Goal: Task Accomplishment & Management: Complete application form

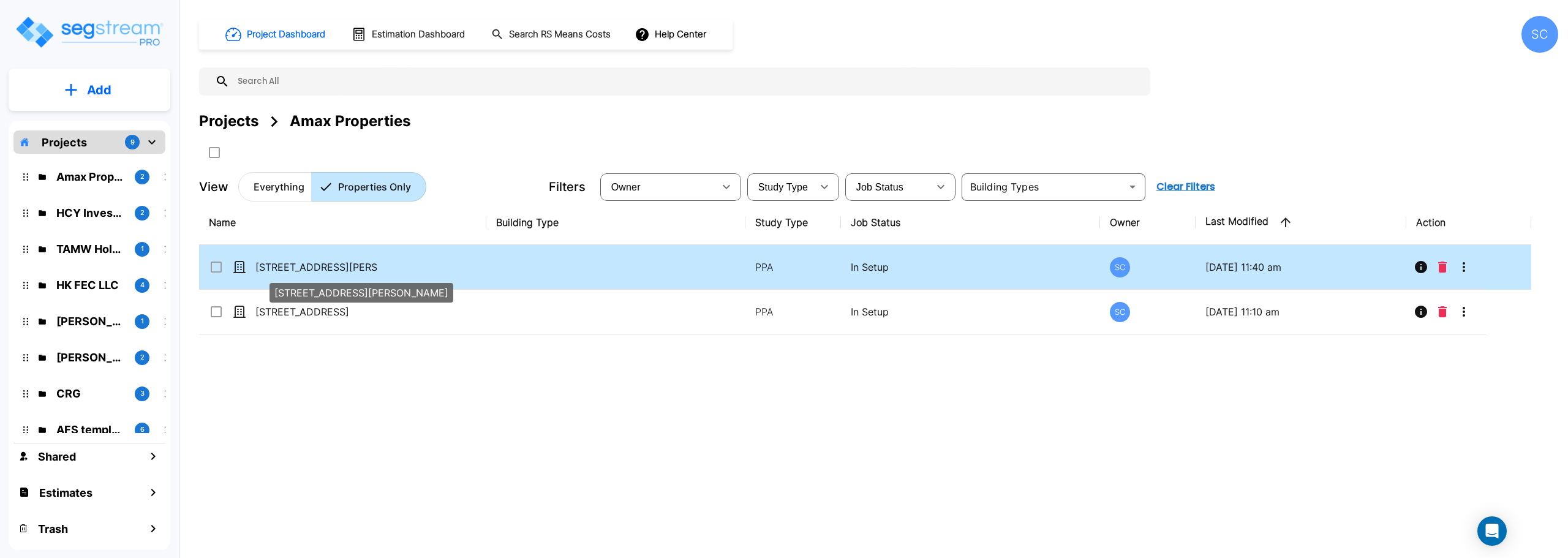
click at [325, 269] on p "[STREET_ADDRESS][PERSON_NAME]" at bounding box center [316, 267] width 122 height 15
checkbox input "true"
click at [325, 269] on p "[STREET_ADDRESS][PERSON_NAME]" at bounding box center [316, 267] width 122 height 15
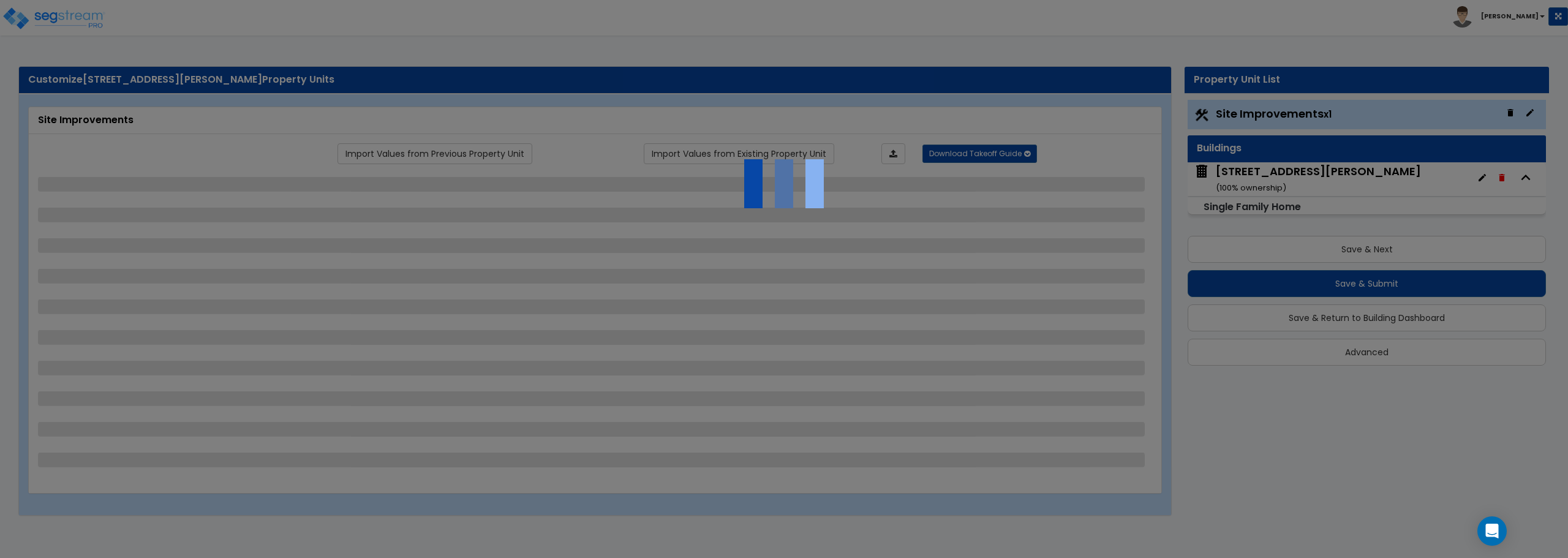
select select "2"
select select "1"
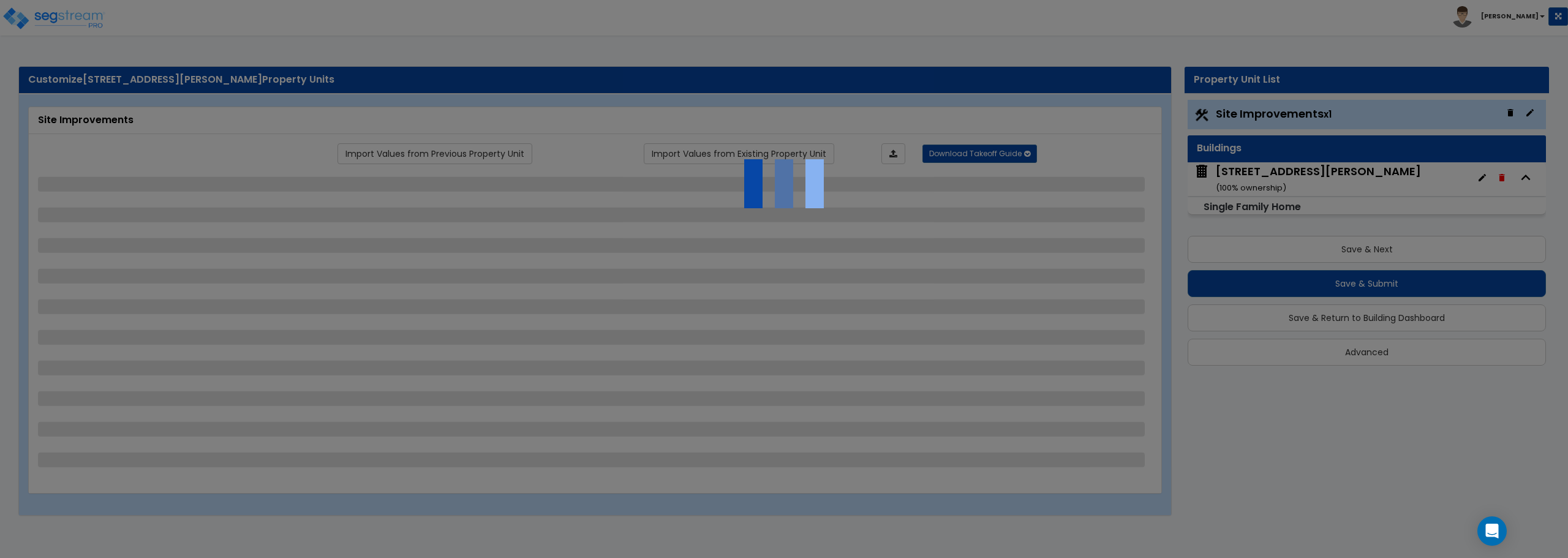
select select "1"
select select "9"
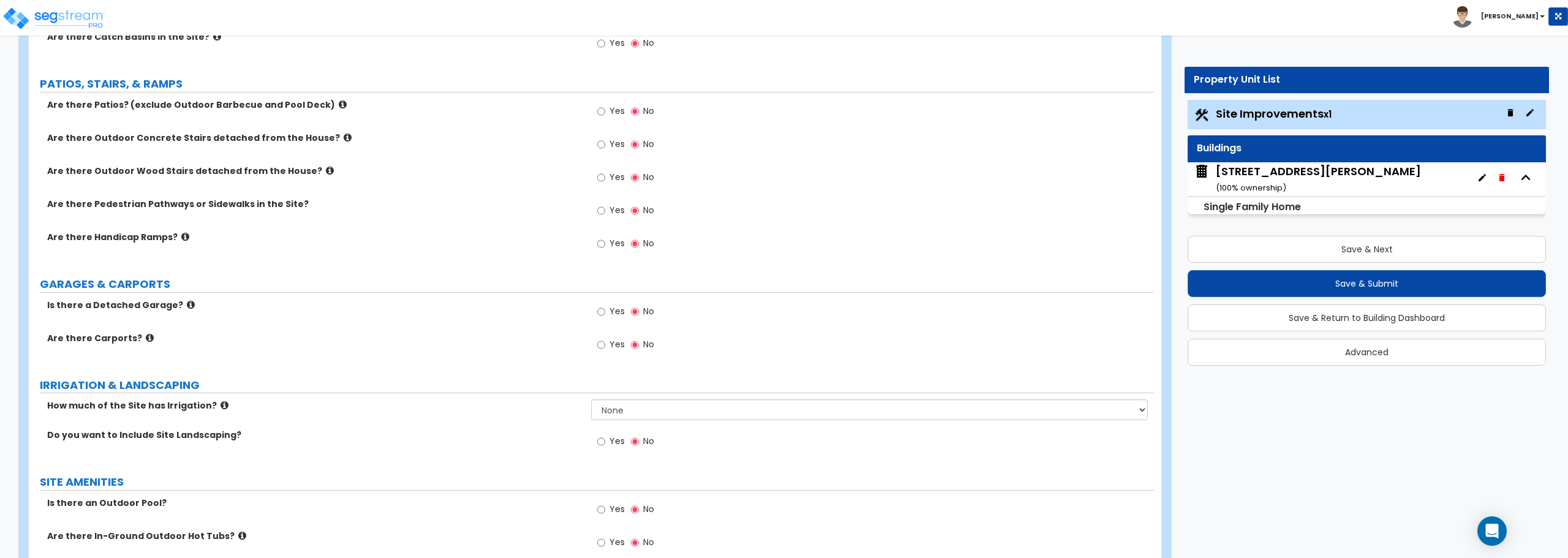
scroll to position [490, 0]
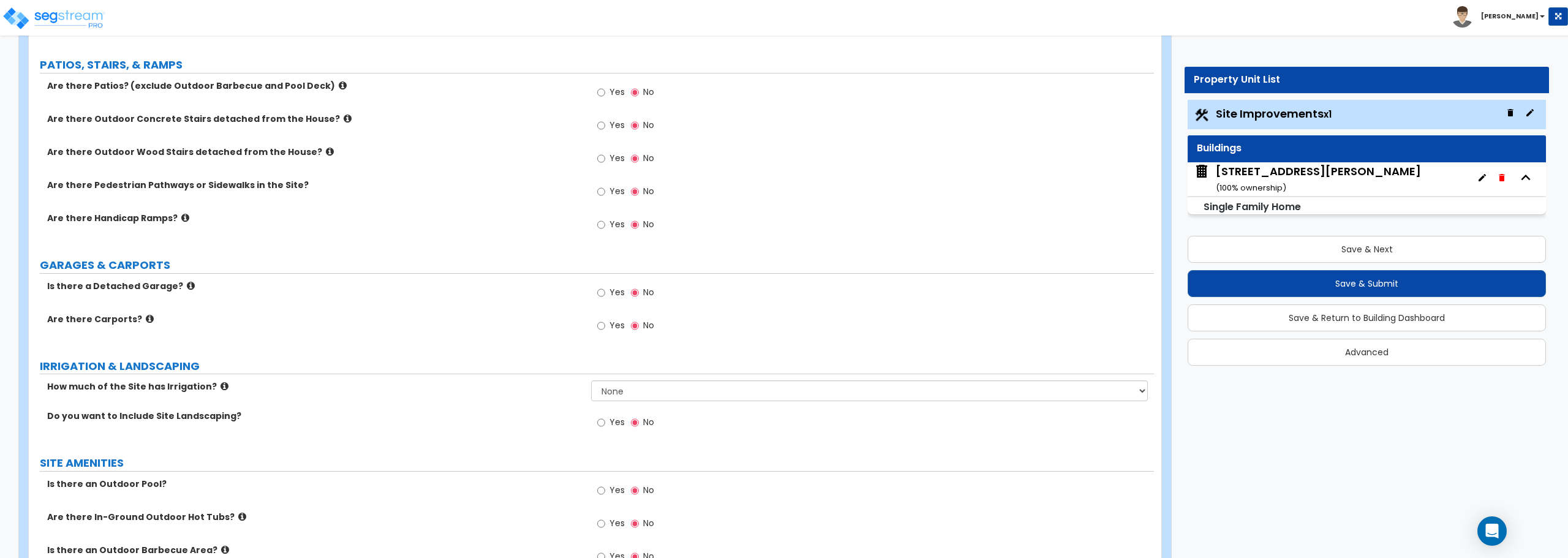
click at [1246, 173] on div "3222 N Travis Ave ( 100 % ownership)" at bounding box center [1319, 179] width 205 height 31
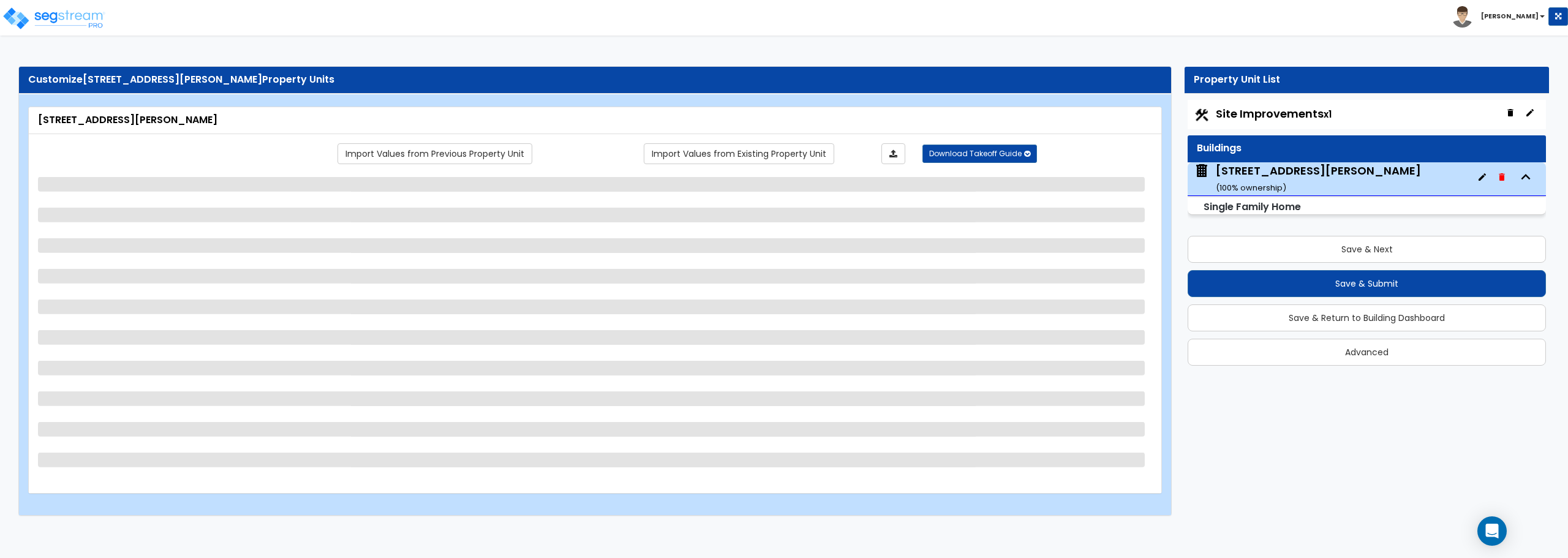
scroll to position [0, 0]
select select "1"
select select "7"
select select "1"
select select "2"
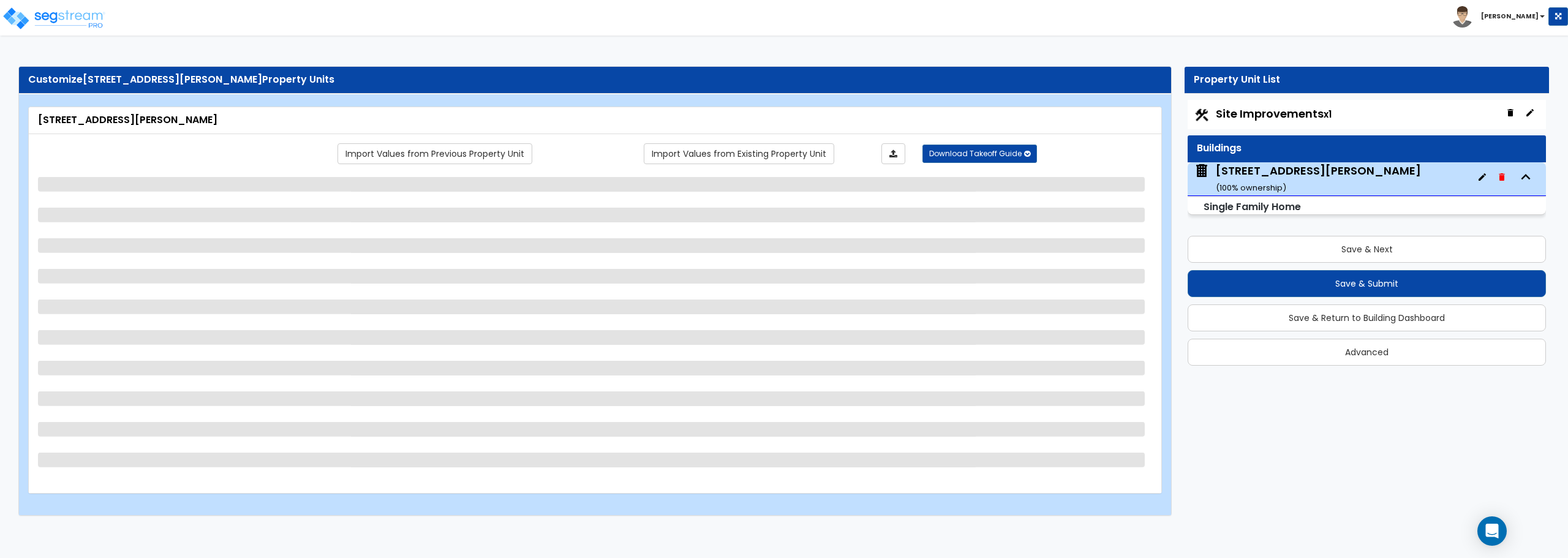
select select "1"
select select "2"
select select "1"
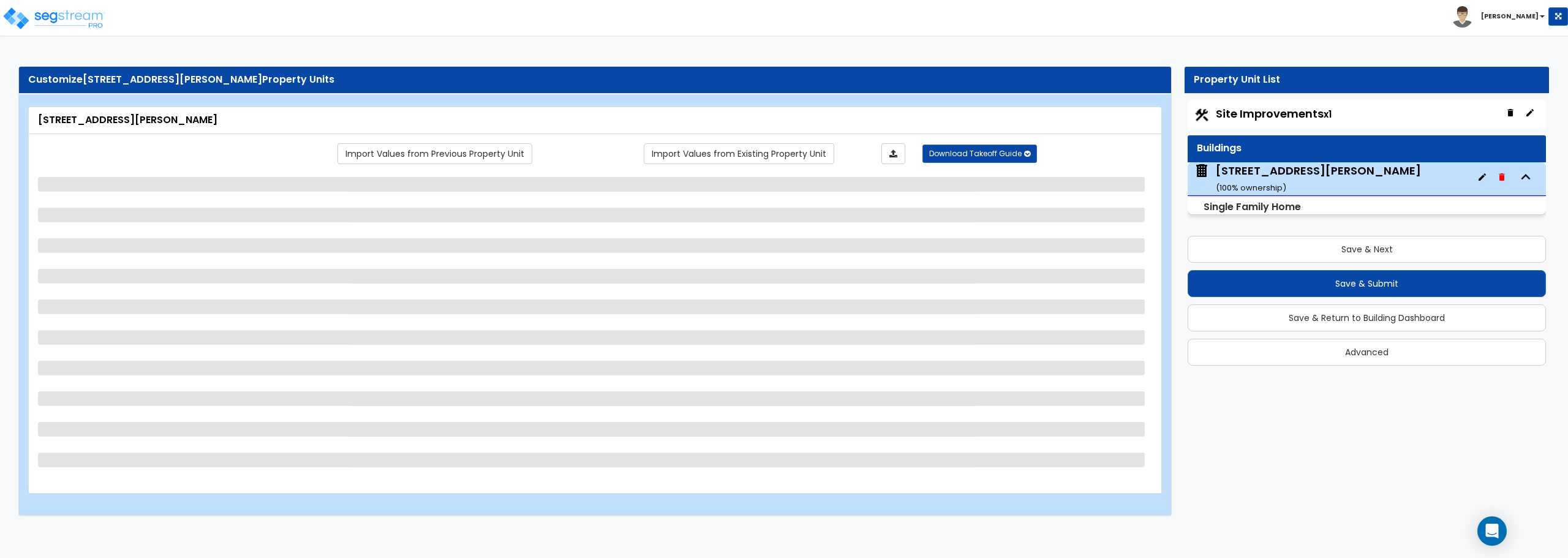
select select "1"
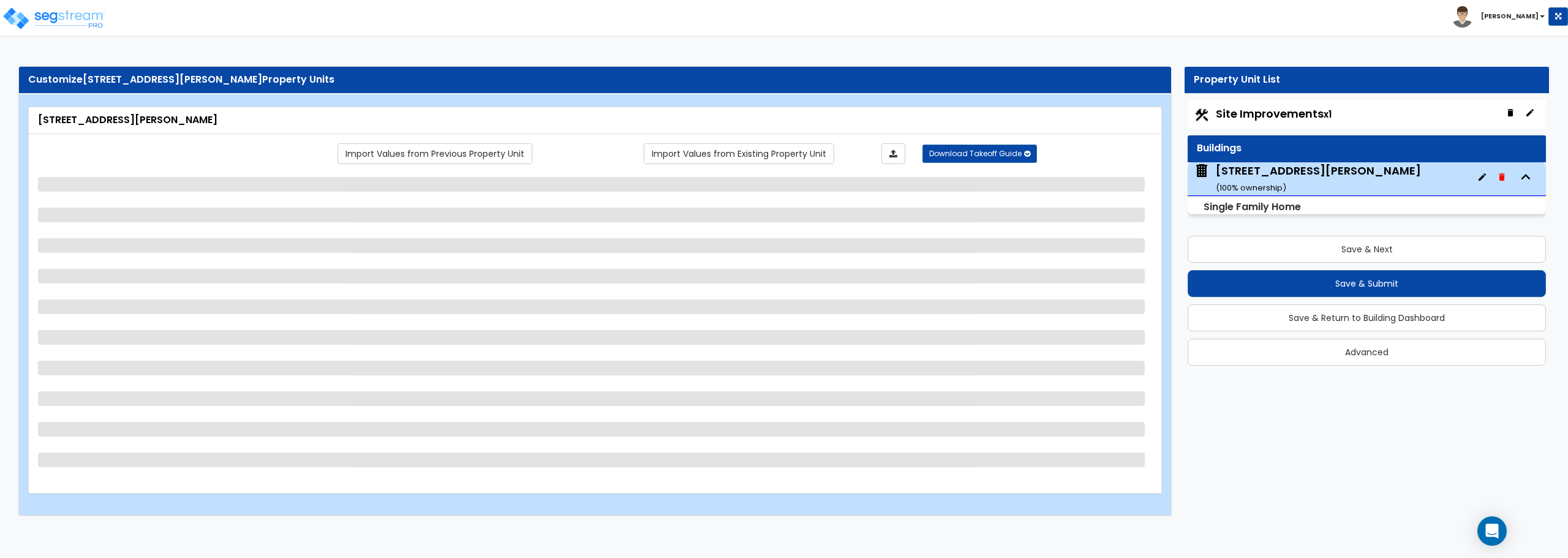
select select "1"
select select "2"
select select "6"
select select "5"
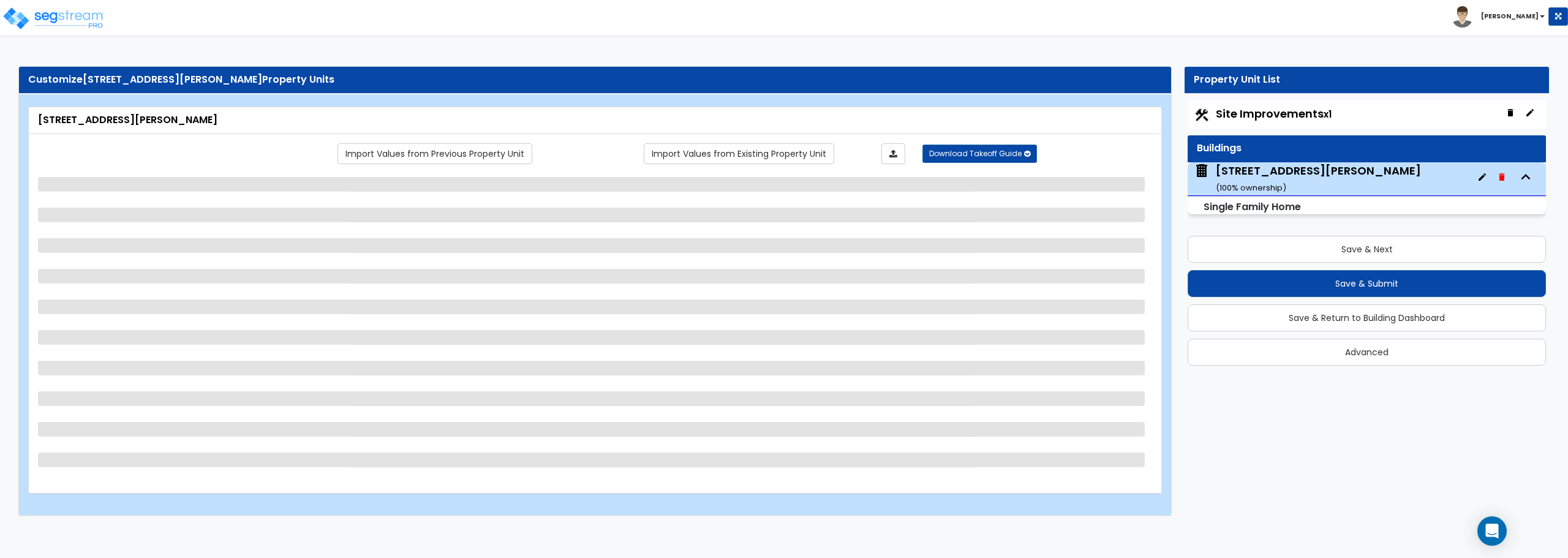
select select "1"
select select "5"
select select "3"
select select "1"
select select "3"
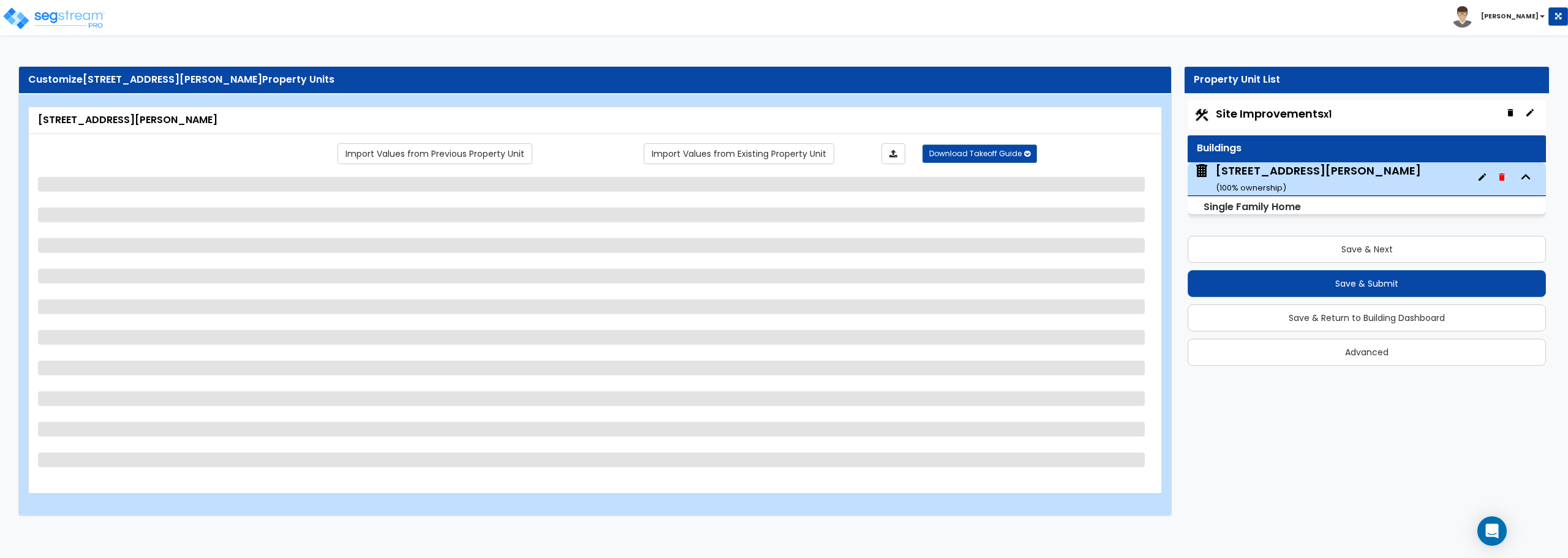
select select "5"
select select "2"
select select "1"
select select "4"
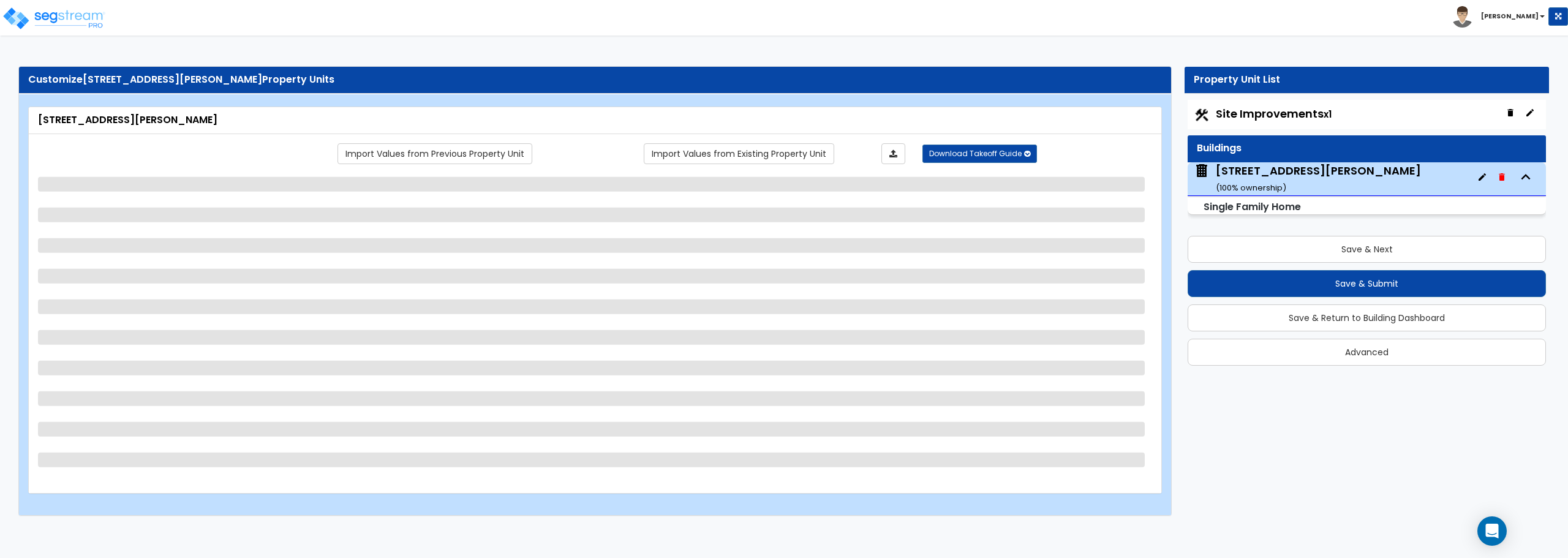
select select "1"
select select "2"
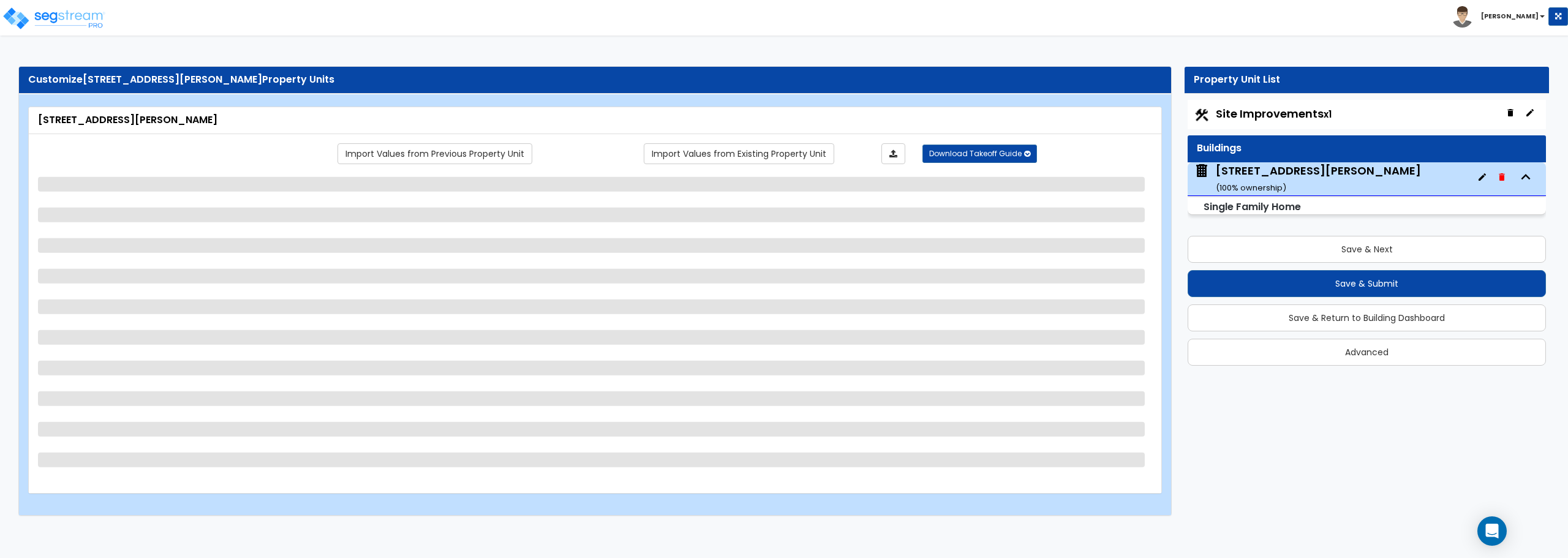
select select "2"
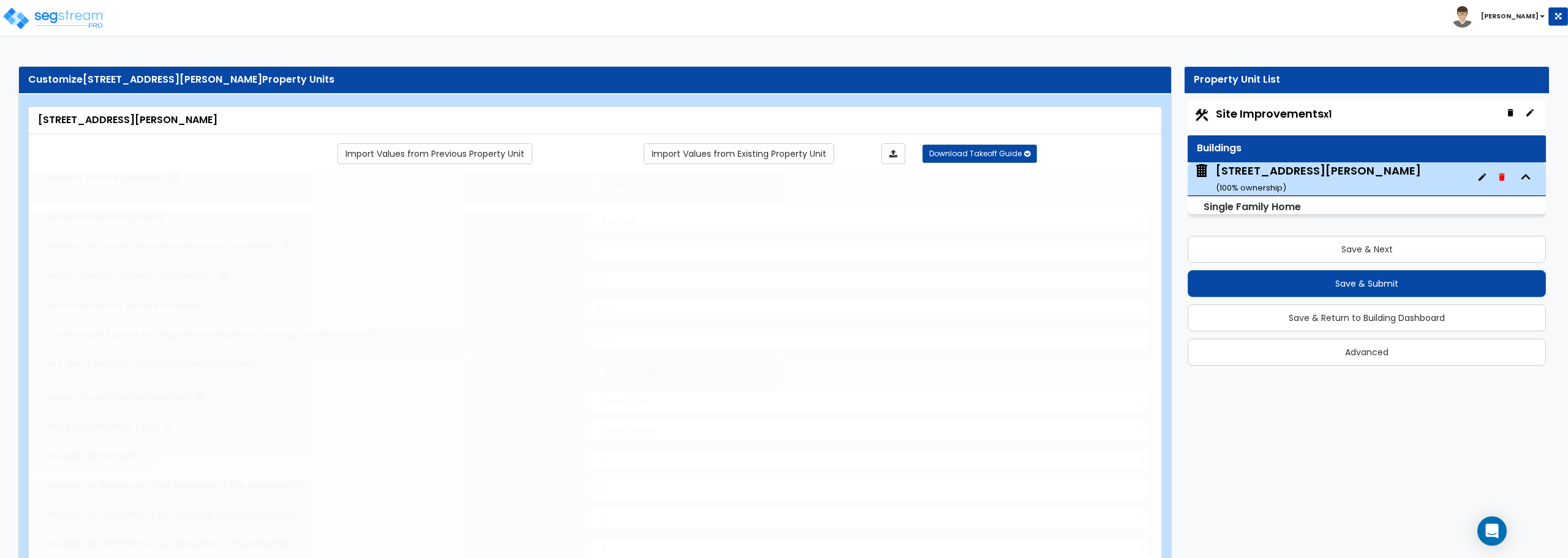
type input "3"
select select "1"
select select "2"
type input "1"
select select "2"
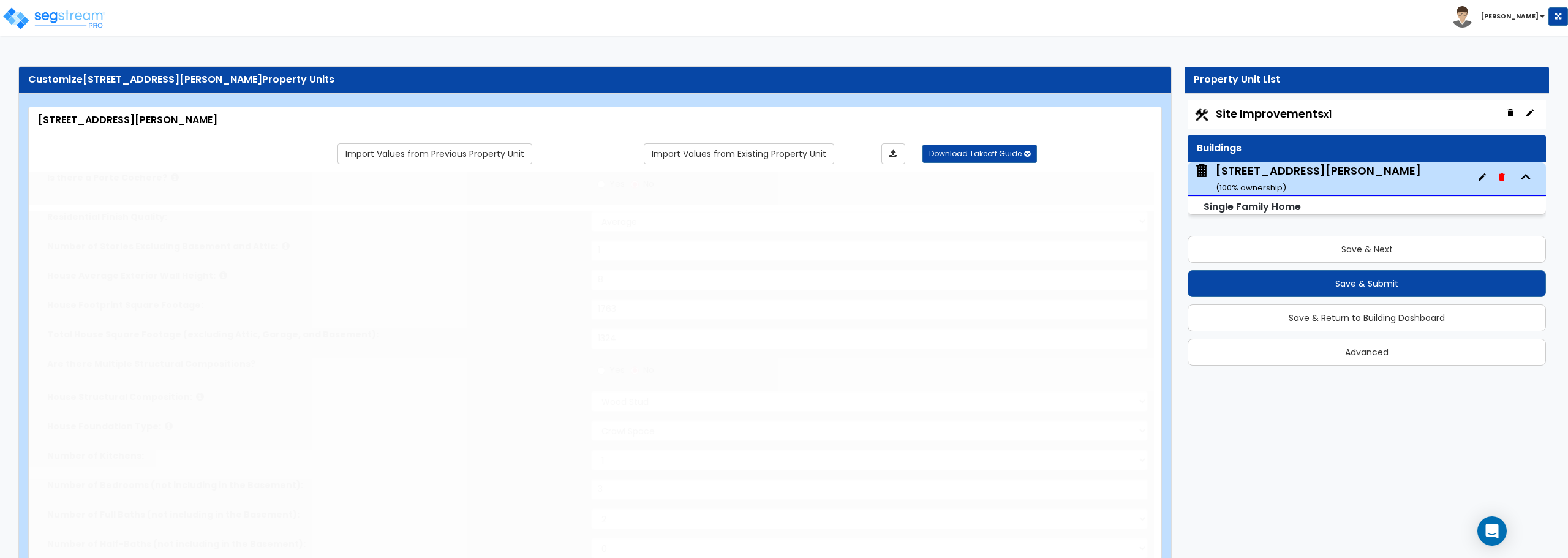
select select "2"
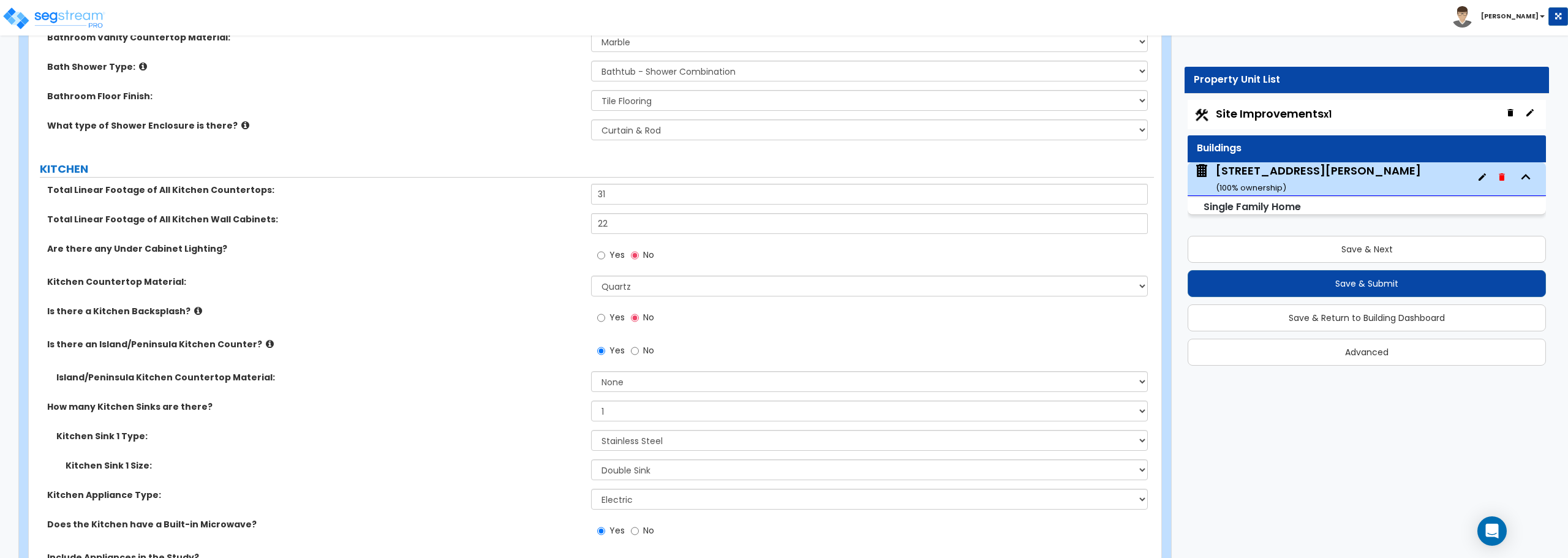
scroll to position [3921, 0]
click at [636, 382] on select "None Plastic Laminate Solid Surface Stone Quartz Marble Tile Wood Stainless Ste…" at bounding box center [869, 382] width 556 height 21
select select "4"
click at [591, 372] on select "None Plastic Laminate Solid Surface Stone Quartz Marble Tile Wood Stainless Ste…" at bounding box center [869, 382] width 556 height 21
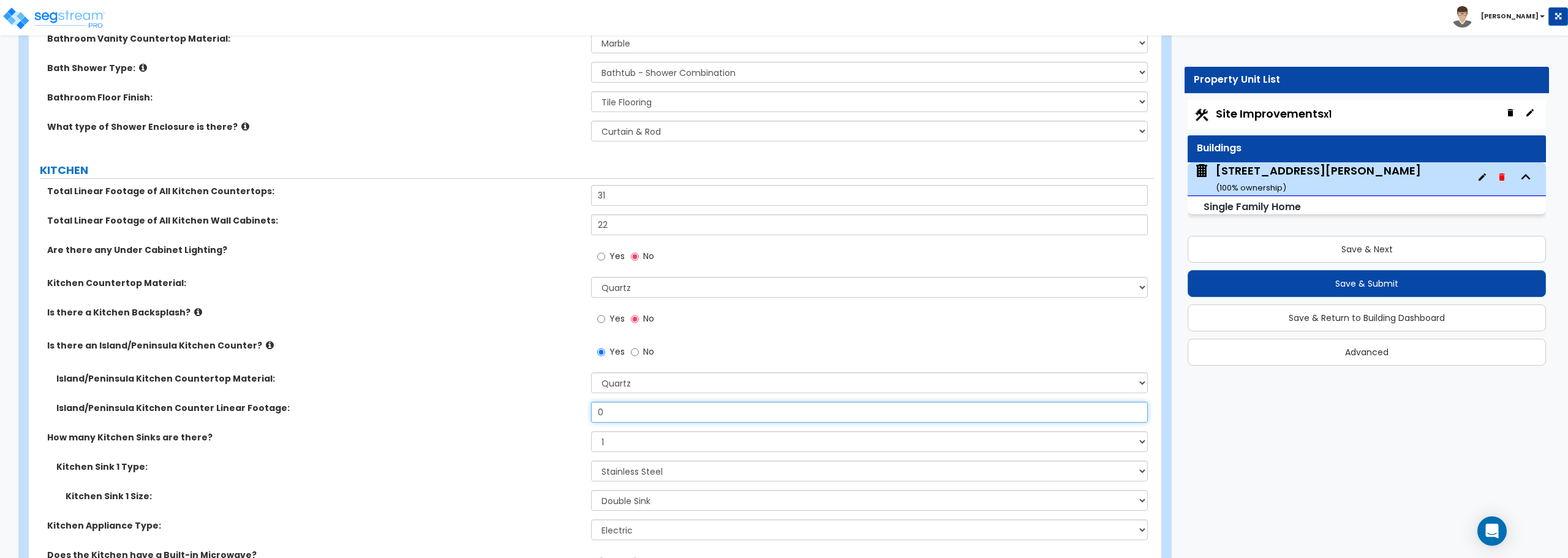
drag, startPoint x: 612, startPoint y: 409, endPoint x: 567, endPoint y: 412, distance: 45.1
click at [567, 412] on div "Island/Peninsula Kitchen Counter Linear Footage: 0" at bounding box center [591, 417] width 1125 height 29
type input "8"
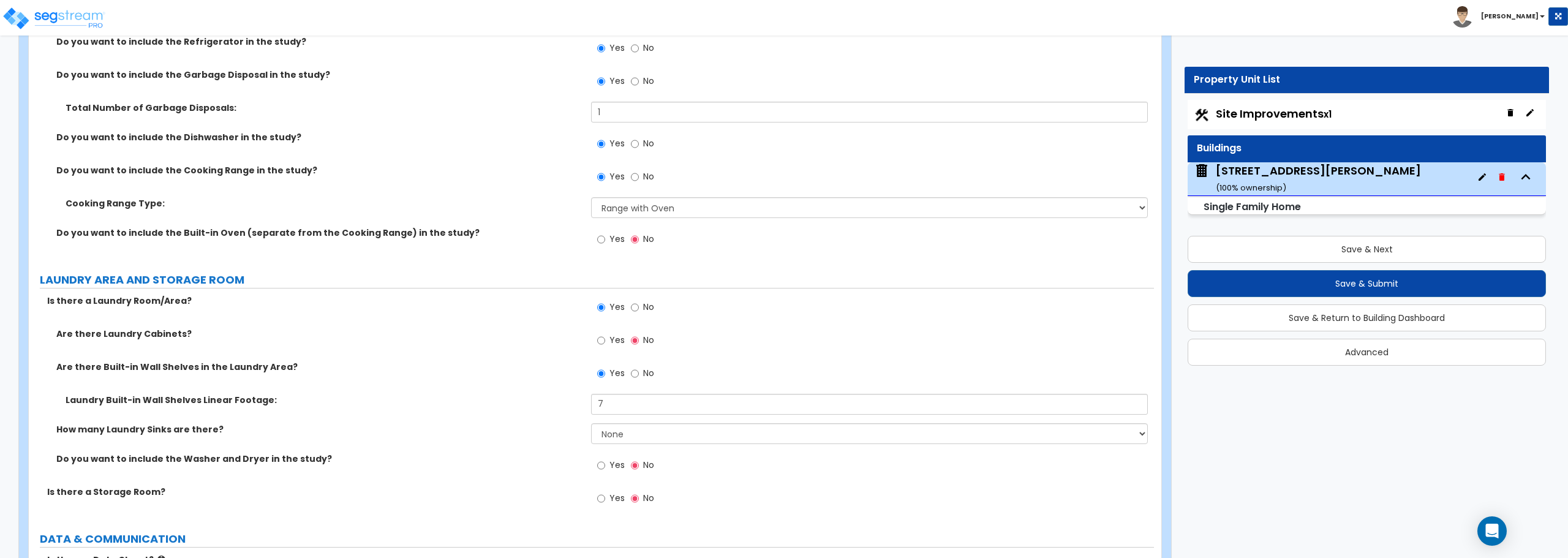
scroll to position [4595, 0]
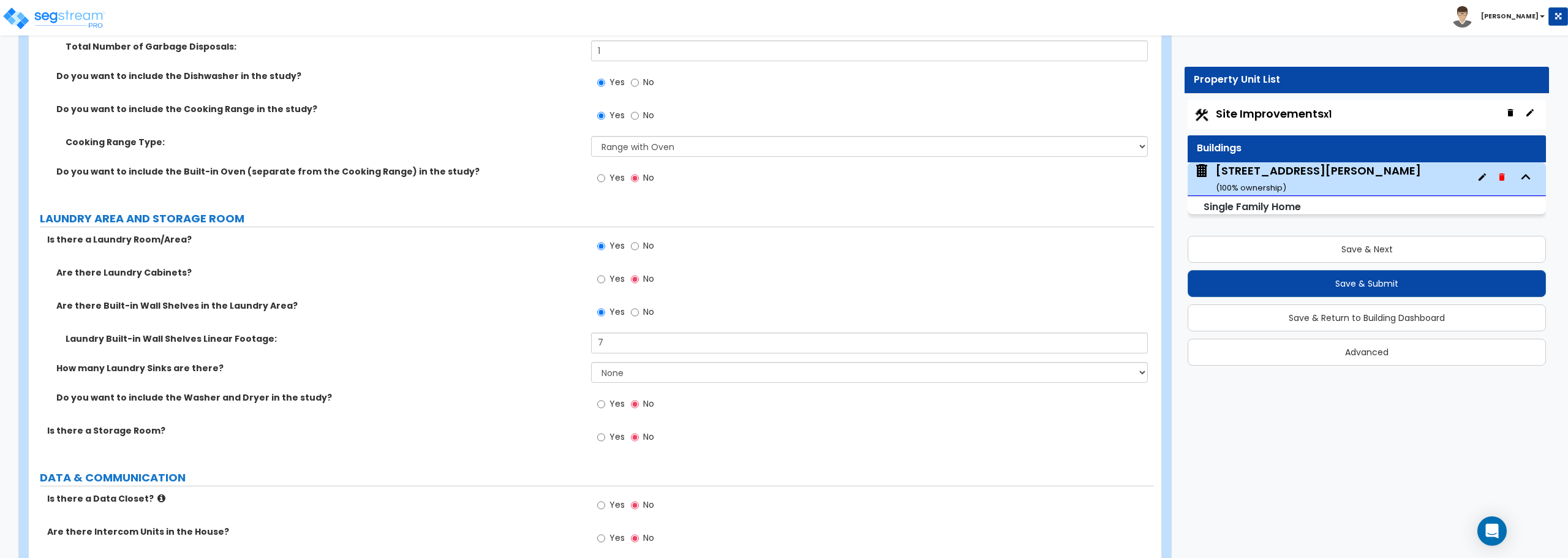
type input "18"
click at [1303, 107] on span "Site Improvements x1" at bounding box center [1274, 114] width 116 height 15
select select "2"
select select "1"
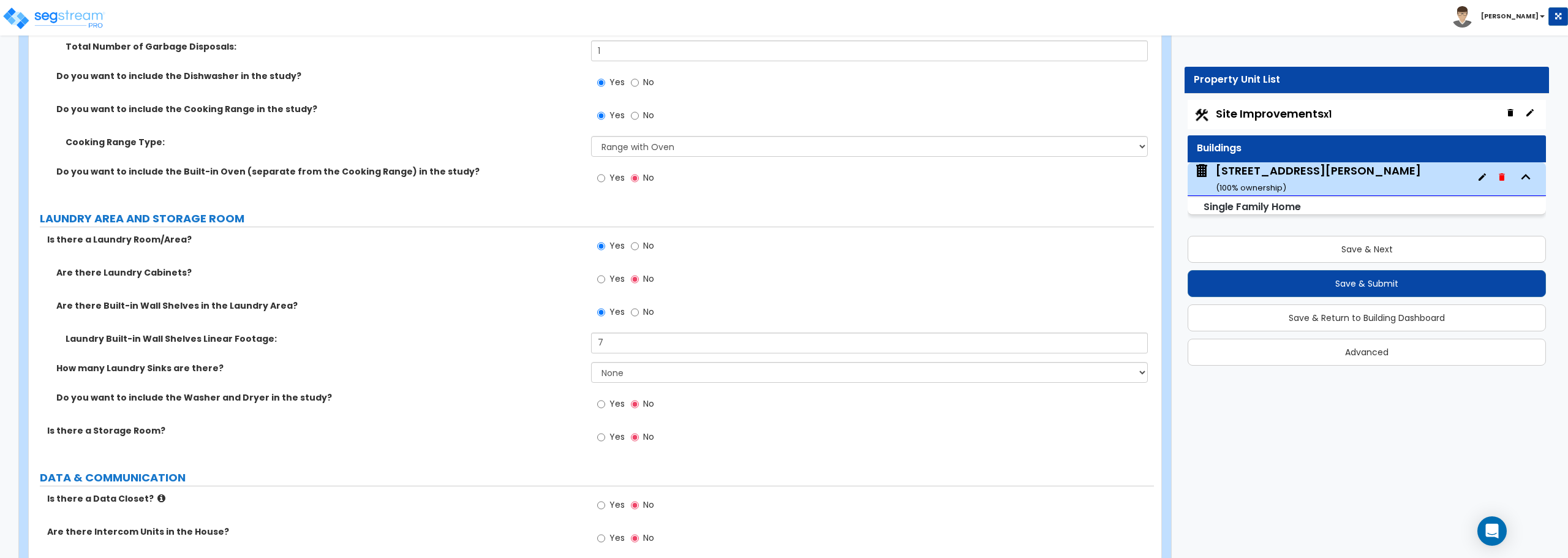
select select "1"
select select "9"
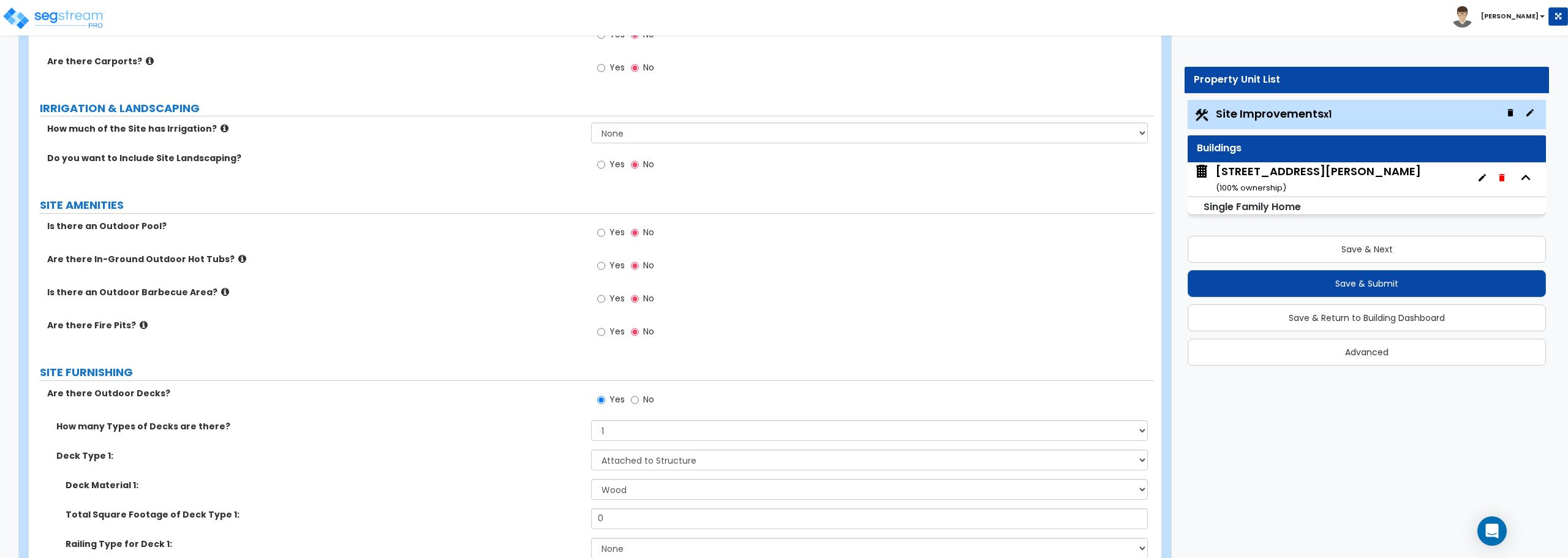
scroll to position [743, 0]
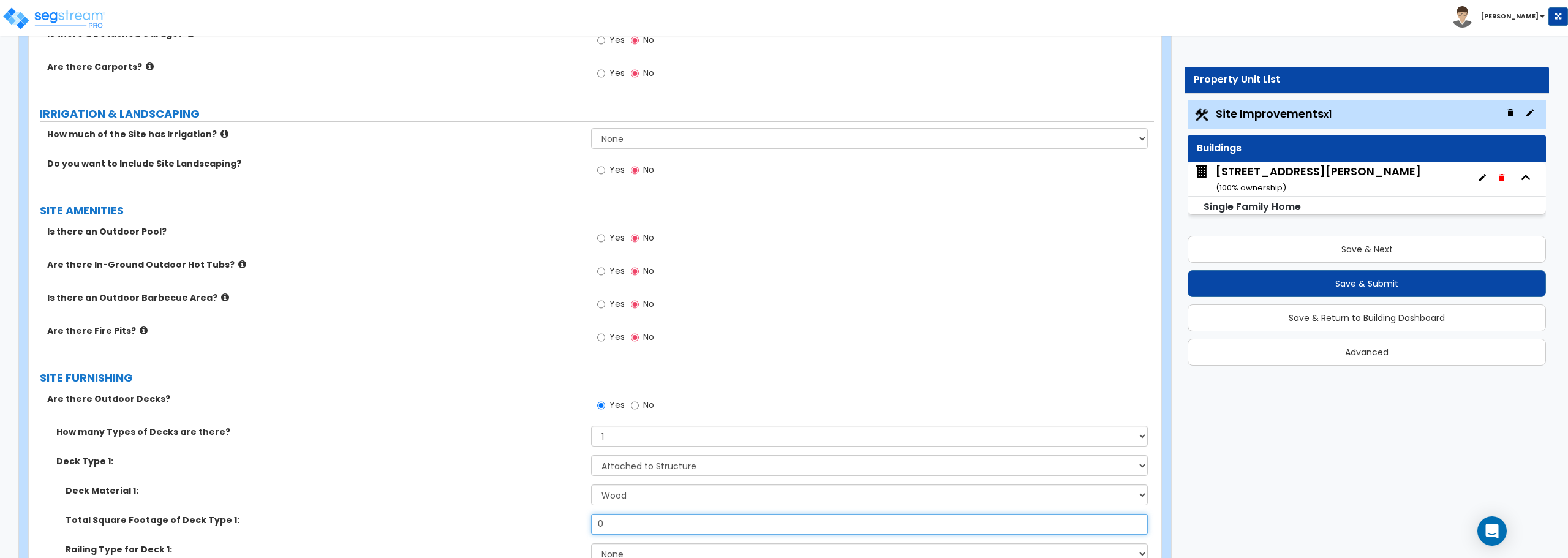
drag, startPoint x: 625, startPoint y: 524, endPoint x: 526, endPoint y: 528, distance: 99.1
click at [526, 528] on div "Total Square Footage of Deck Type 1: 0" at bounding box center [591, 529] width 1125 height 29
type input "83"
click at [1341, 244] on button "Save & Next" at bounding box center [1366, 249] width 358 height 27
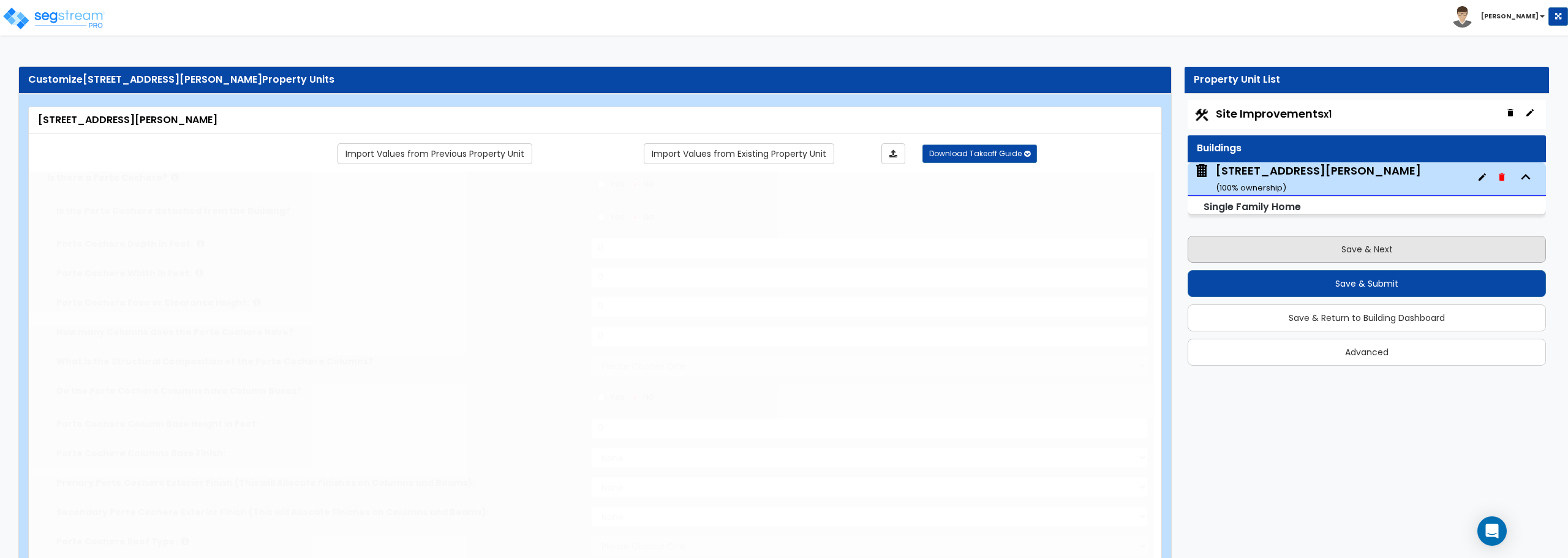
select select "1"
type input "1"
type input "8"
type input "1763"
type input "1324"
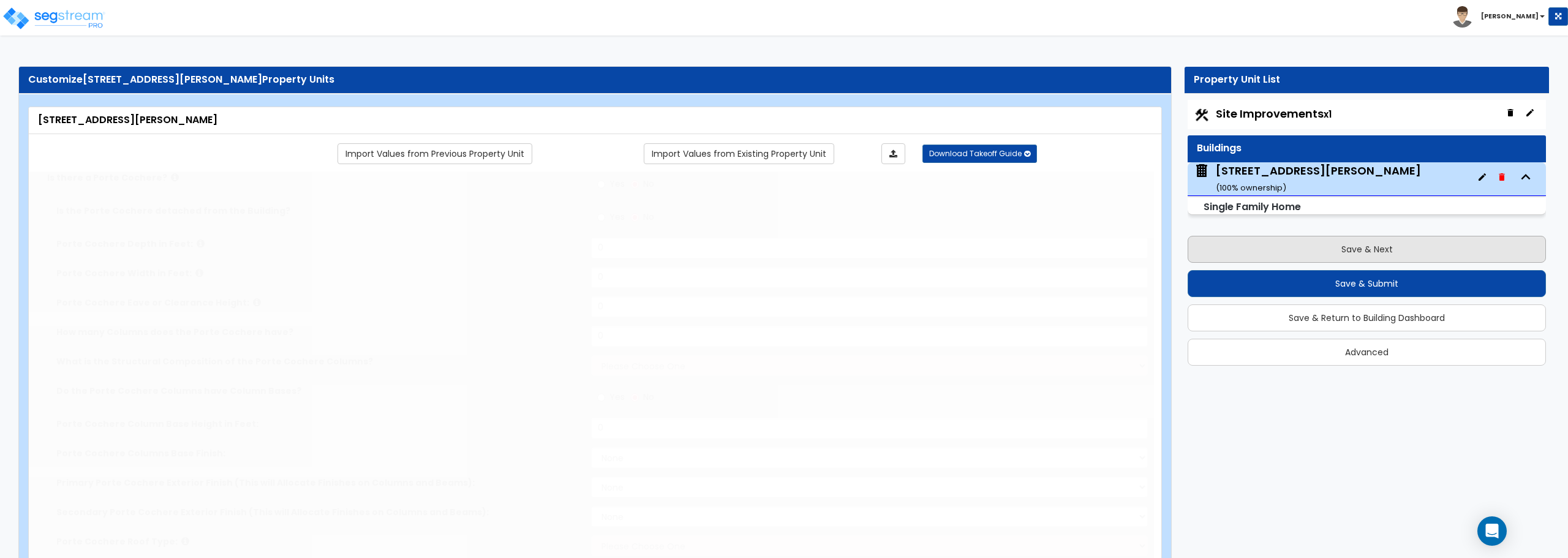
select select "7"
select select "1"
type input "3"
select select "2"
select select "1"
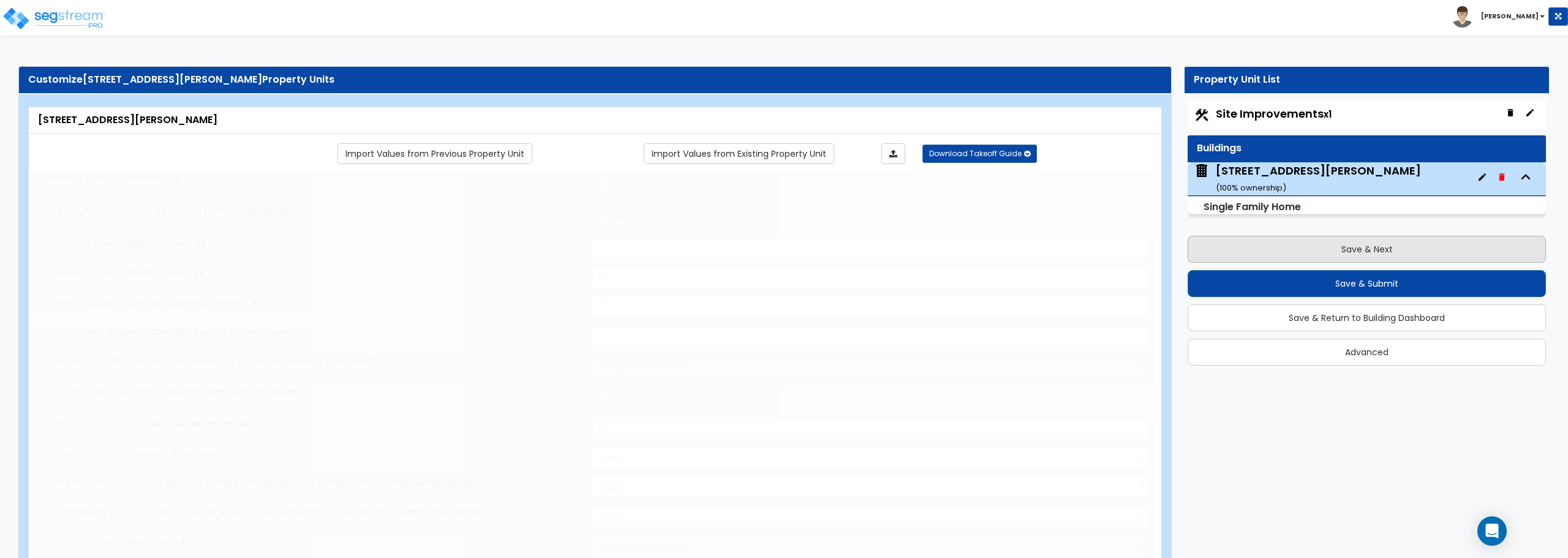
select select "1"
radio input "true"
type input "1"
radio input "true"
select select "2"
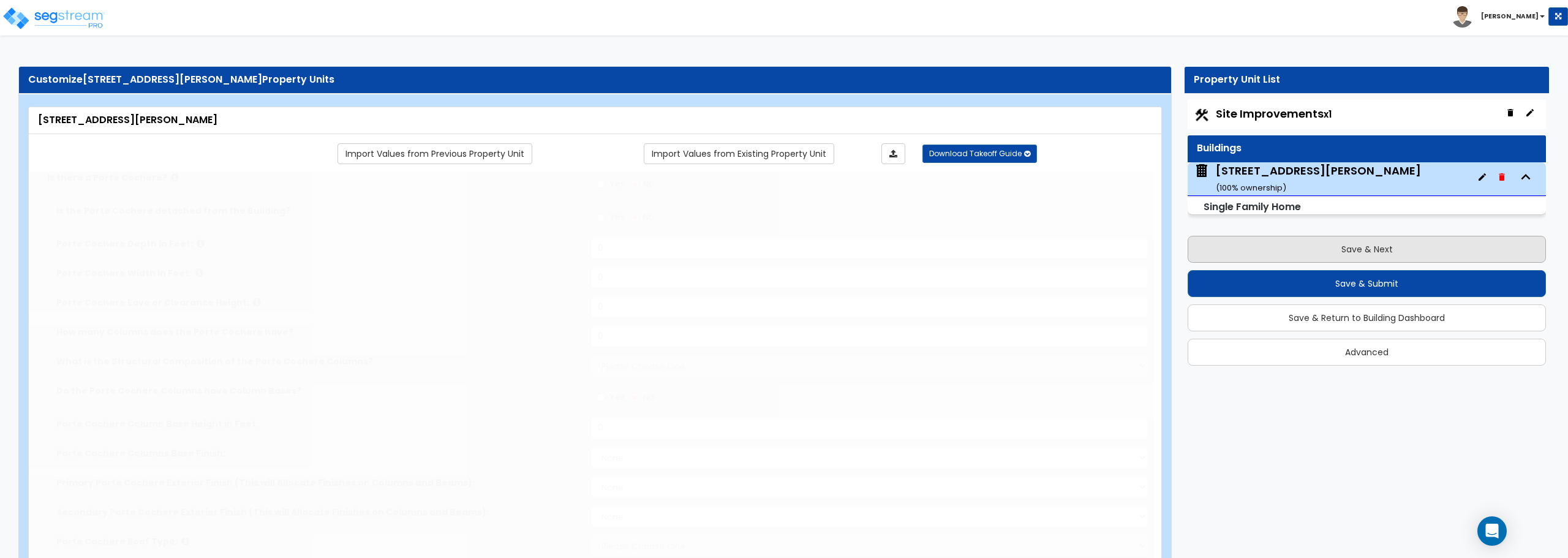
select select "1"
type input "100"
radio input "true"
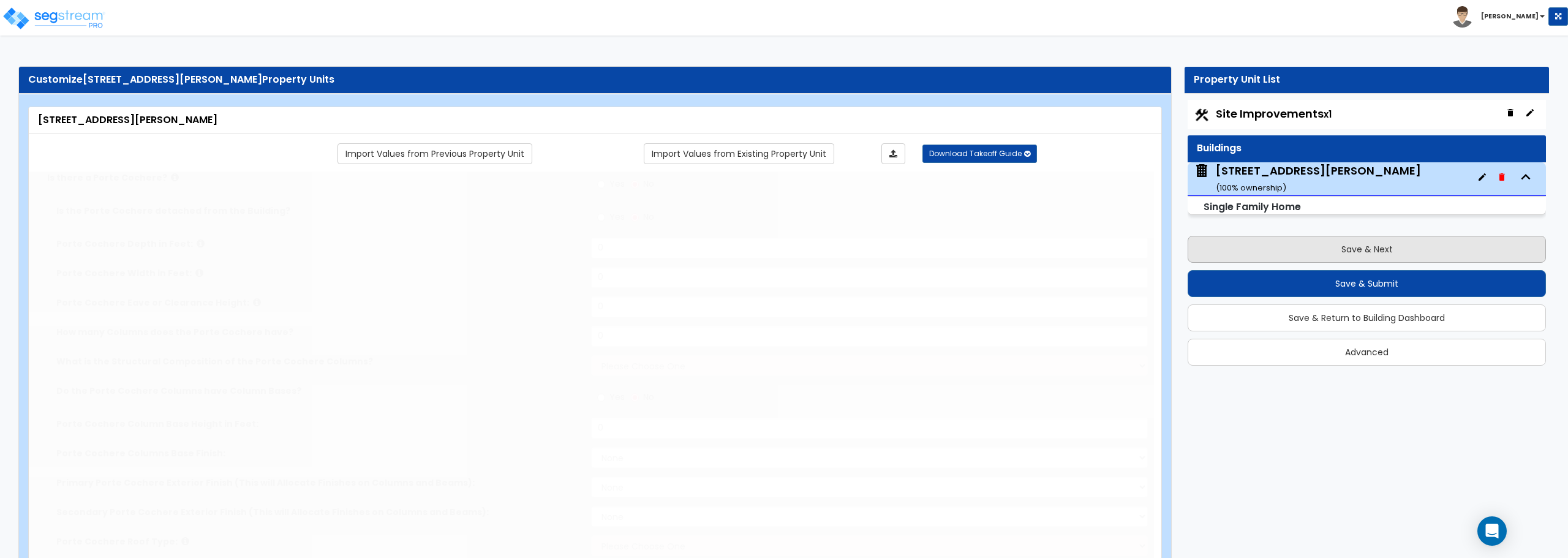
type input "83"
select select "1"
radio input "true"
type input "1"
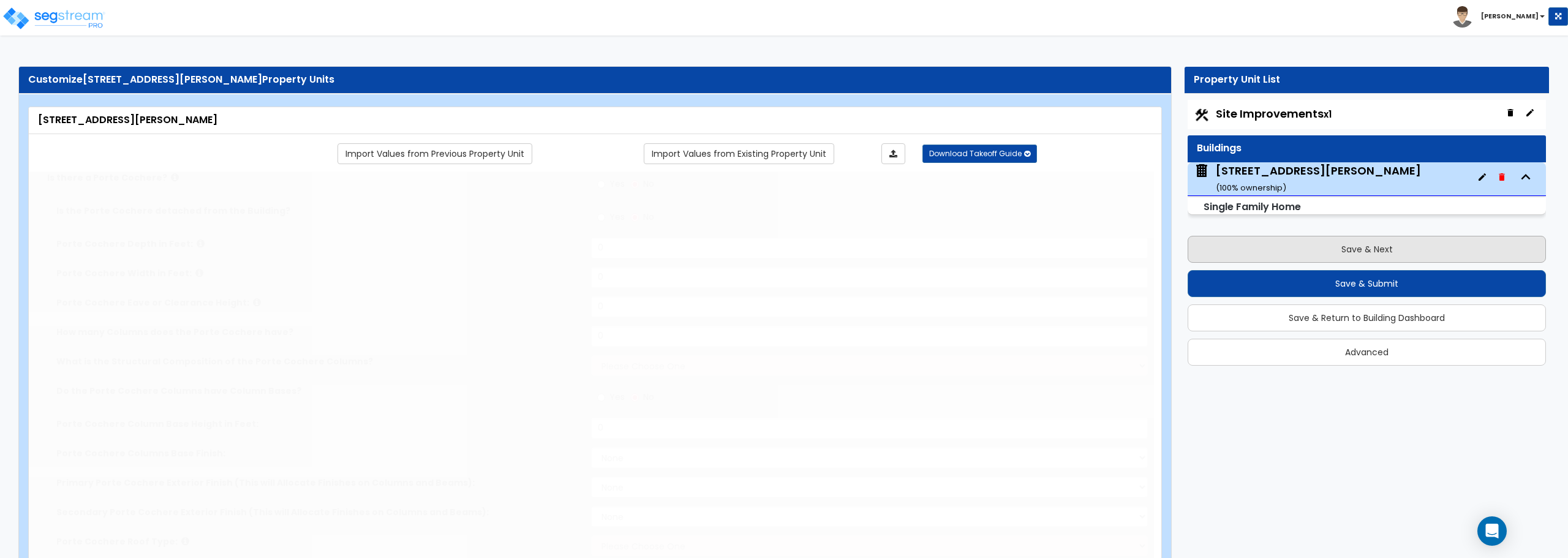
radio input "true"
type input "2"
radio input "true"
type input "1"
radio input "true"
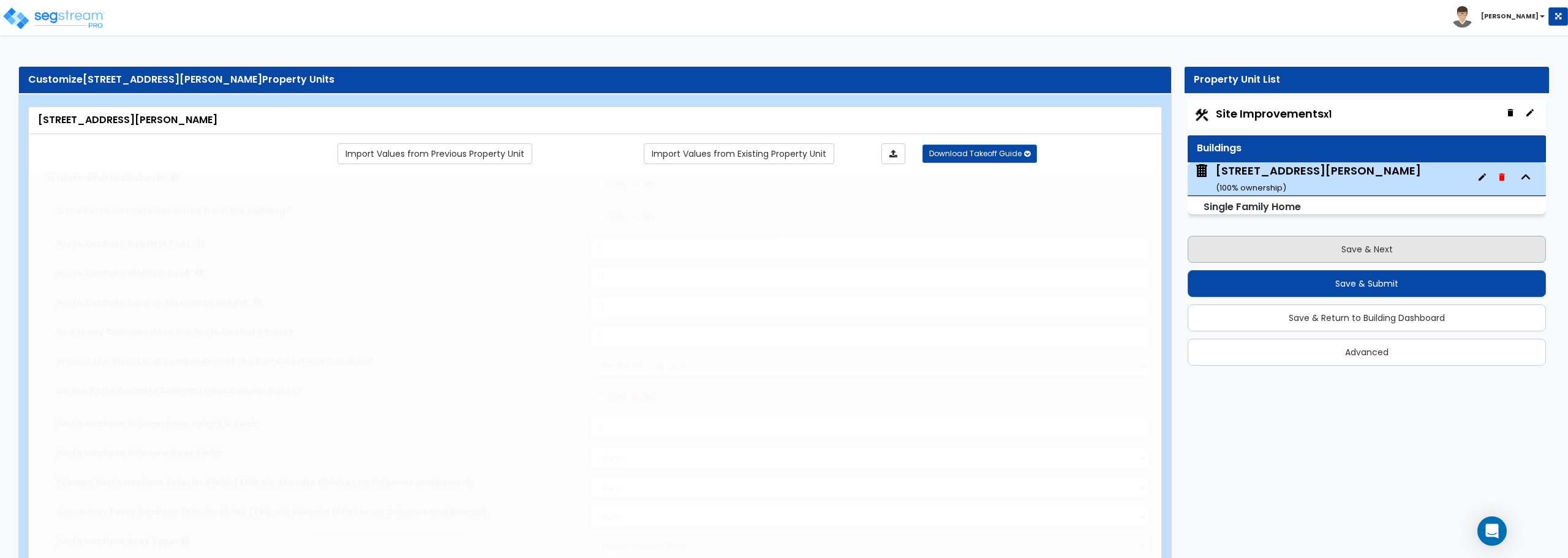
type input "2"
select select "1"
radio input "true"
type input "9"
select select "1"
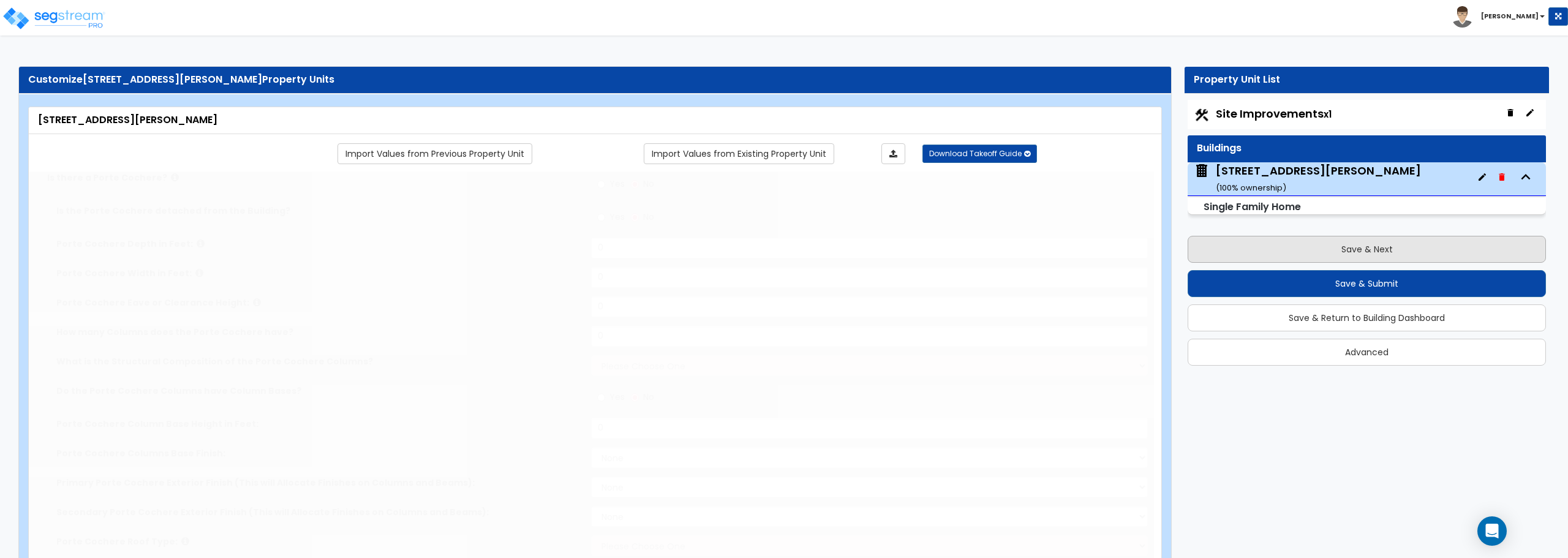
radio input "true"
select select "1"
type input "1194"
select select "2"
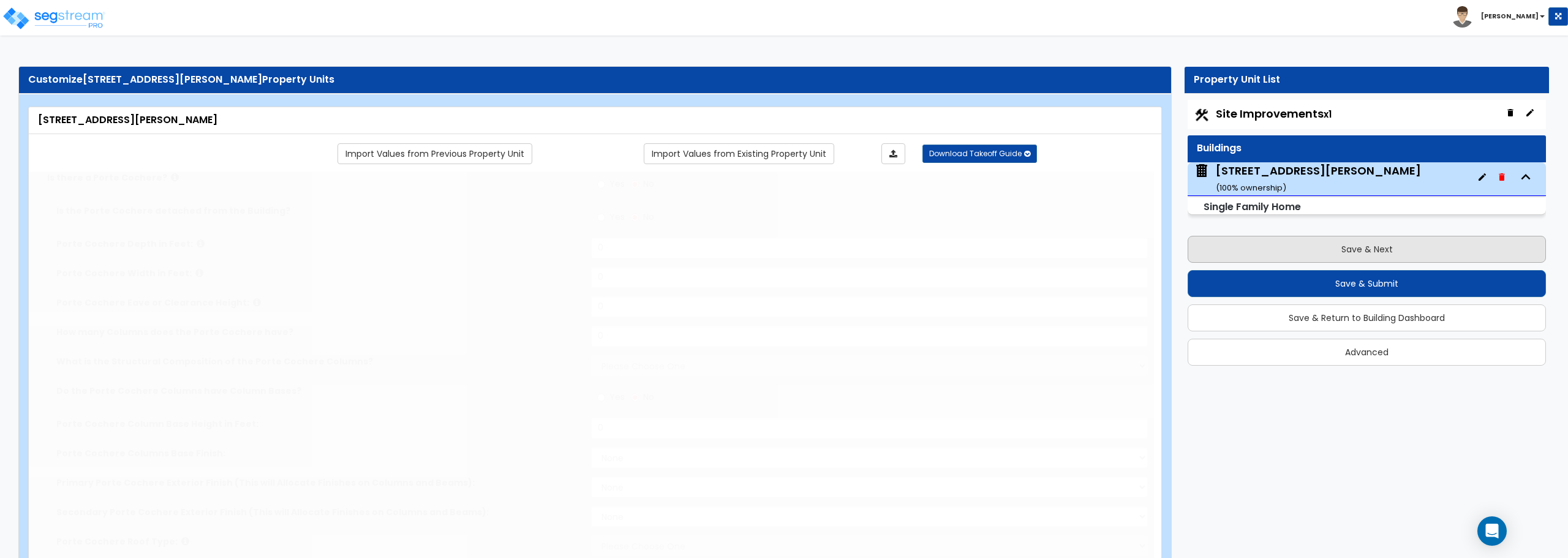
select select "2"
select select "6"
type input "90"
select select "5"
select select "1"
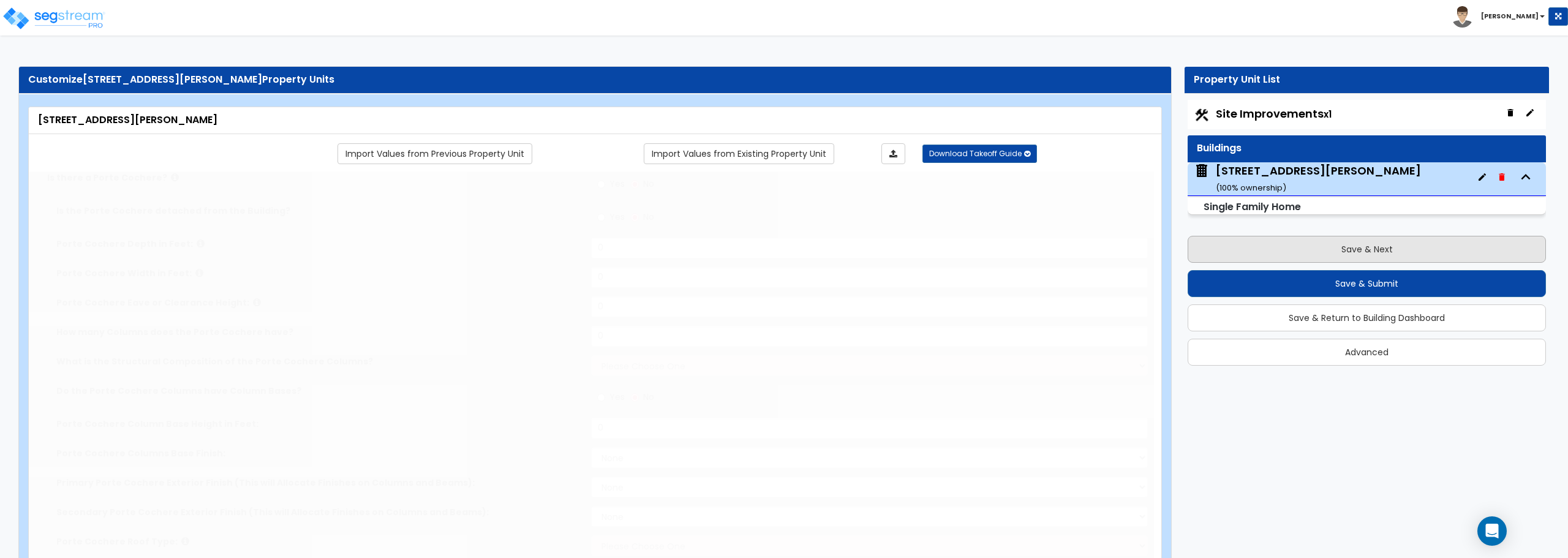
select select "5"
select select "3"
select select "1"
select select "3"
type input "2"
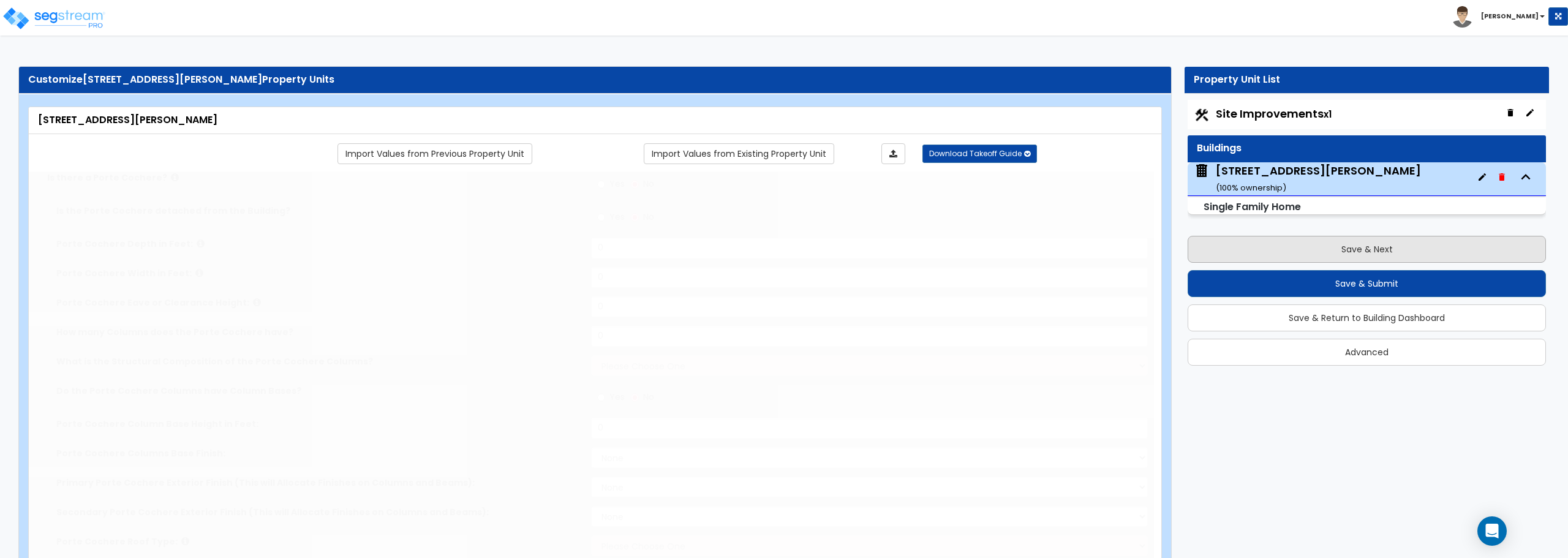
select select "5"
select select "2"
select select "1"
type input "31"
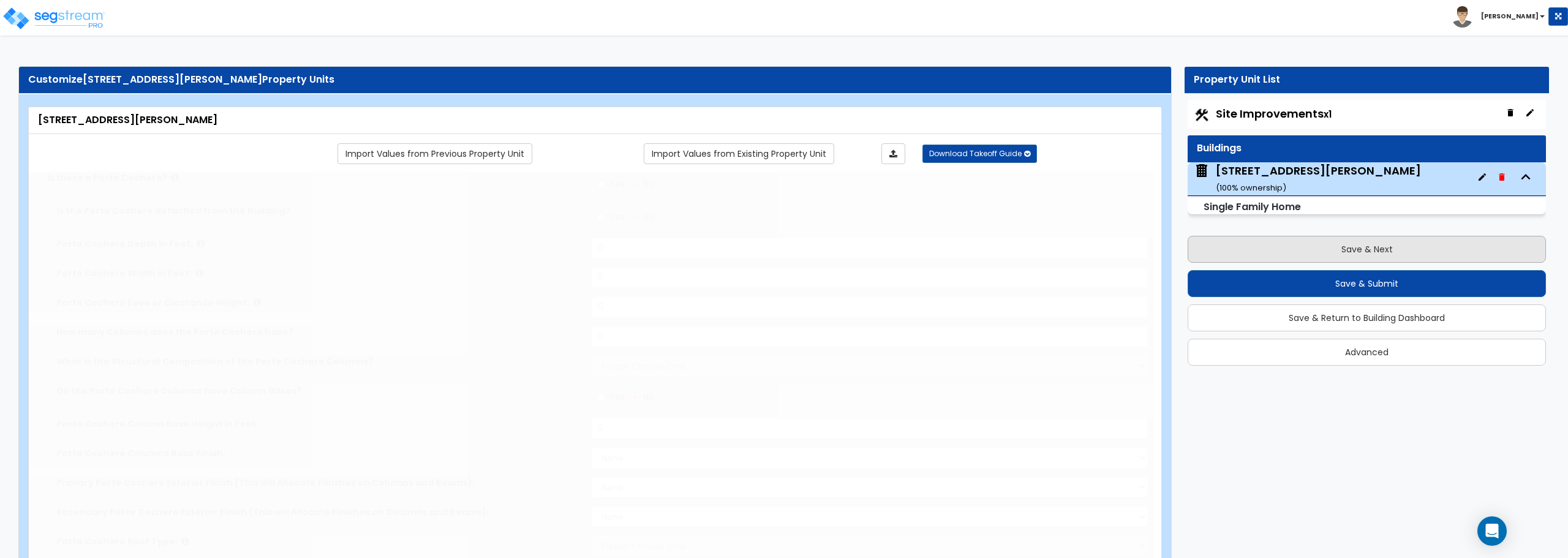
type input "22"
select select "4"
radio input "true"
select select "4"
type input "18"
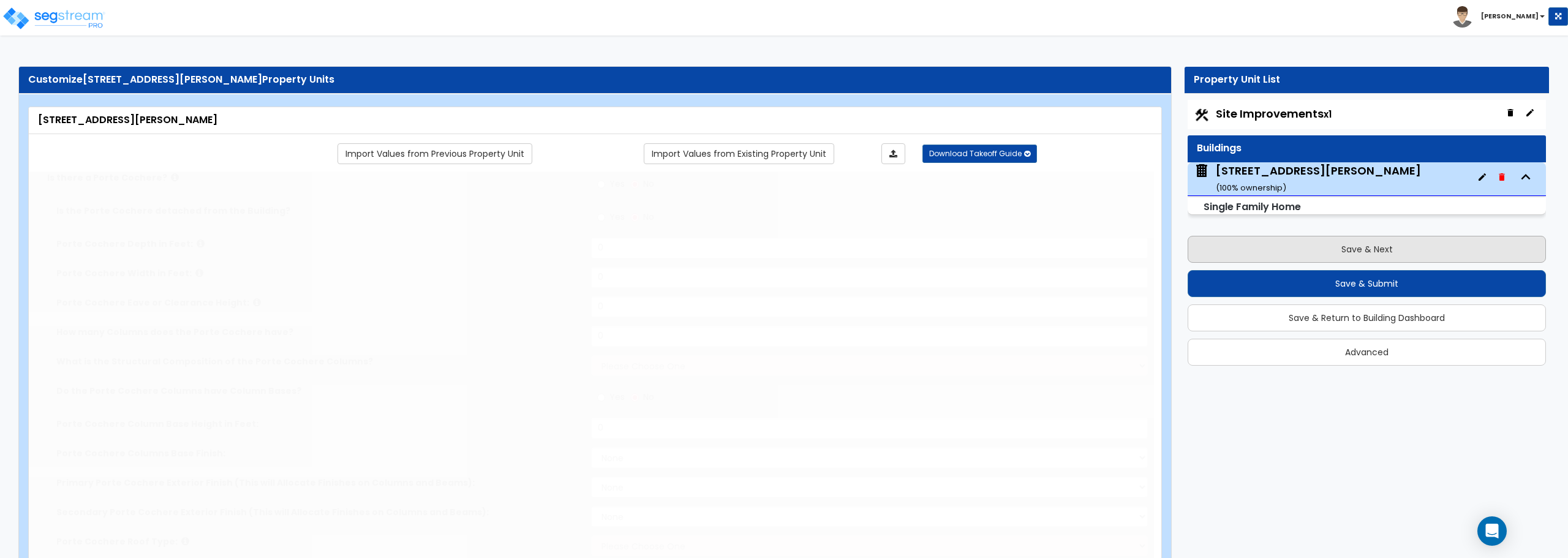
select select "1"
select select "2"
radio input "true"
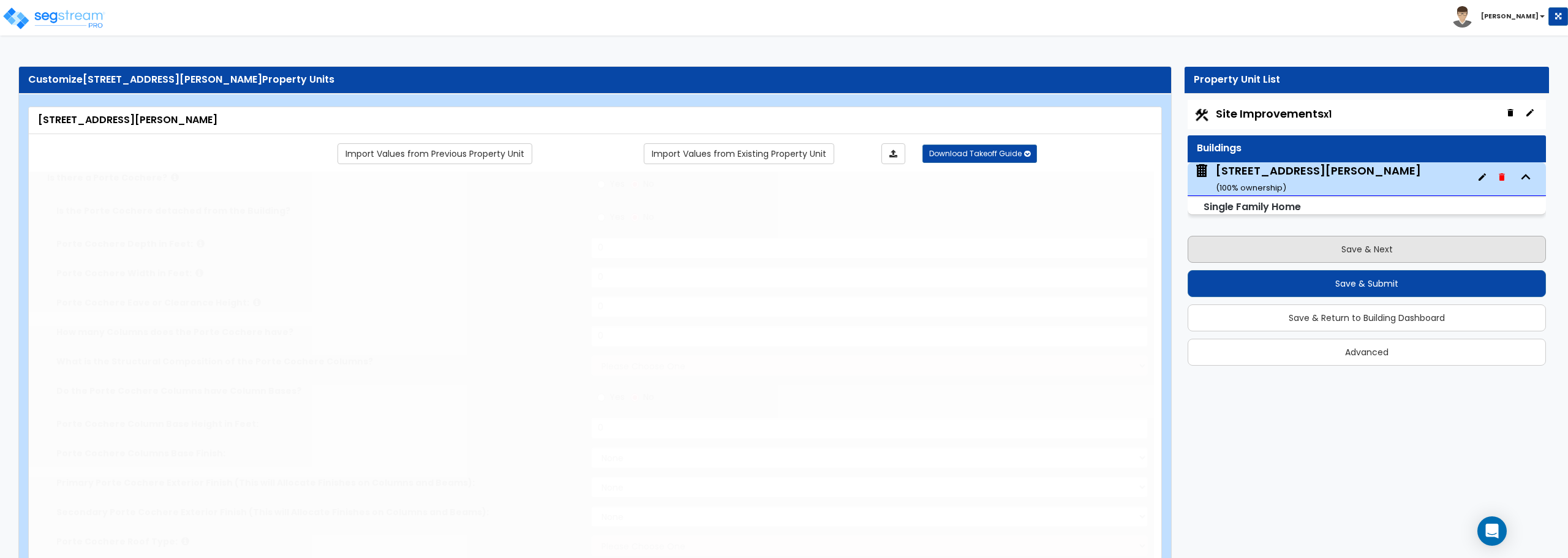
radio input "true"
type input "1"
radio input "true"
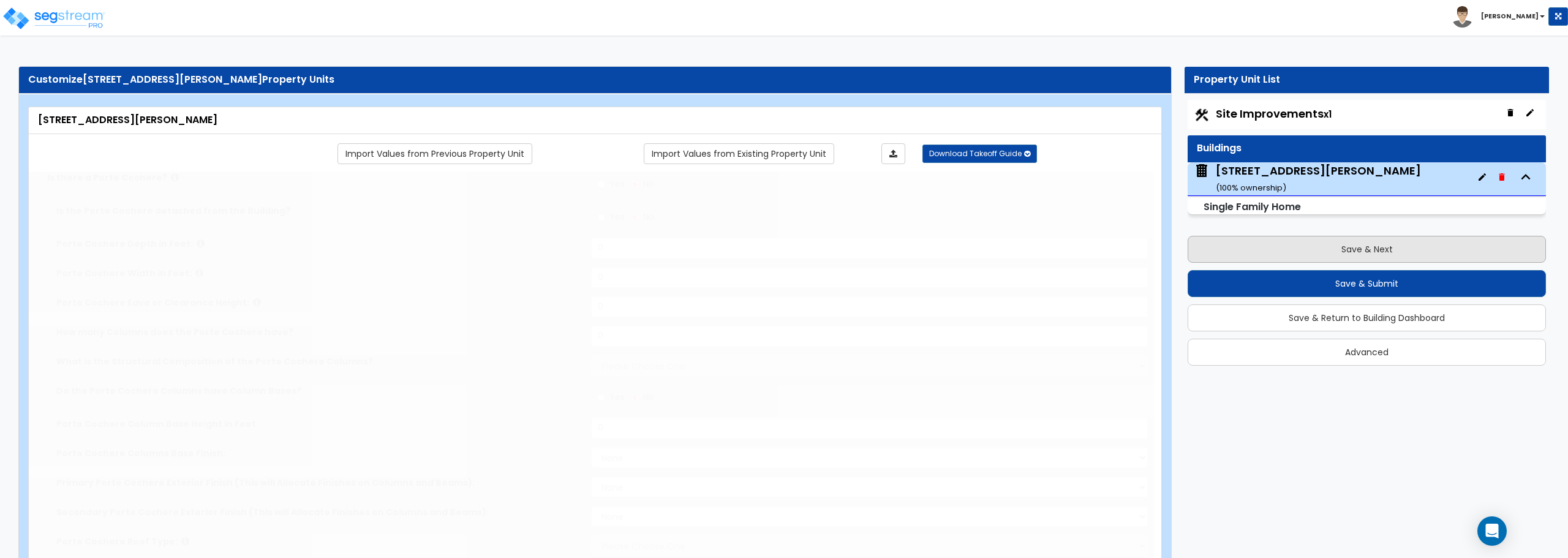
radio input "true"
select select "2"
radio input "true"
type input "7"
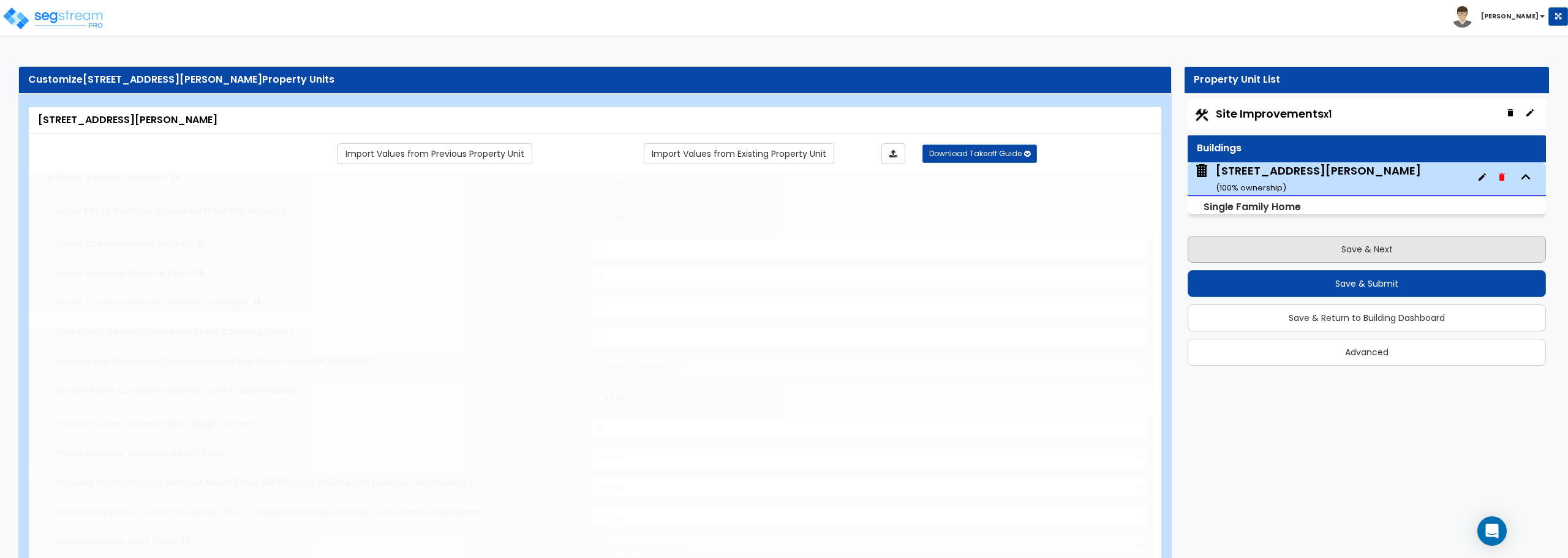
select select "2"
select select "1"
select select "2"
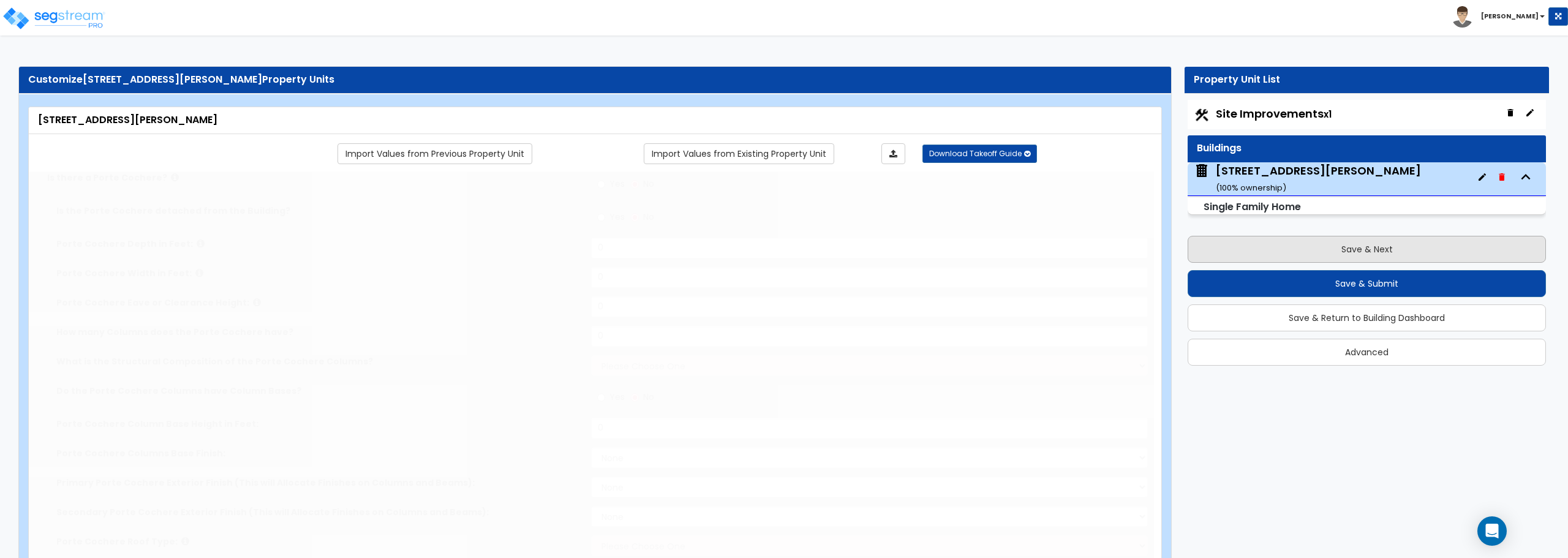
select select "2"
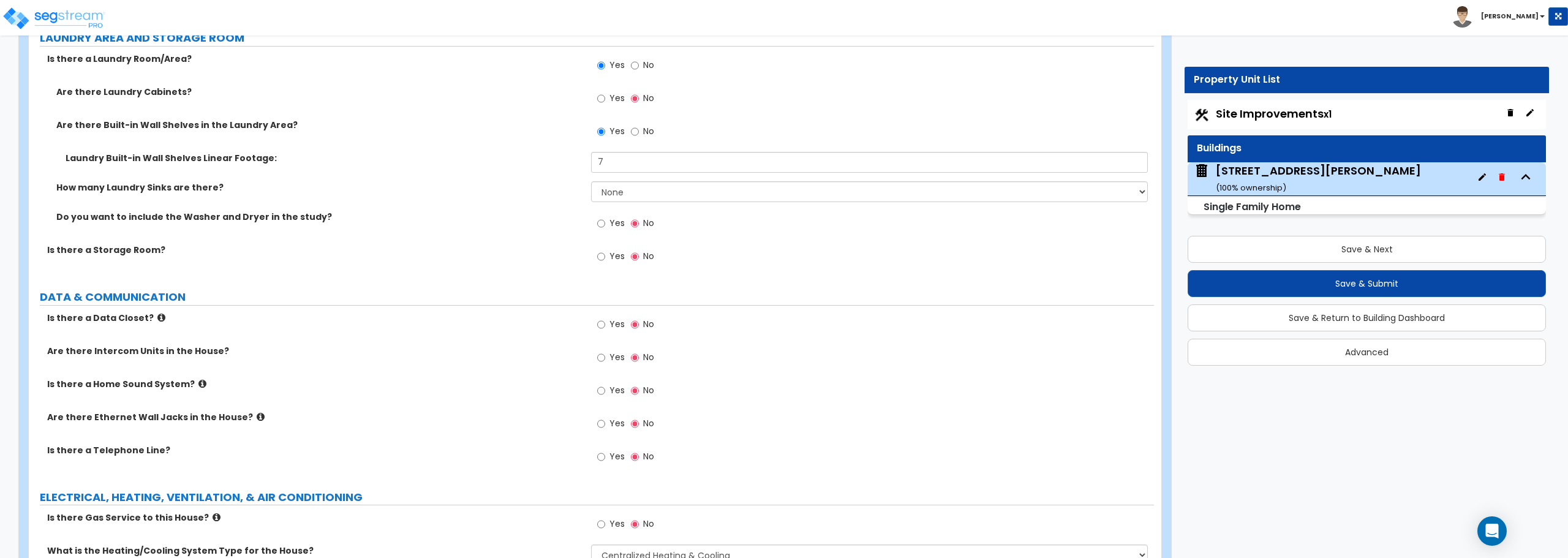
scroll to position [4943, 0]
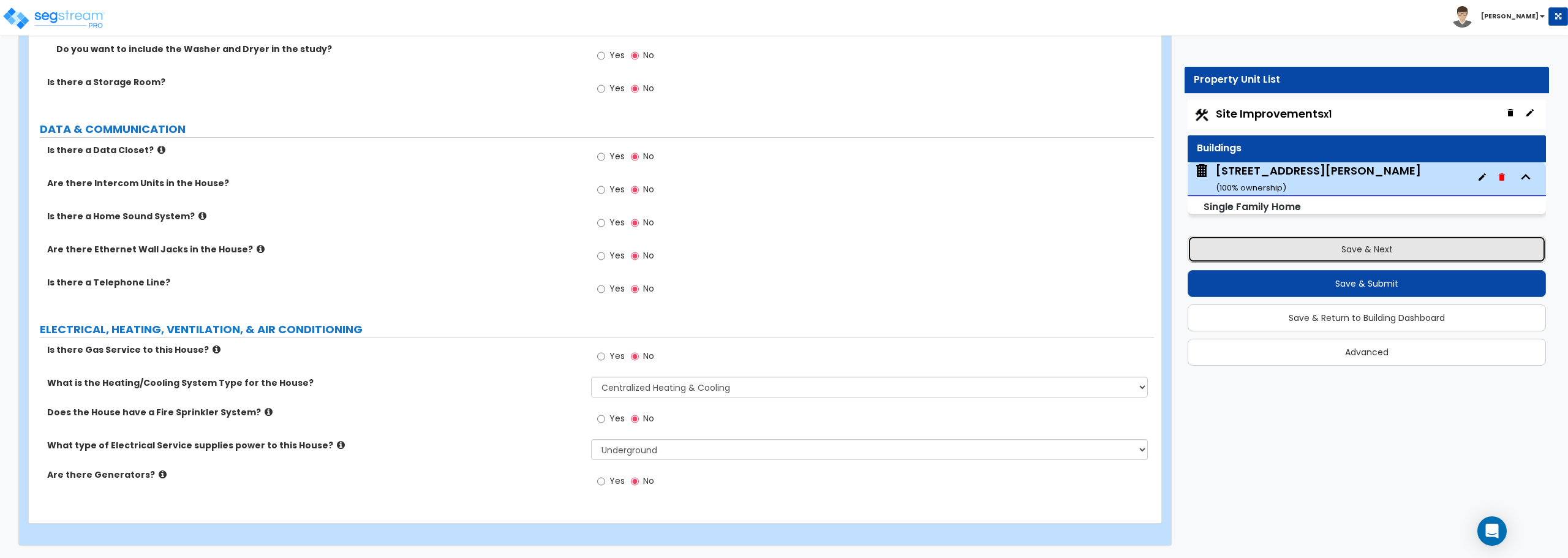
click at [1377, 245] on button "Save & Next" at bounding box center [1366, 249] width 358 height 27
select select "2"
select select "1"
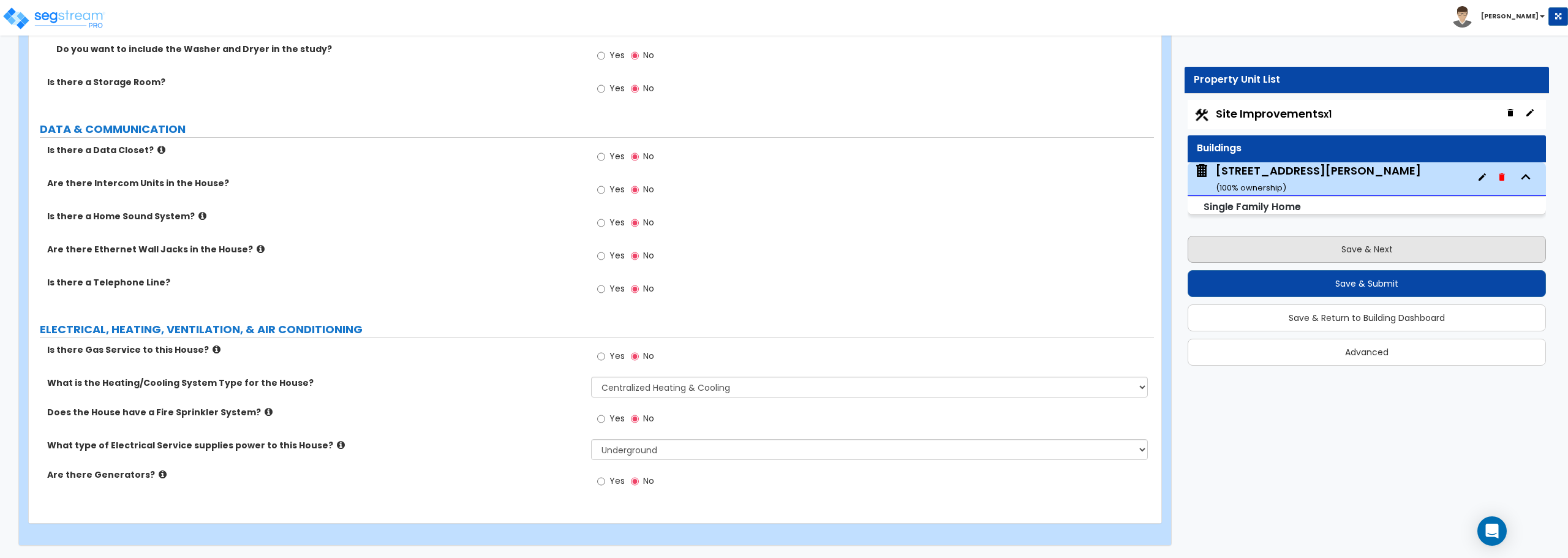
select select "1"
select select "9"
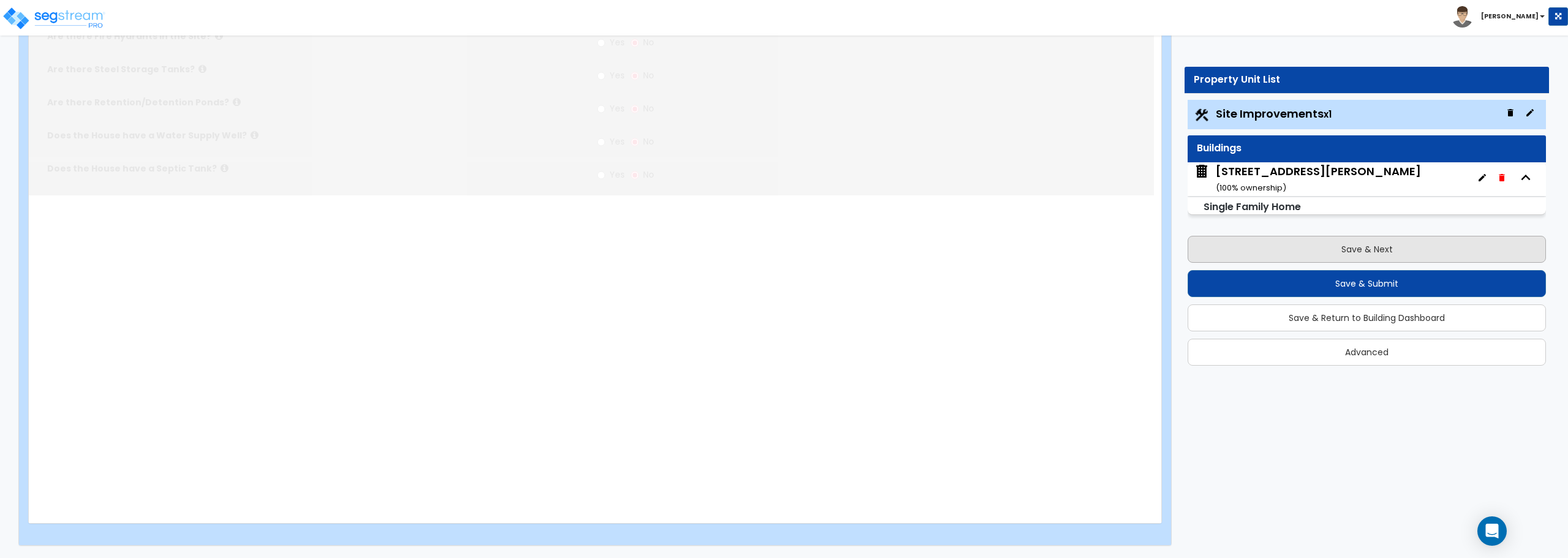
scroll to position [0, 0]
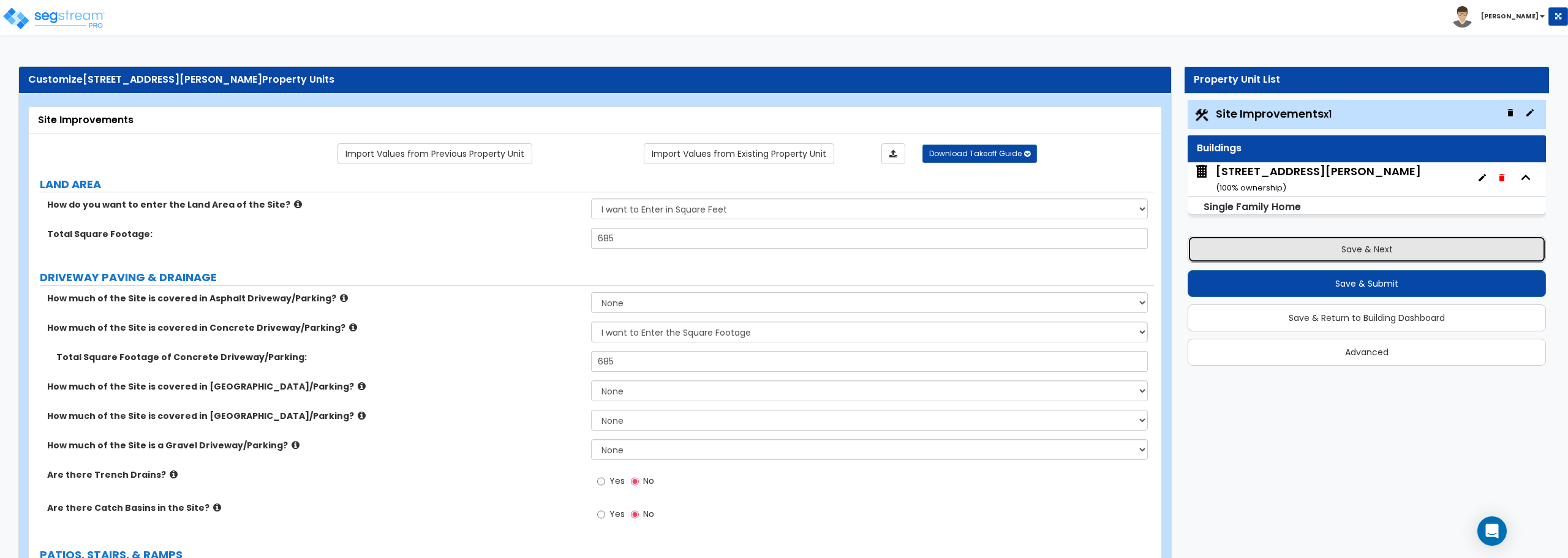
click at [1379, 249] on button "Save & Next" at bounding box center [1366, 249] width 358 height 27
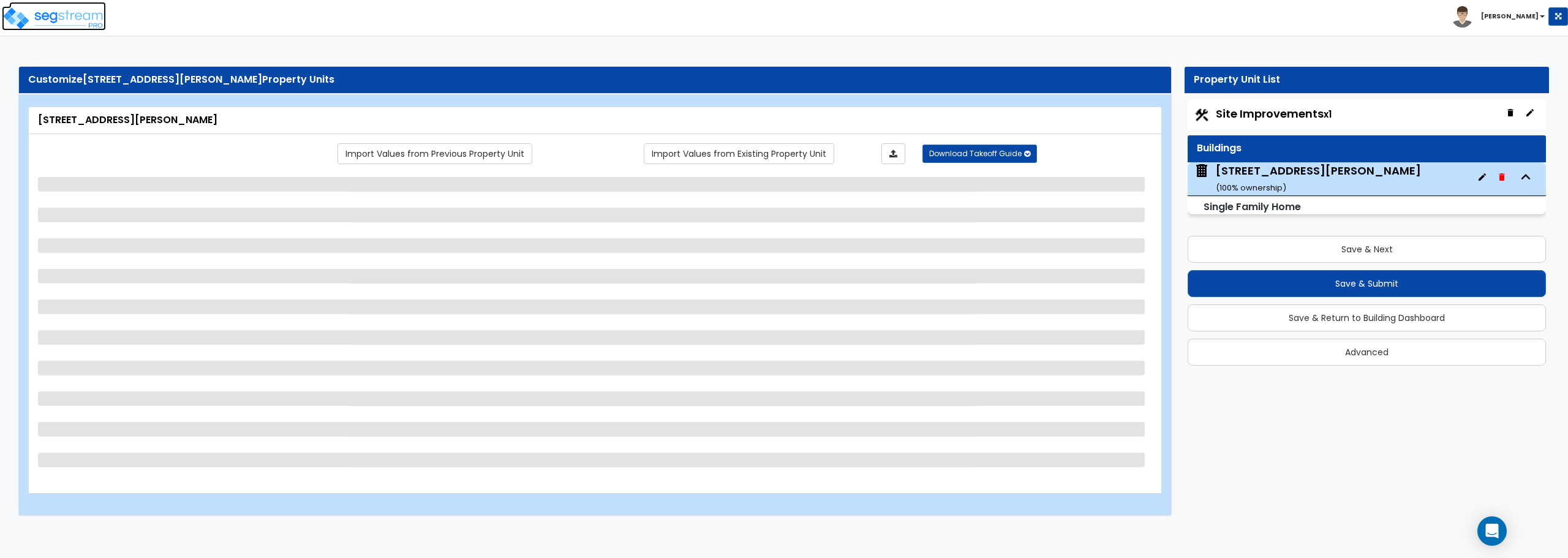
click at [42, 13] on img at bounding box center [54, 18] width 104 height 25
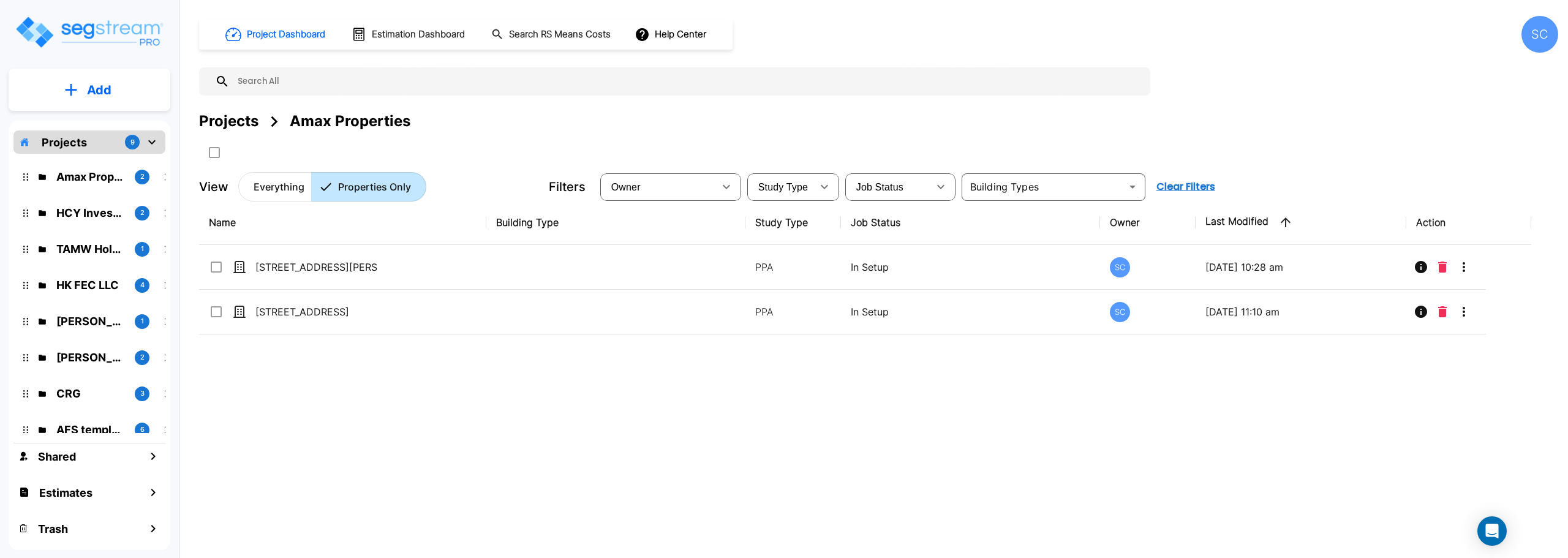
click at [96, 220] on p "HCY Investments LLC" at bounding box center [91, 213] width 68 height 16
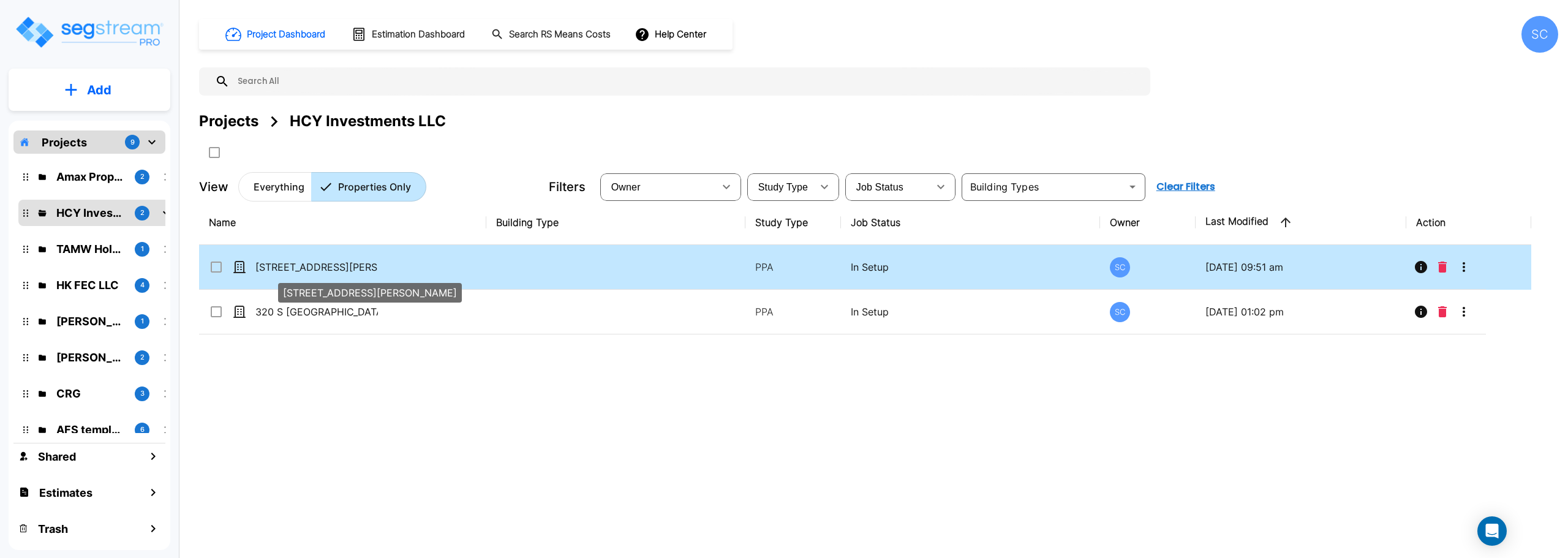
click at [302, 264] on p "[STREET_ADDRESS][PERSON_NAME]" at bounding box center [316, 267] width 122 height 15
checkbox input "true"
click at [302, 264] on p "[STREET_ADDRESS][PERSON_NAME]" at bounding box center [316, 267] width 122 height 15
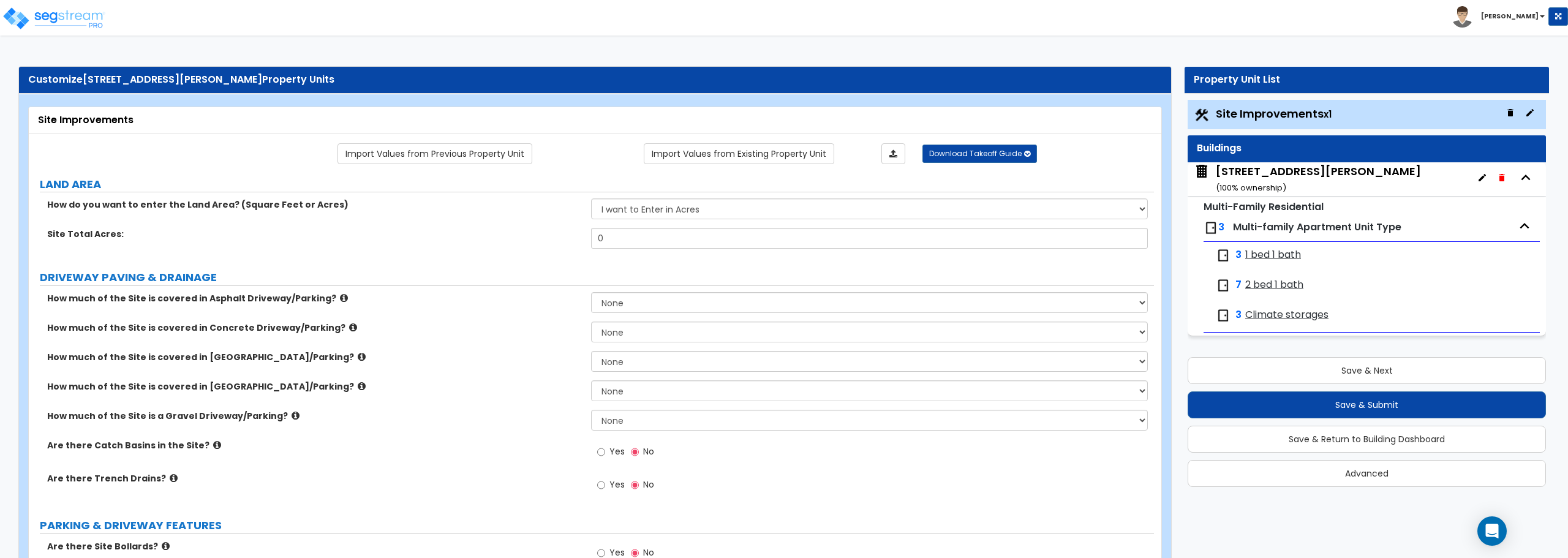
click at [1262, 257] on span "1 bed 1 bath" at bounding box center [1273, 255] width 56 height 14
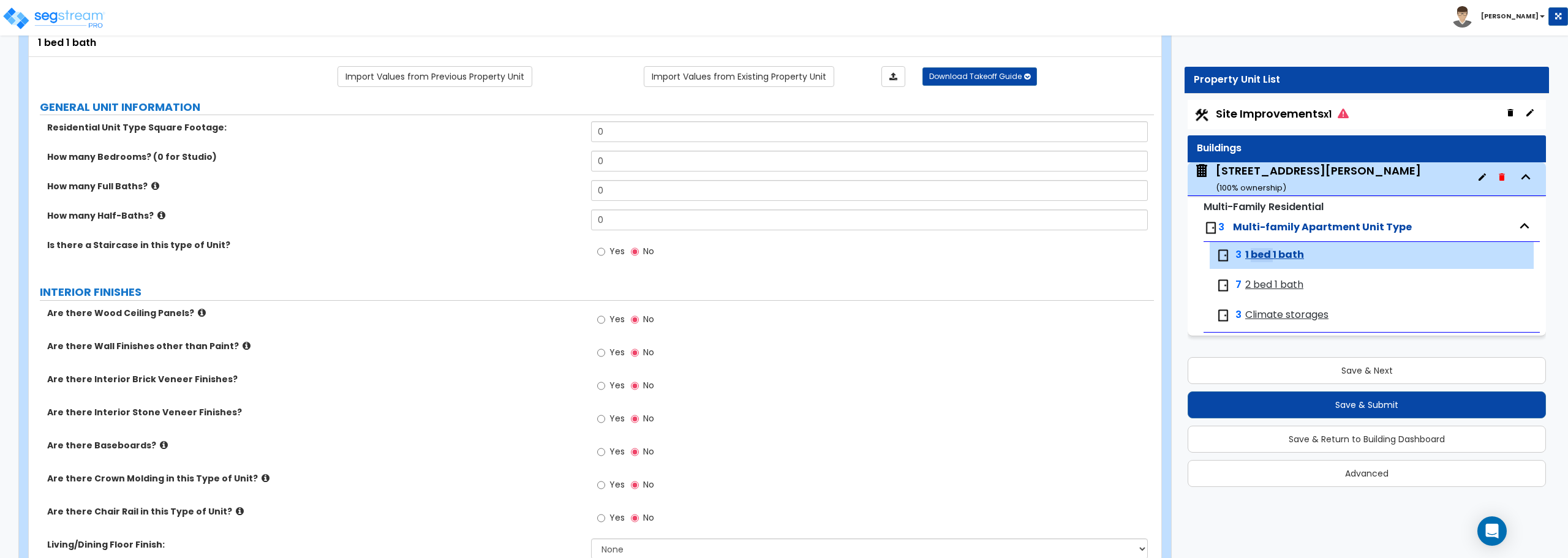
scroll to position [32, 0]
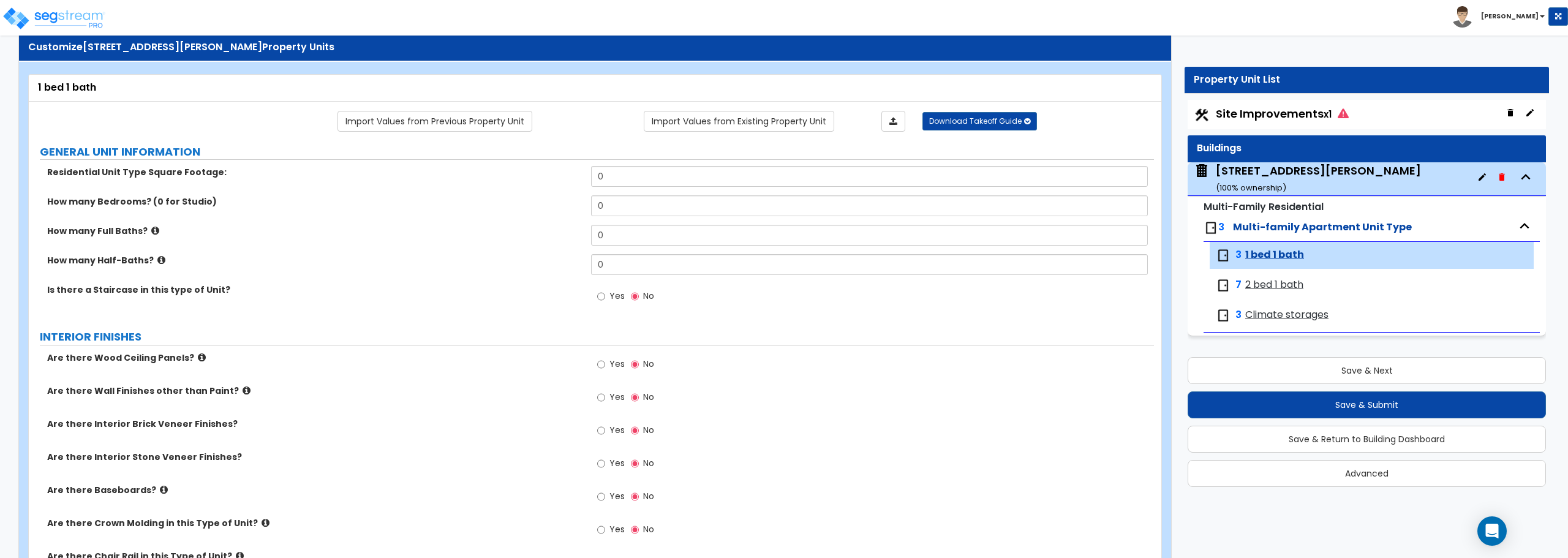
click at [1274, 285] on span "2 bed 1 bath" at bounding box center [1274, 285] width 58 height 14
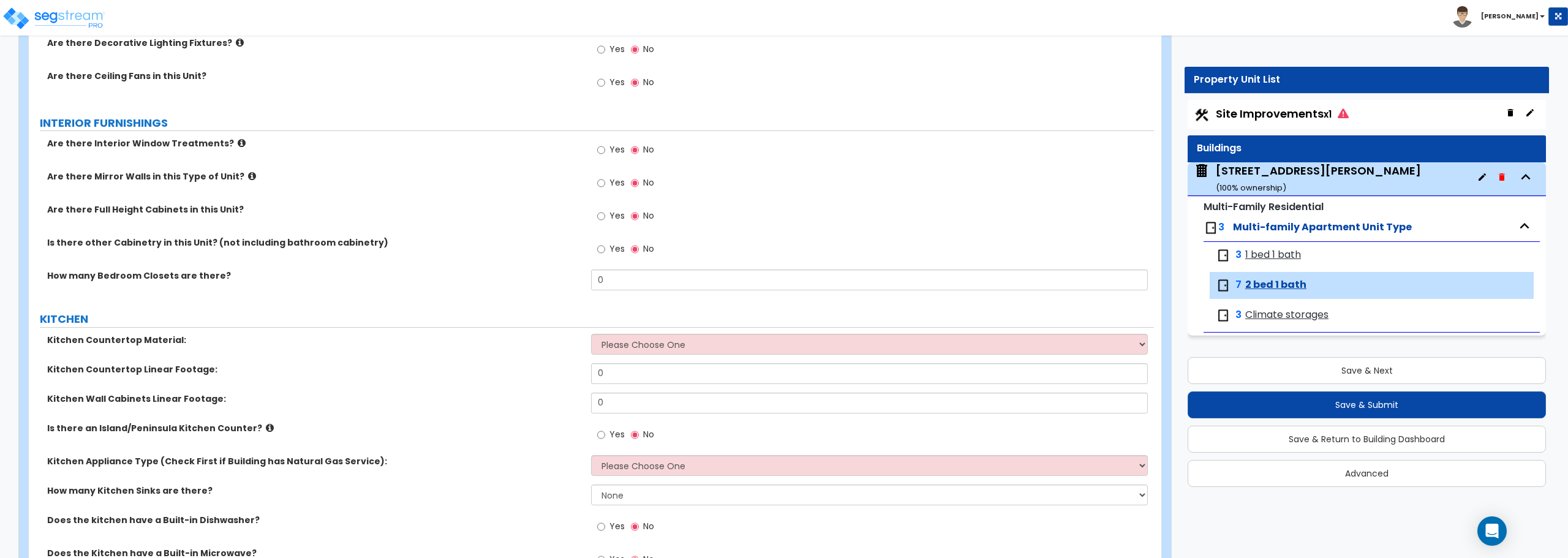
scroll to position [796, 0]
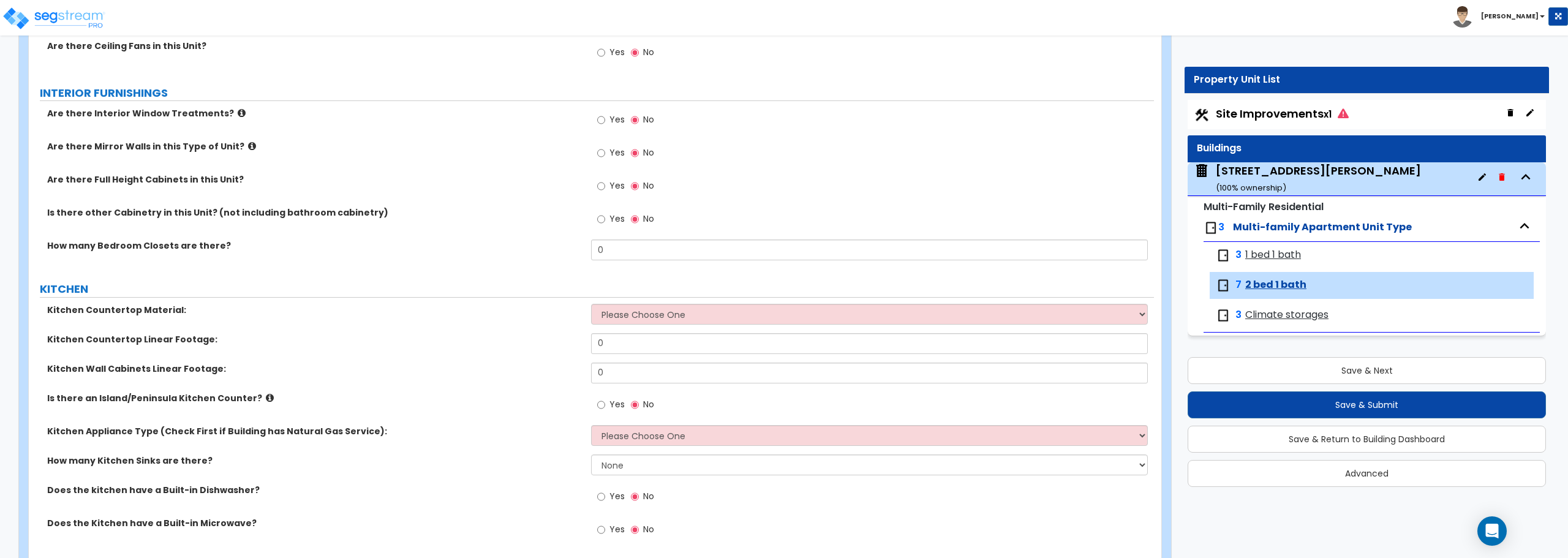
click at [1285, 316] on span "Climate storages" at bounding box center [1286, 315] width 83 height 14
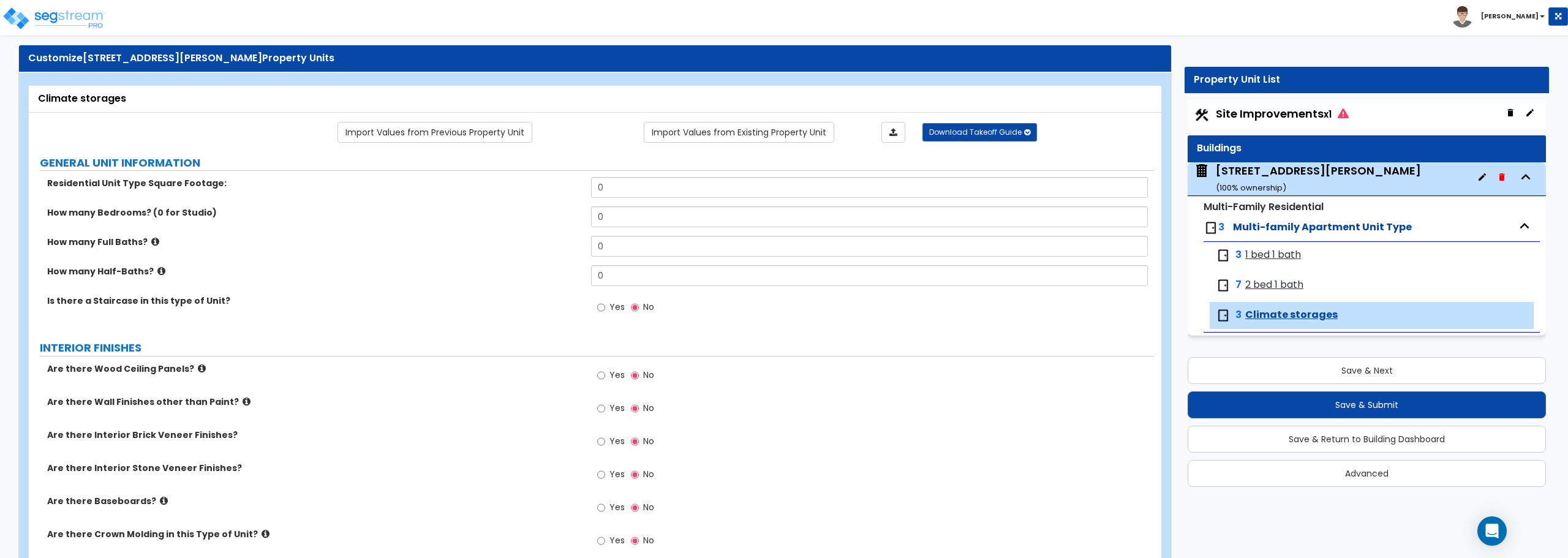
scroll to position [0, 0]
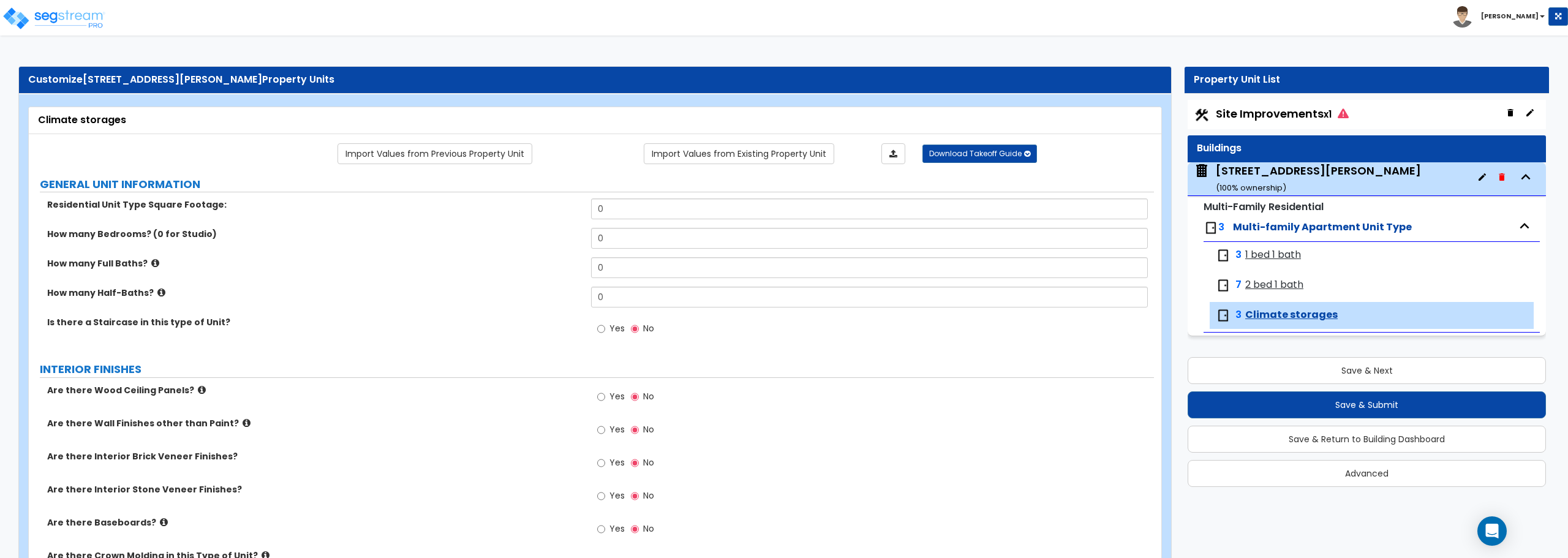
click at [1252, 258] on span "1 bed 1 bath" at bounding box center [1273, 255] width 56 height 14
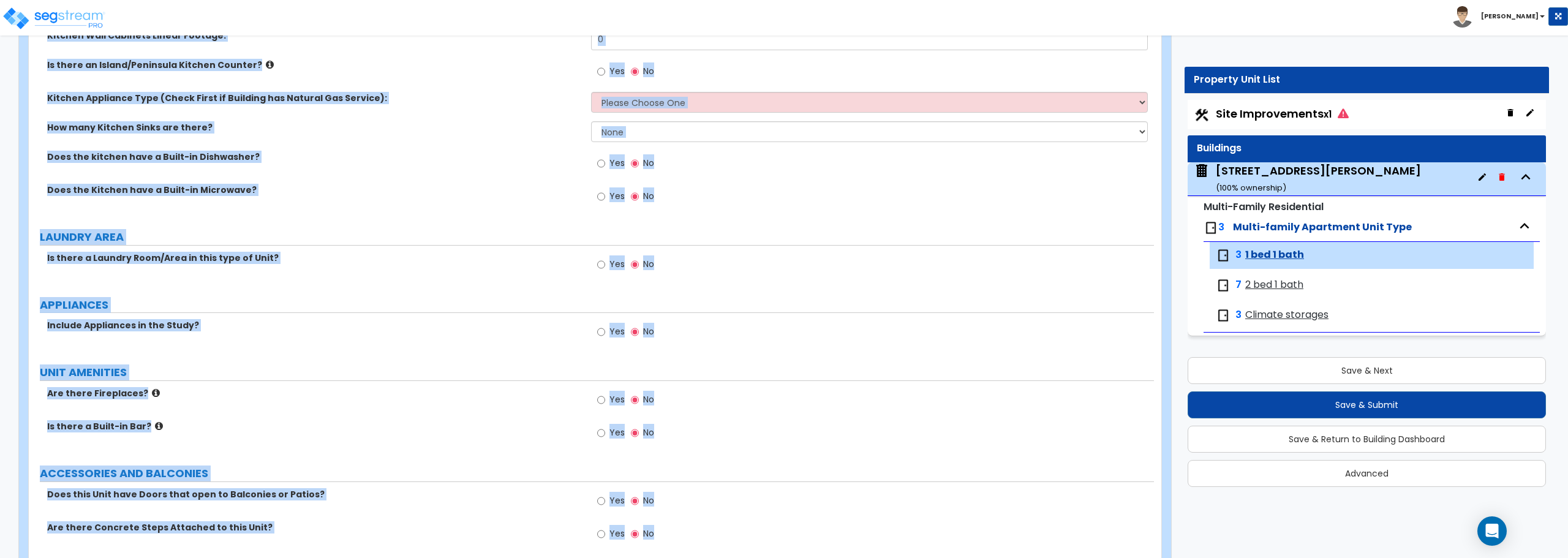
scroll to position [1380, 0]
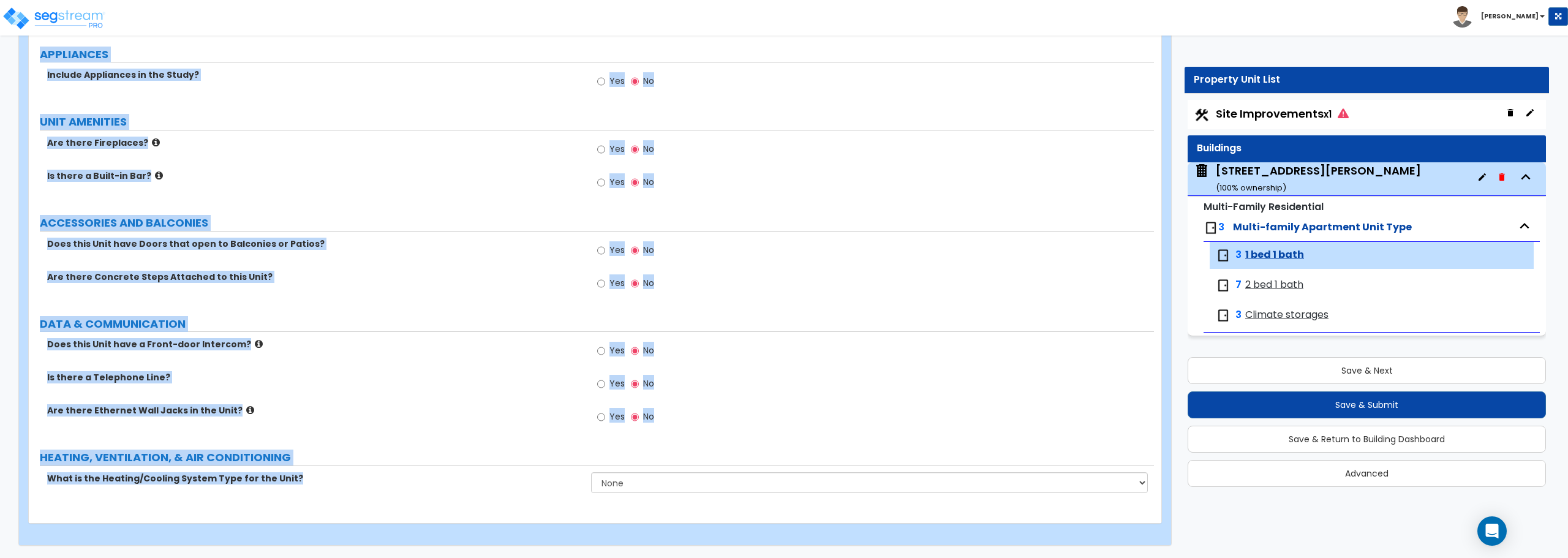
drag, startPoint x: 42, startPoint y: 182, endPoint x: 285, endPoint y: 564, distance: 452.7
click at [383, 299] on div "Are there Concrete Steps Attached to this Unit? Yes No" at bounding box center [591, 287] width 1125 height 33
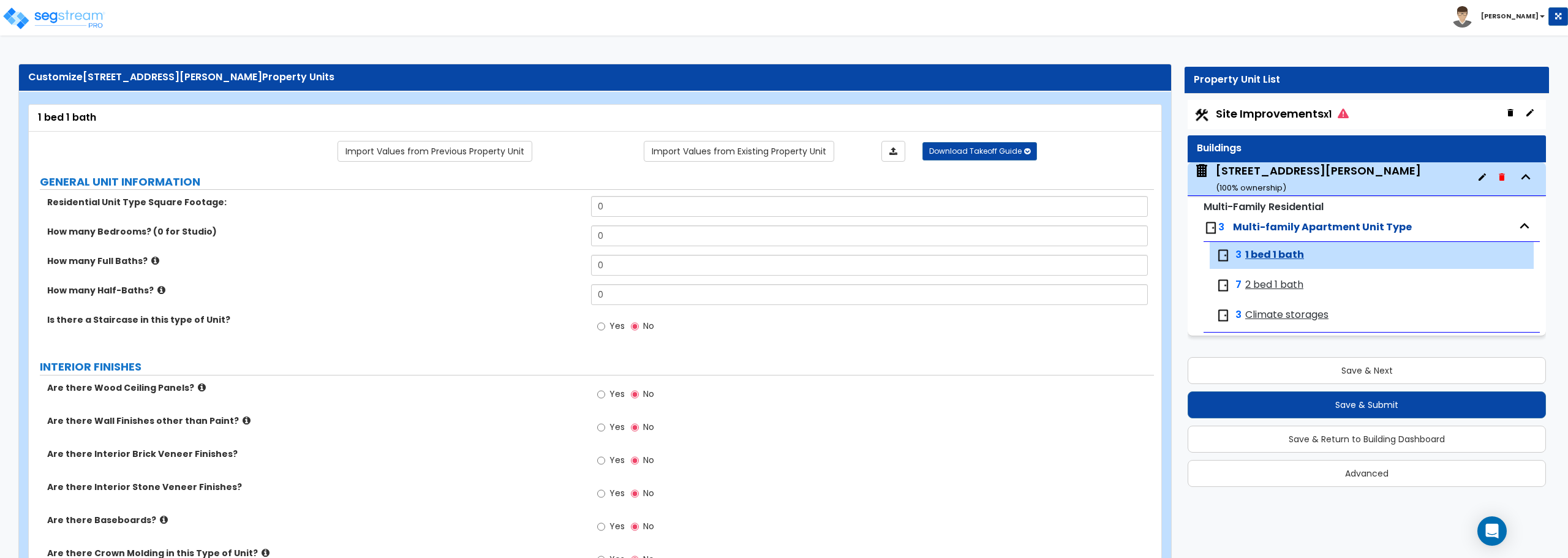
scroll to position [0, 0]
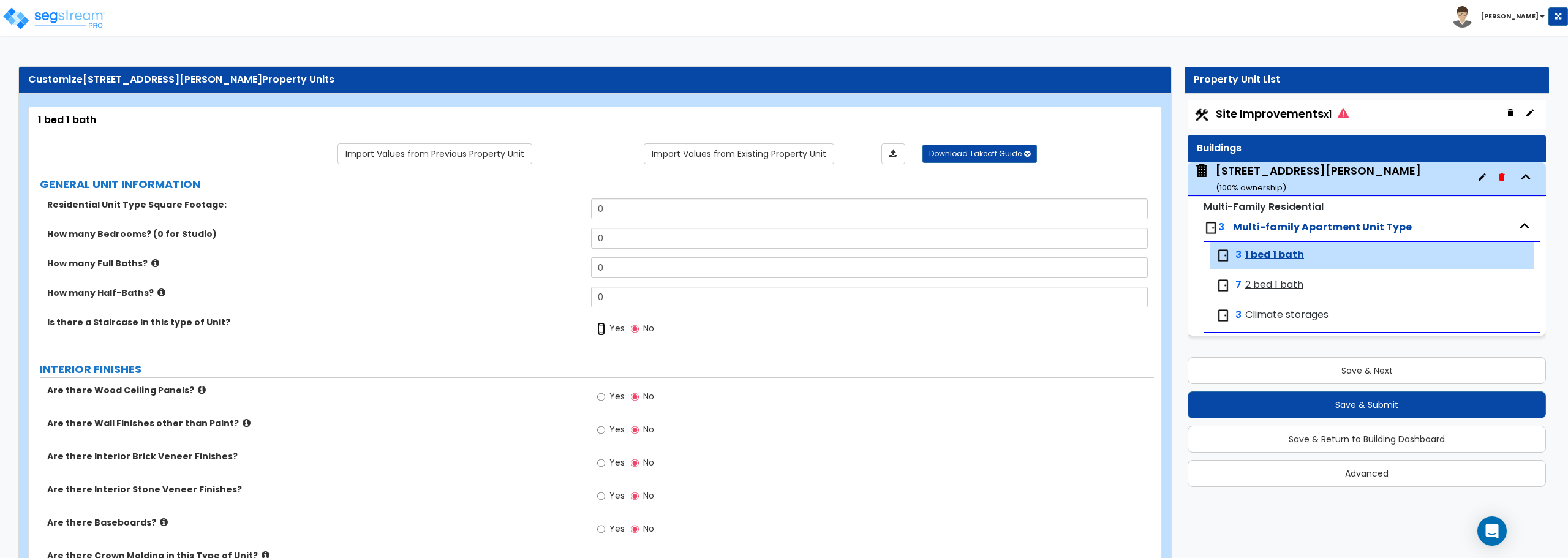
click at [602, 327] on input "Yes" at bounding box center [601, 328] width 8 height 13
radio input "true"
click at [602, 398] on input "Yes" at bounding box center [601, 396] width 8 height 13
radio input "true"
click at [601, 455] on input "Yes" at bounding box center [601, 459] width 8 height 13
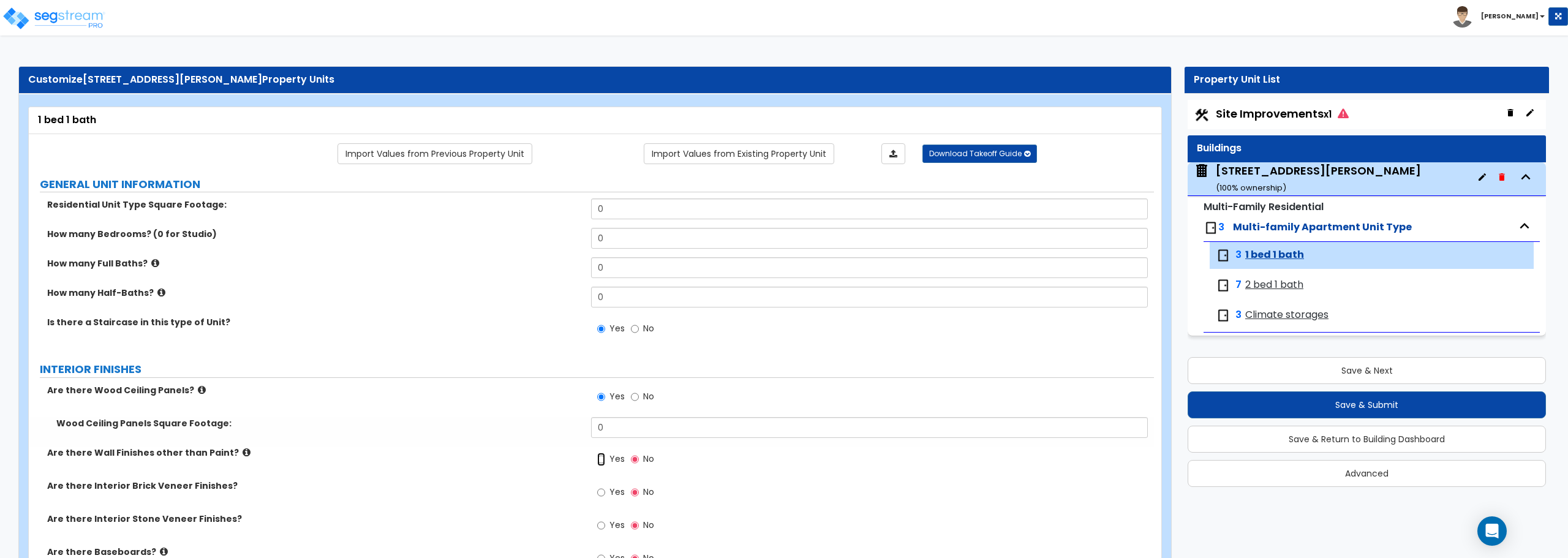
radio input "true"
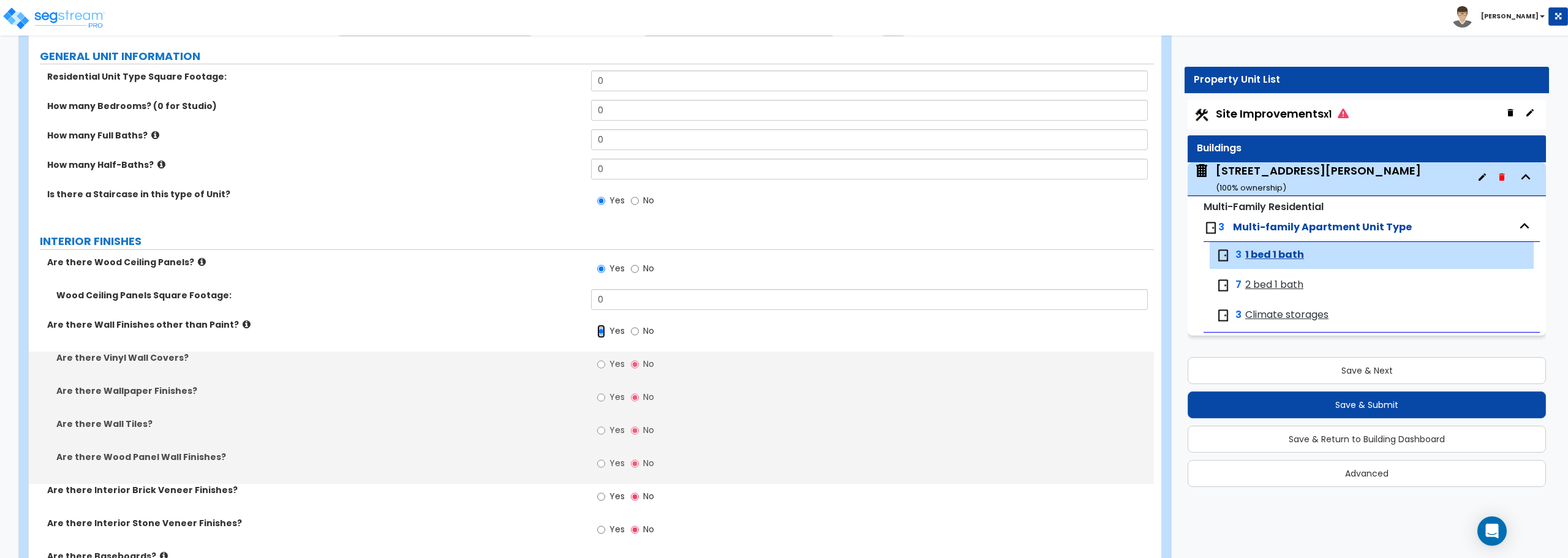
scroll to position [184, 0]
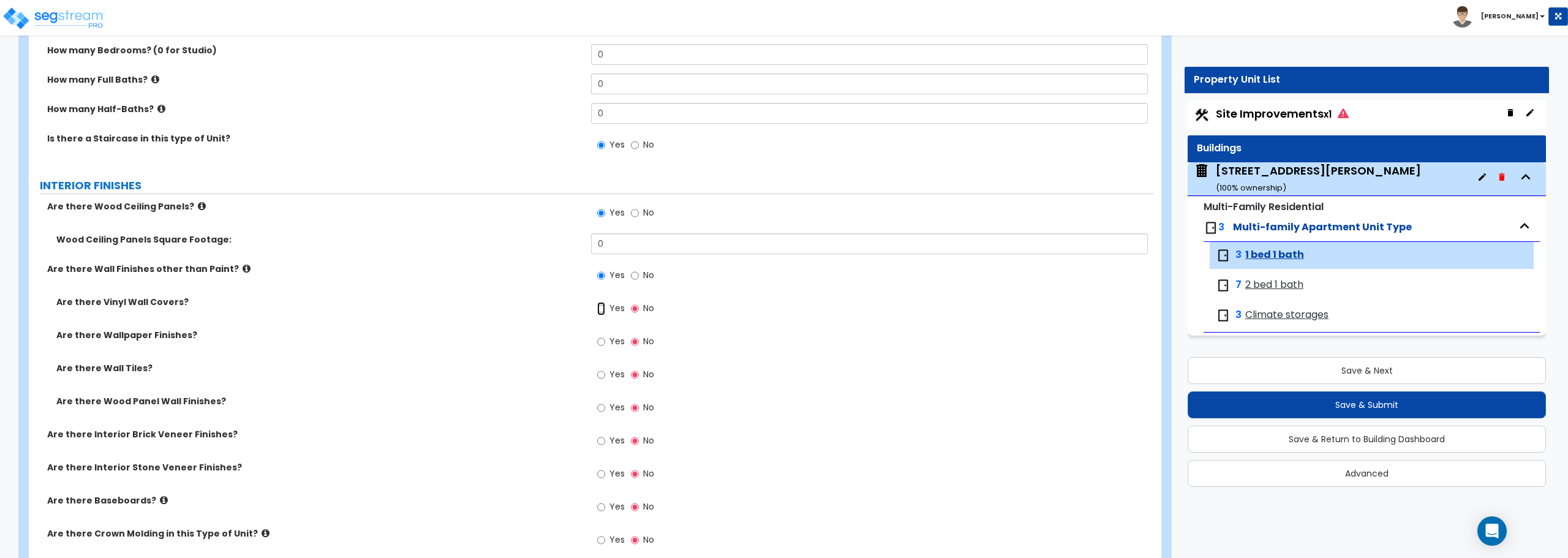
click at [601, 312] on input "Yes" at bounding box center [601, 308] width 8 height 13
radio input "true"
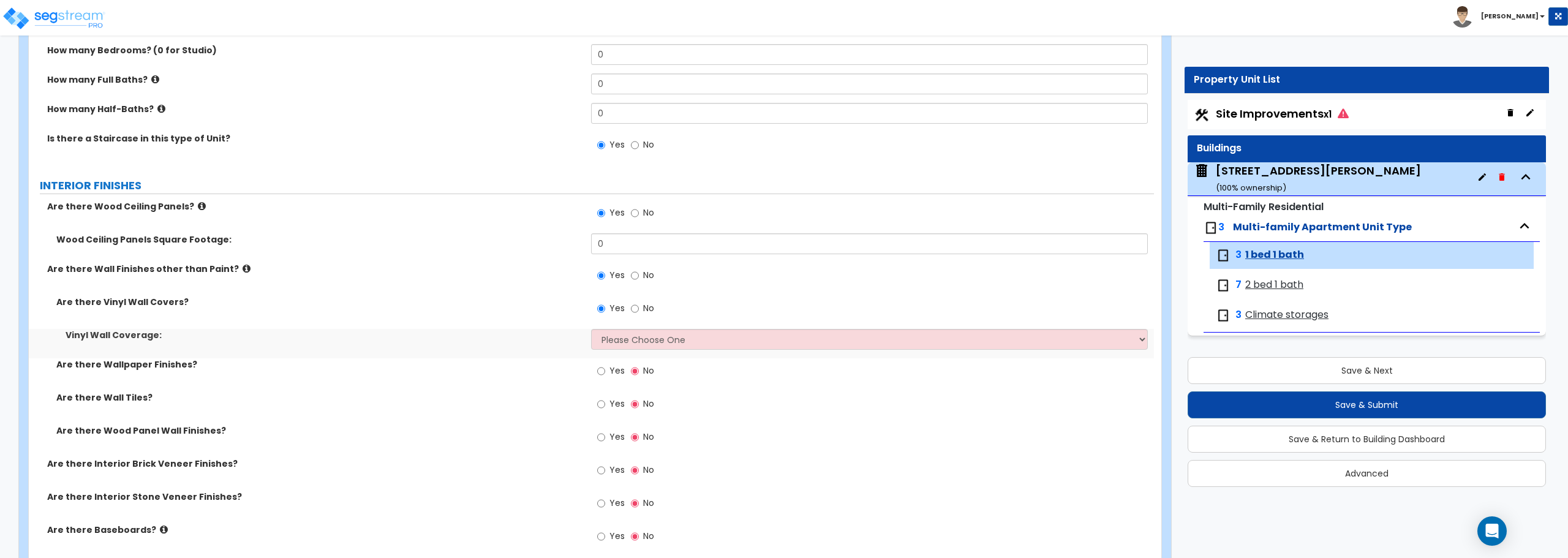
click at [600, 363] on label "Yes" at bounding box center [611, 372] width 27 height 21
click at [600, 365] on input "Yes" at bounding box center [601, 371] width 8 height 13
radio input "true"
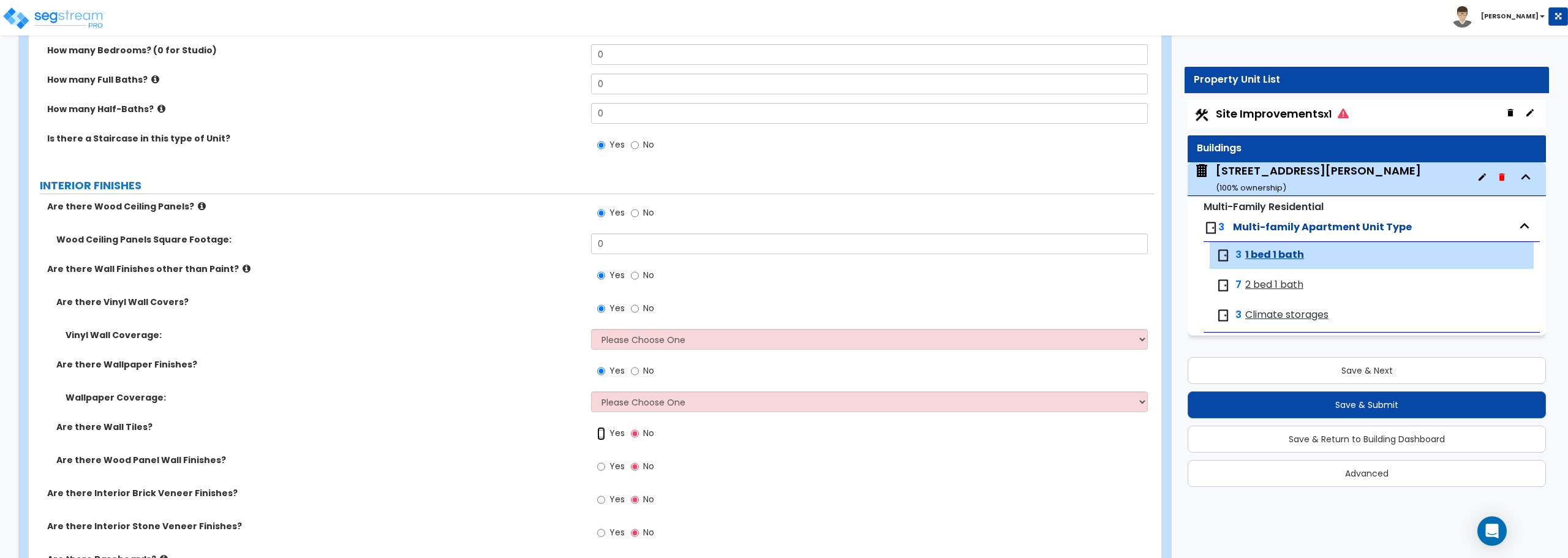
click at [597, 435] on input "Yes" at bounding box center [601, 433] width 8 height 13
radio input "true"
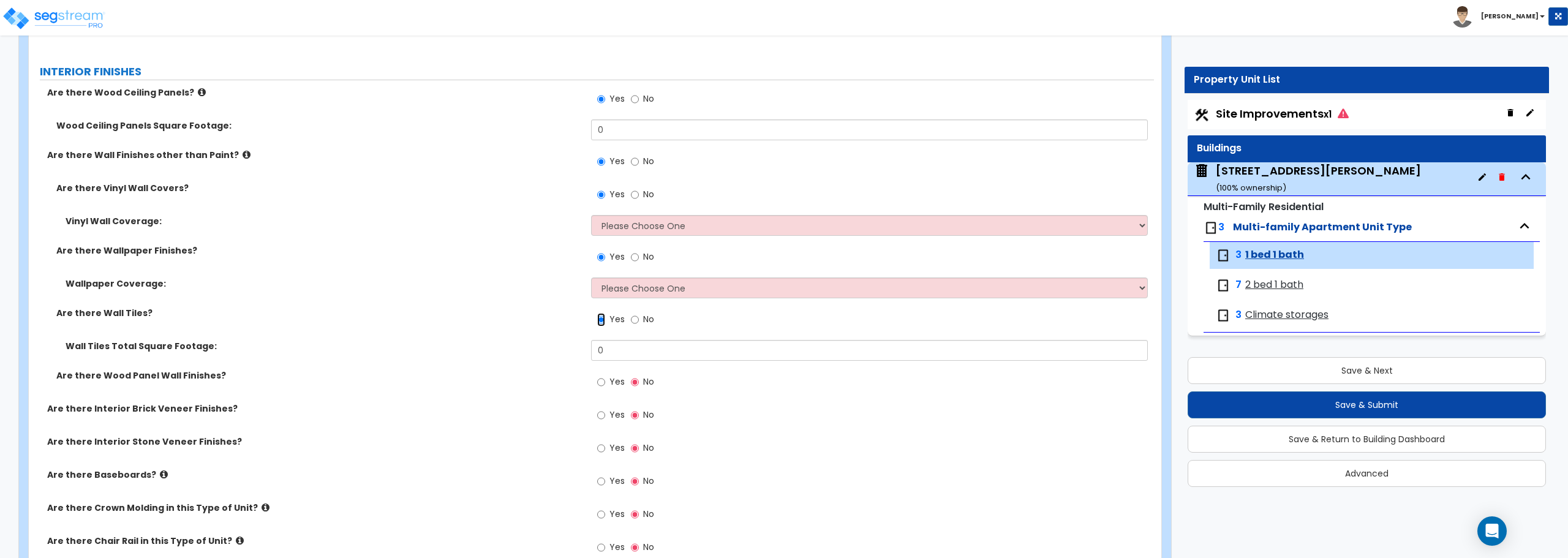
scroll to position [306, 0]
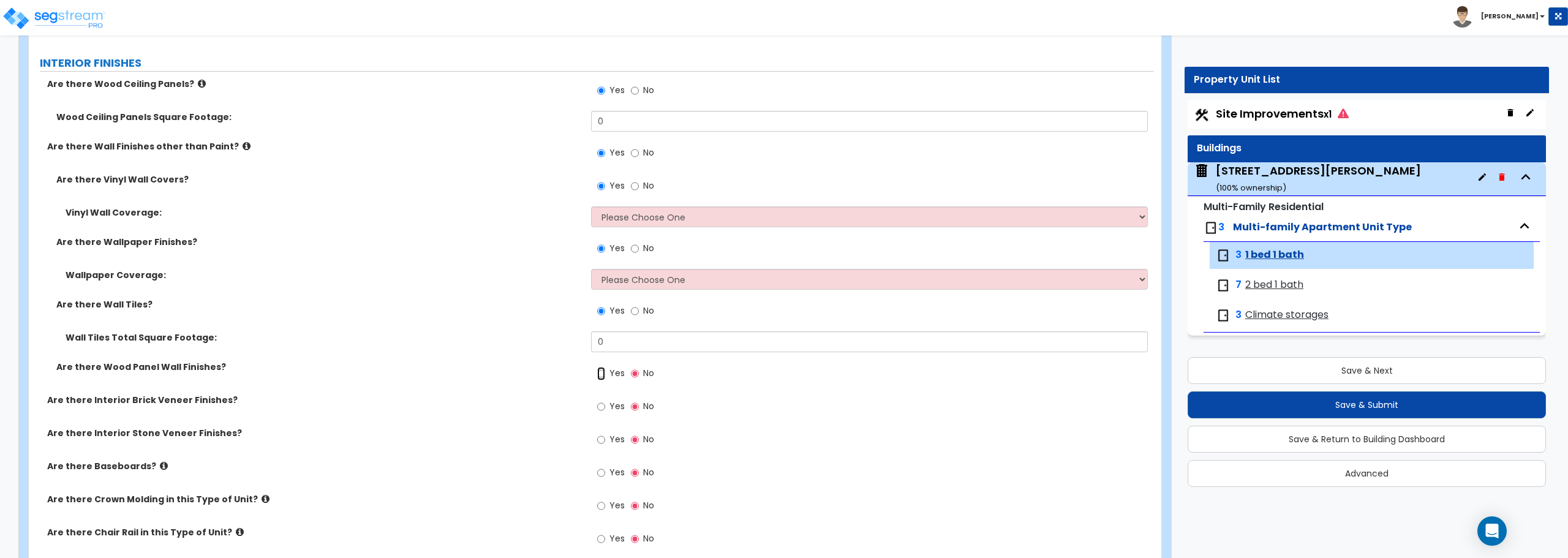
click at [602, 375] on input "Yes" at bounding box center [601, 373] width 8 height 13
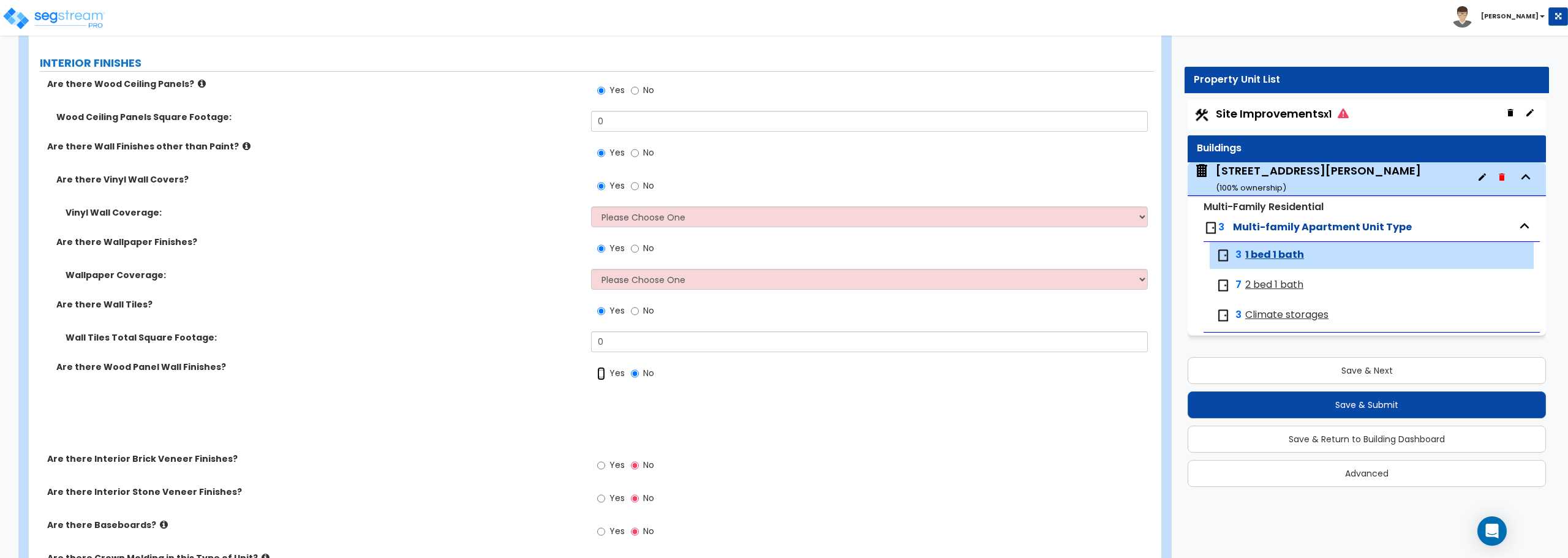
radio input "true"
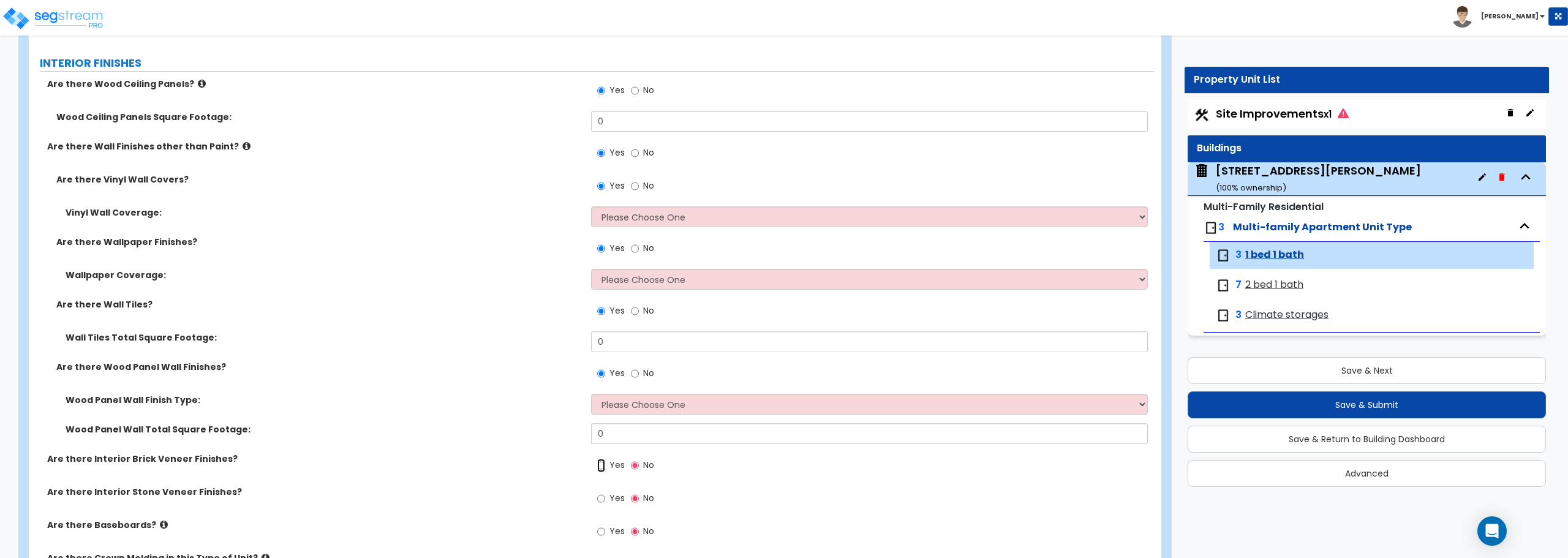
click at [600, 464] on input "Yes" at bounding box center [601, 465] width 8 height 13
radio input "true"
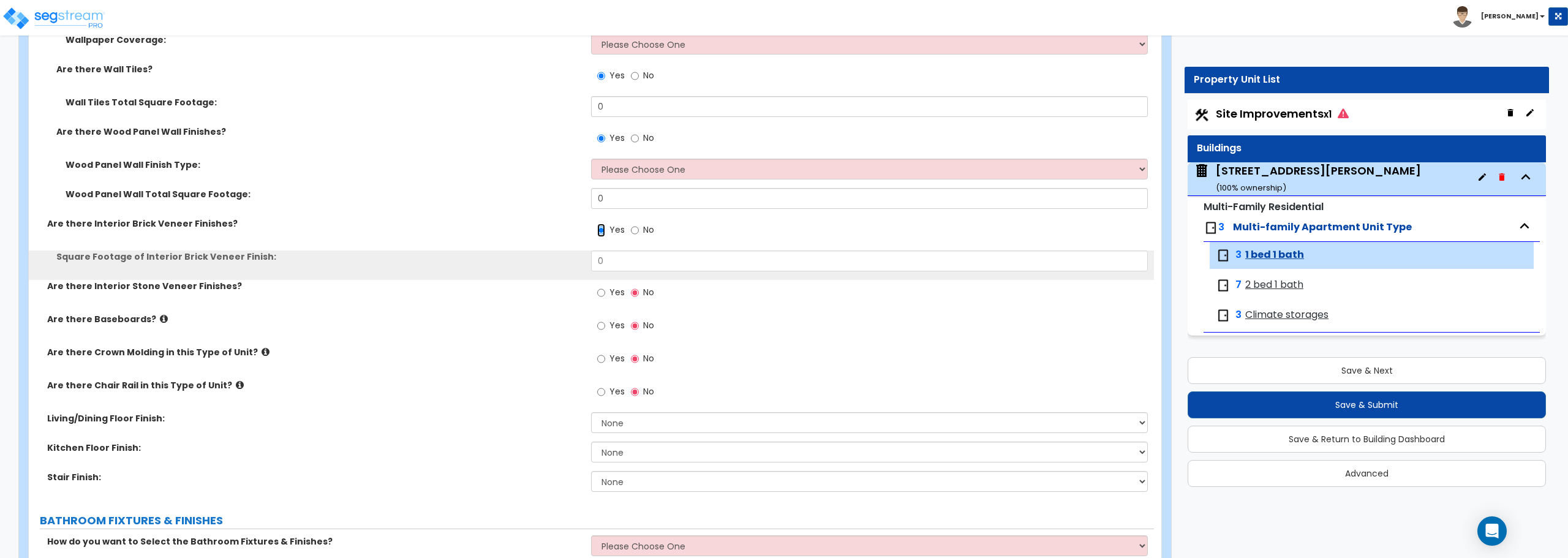
scroll to position [551, 0]
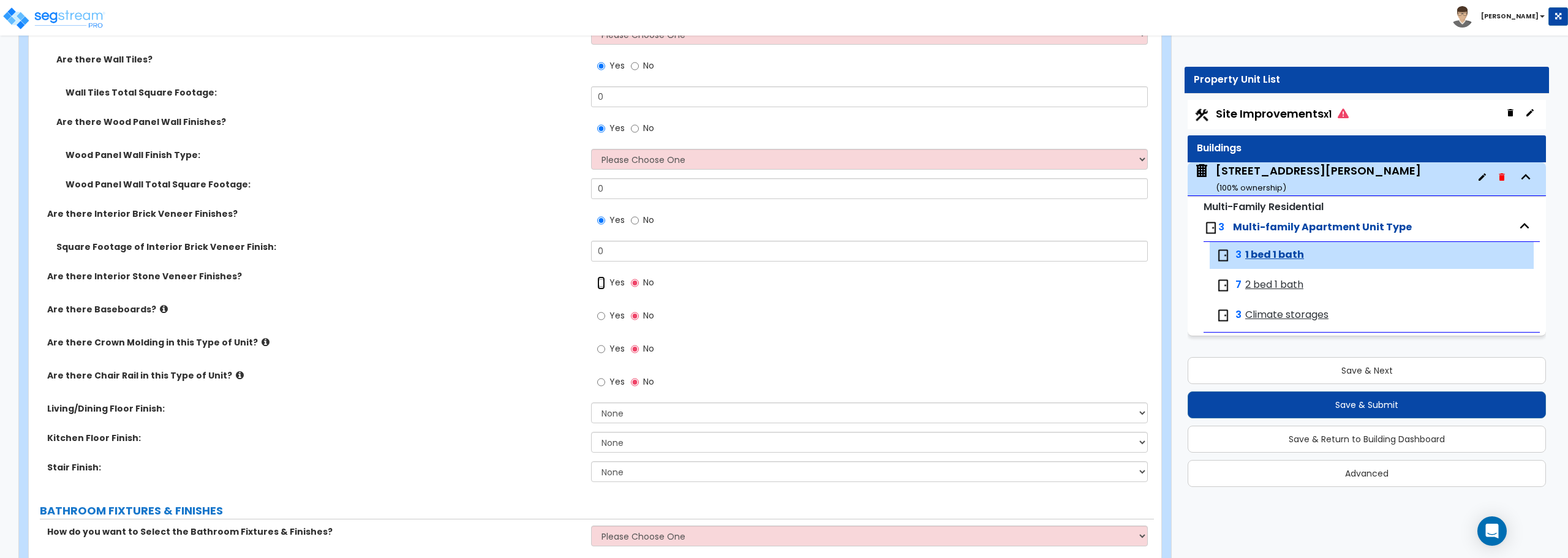
click at [601, 284] on input "Yes" at bounding box center [601, 283] width 8 height 13
radio input "true"
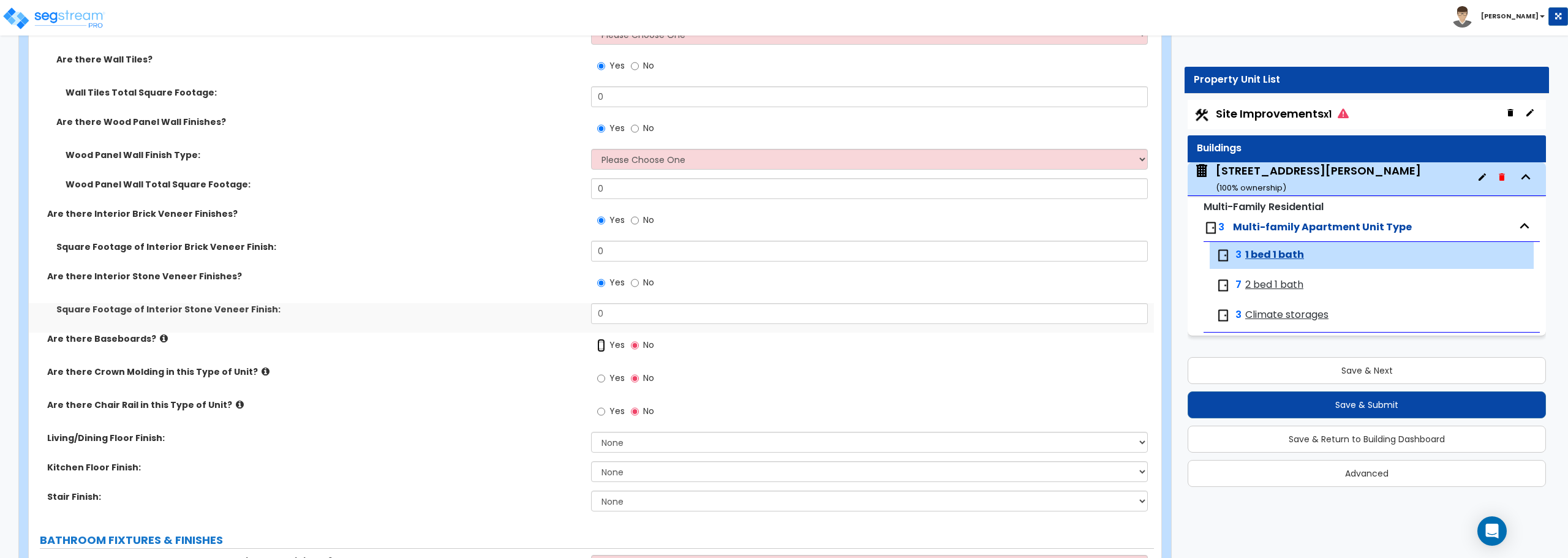
click at [599, 351] on input "Yes" at bounding box center [601, 345] width 8 height 13
radio input "true"
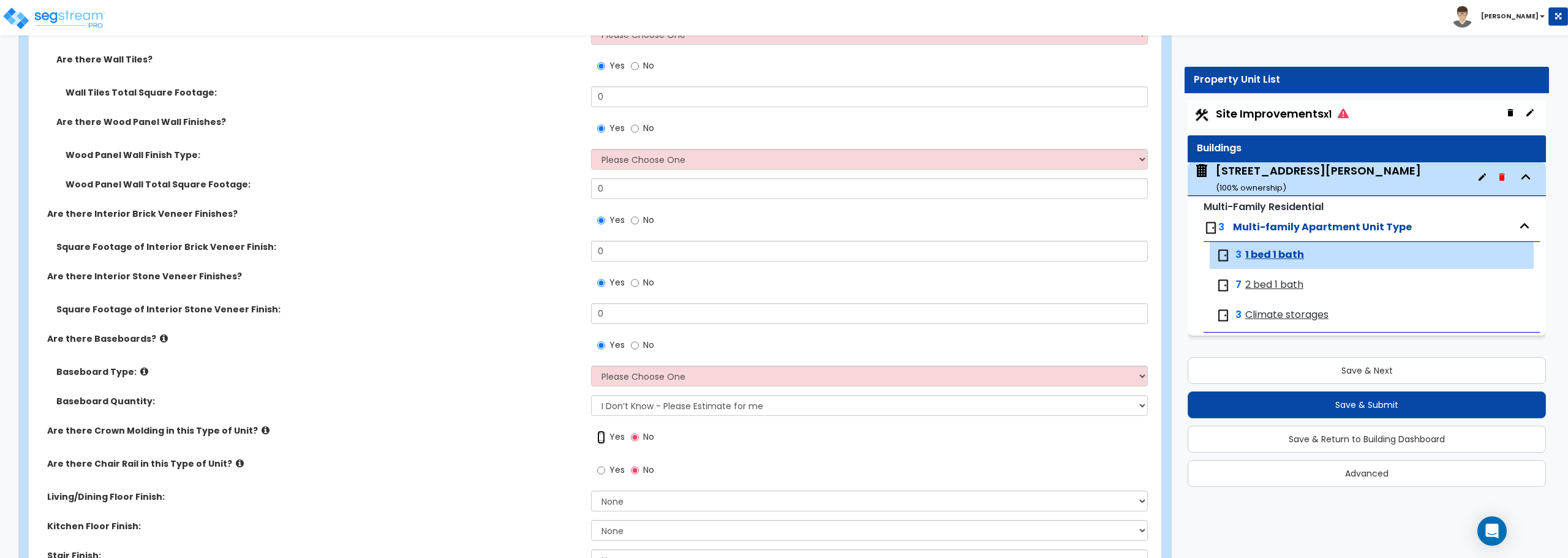
click at [599, 440] on input "Yes" at bounding box center [601, 437] width 8 height 13
radio input "true"
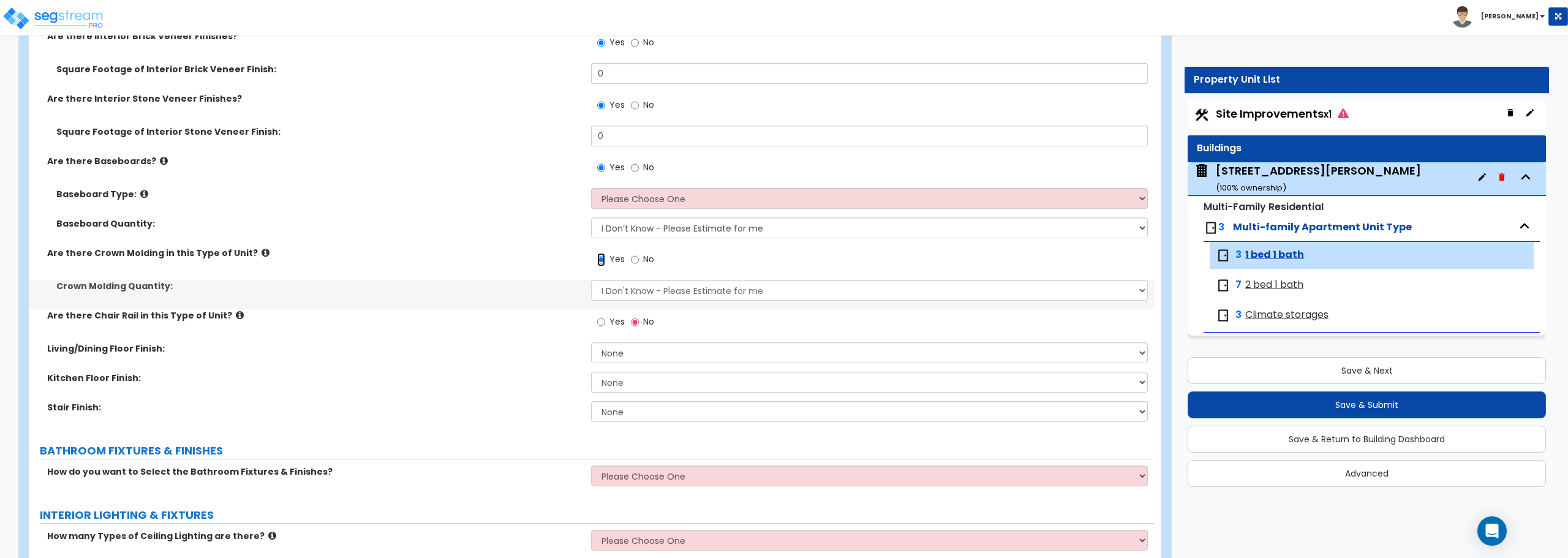
scroll to position [735, 0]
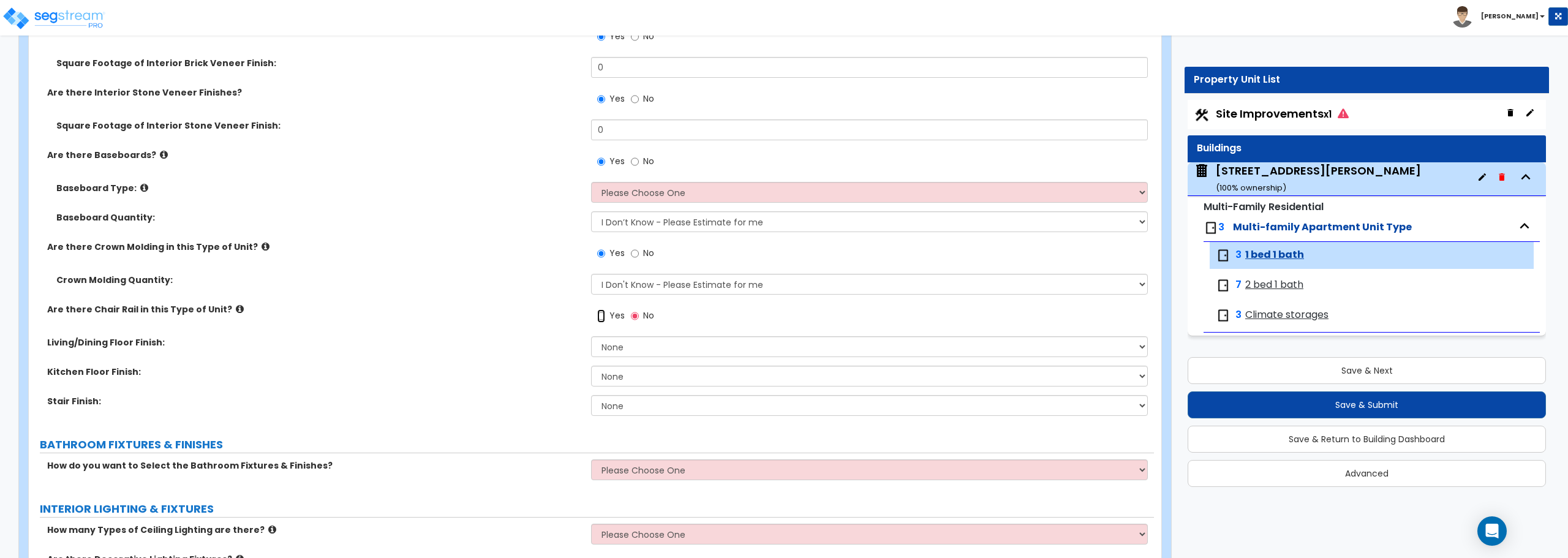
click at [599, 311] on input "Yes" at bounding box center [601, 316] width 8 height 13
radio input "true"
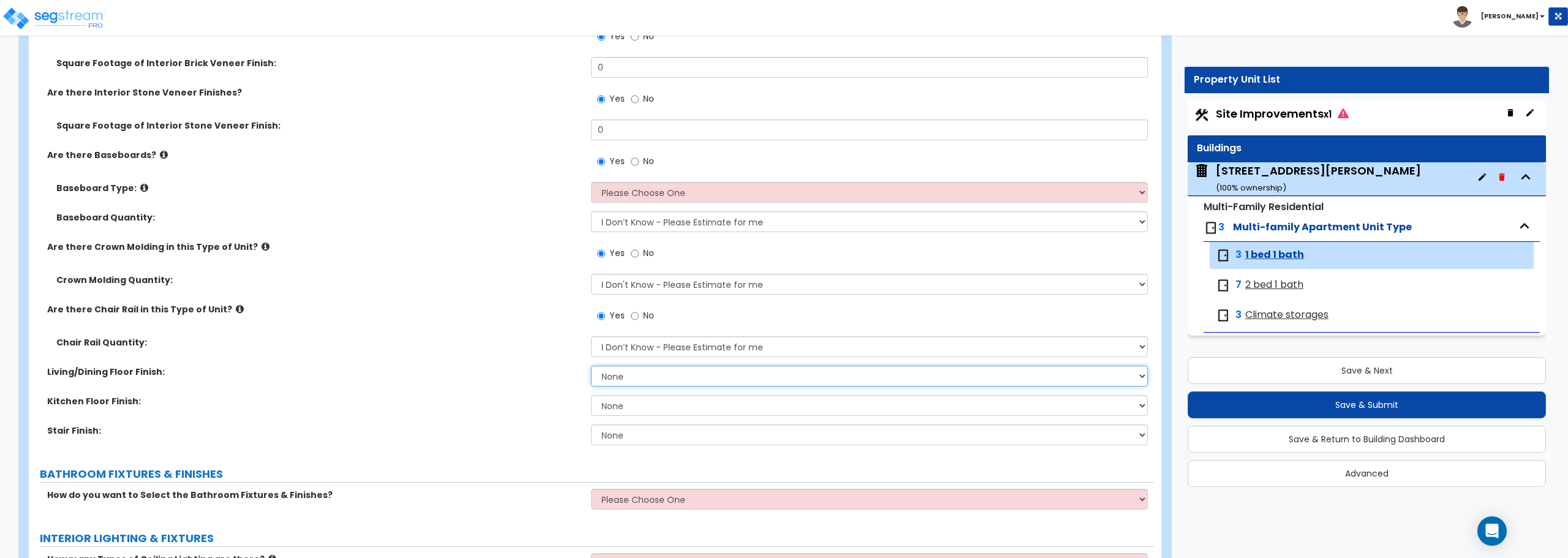
click at [609, 376] on select "None Tile Flooring Hardwood Flooring Resilient Laminate Flooring VCT Flooring S…" at bounding box center [869, 376] width 556 height 21
click at [545, 377] on label "Living/Dining Floor Finish:" at bounding box center [314, 372] width 535 height 12
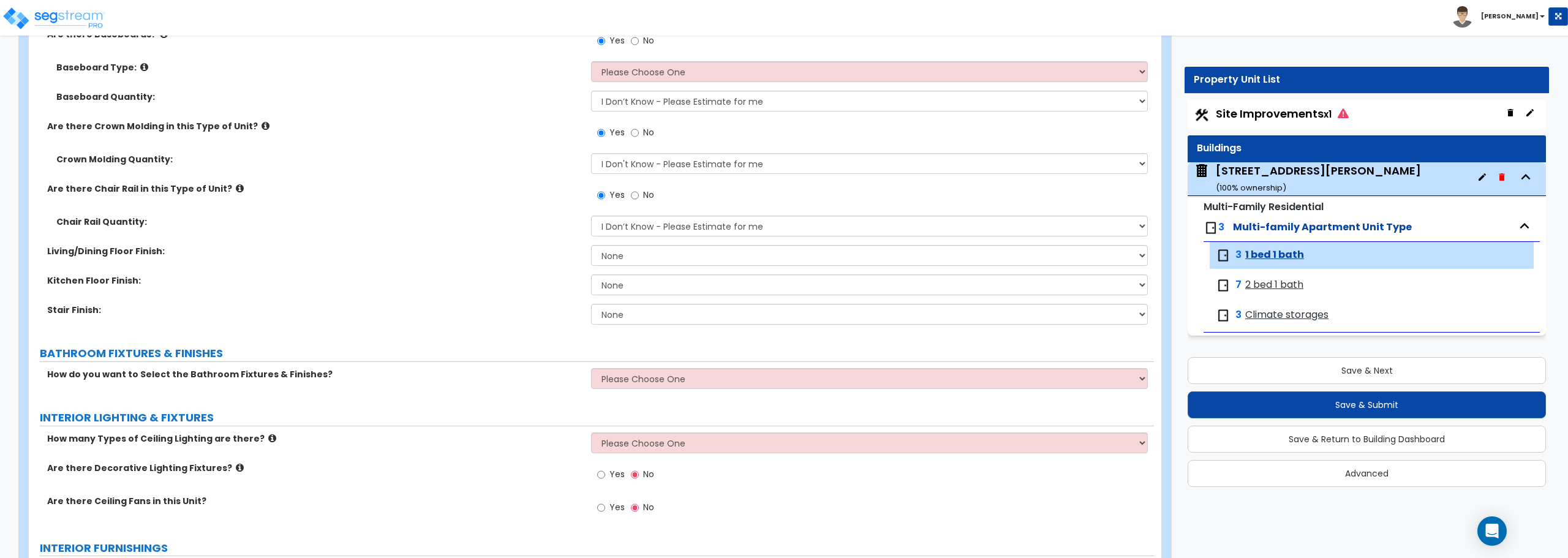
scroll to position [919, 0]
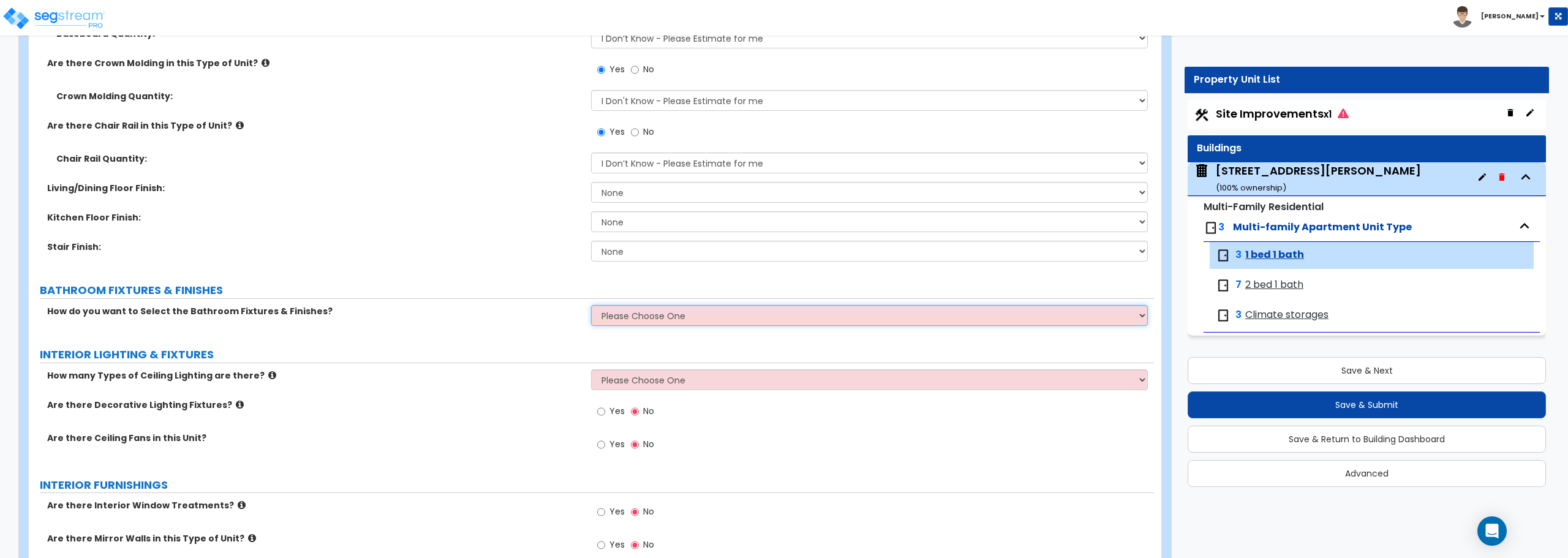
click at [605, 322] on select "Please Choose One Select the type of Fixtures and Finishes only for one Bath an…" at bounding box center [869, 315] width 556 height 21
select select "1"
click at [591, 305] on select "Please Choose One Select the type of Fixtures and Finishes only for one Bath an…" at bounding box center [869, 315] width 556 height 21
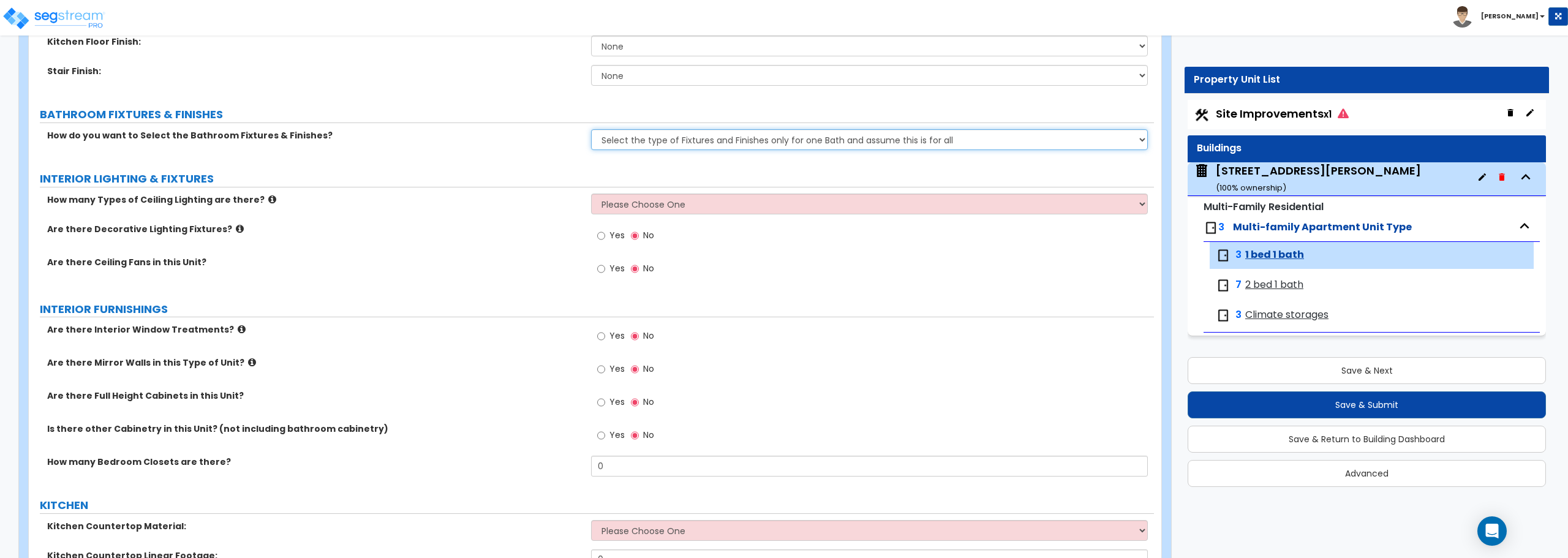
scroll to position [1103, 0]
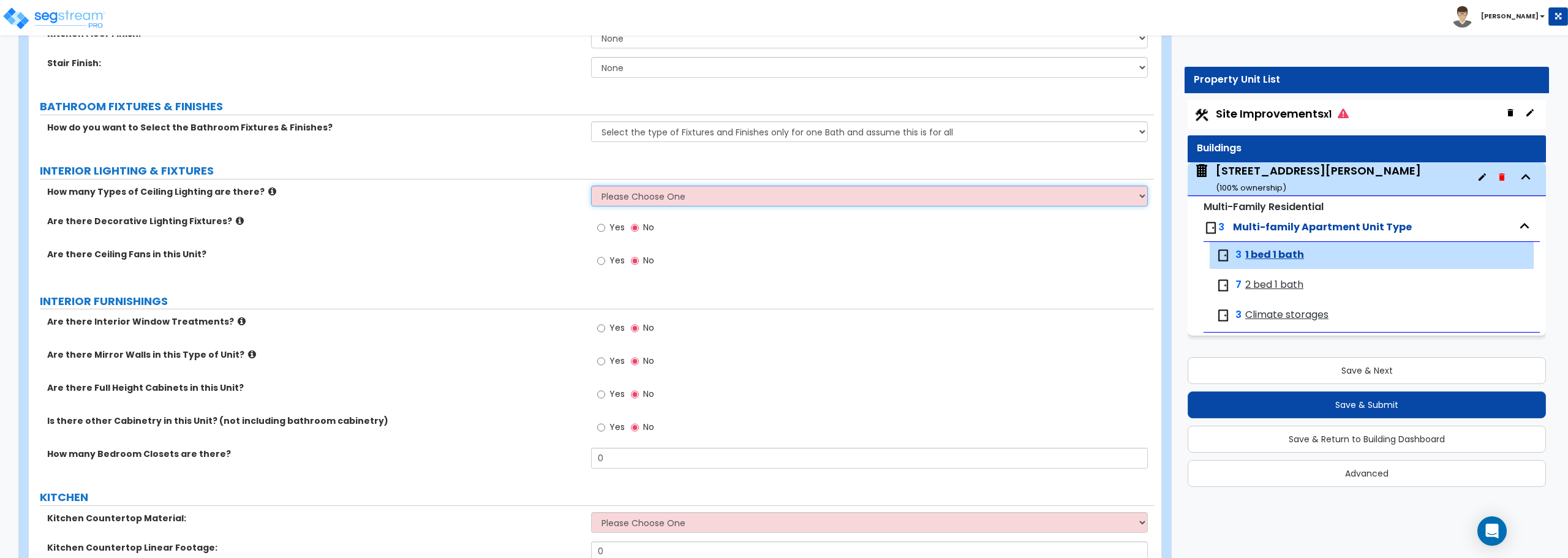
click at [633, 191] on select "Please Choose One 1 2 3" at bounding box center [869, 196] width 556 height 21
click at [601, 226] on input "Yes" at bounding box center [601, 228] width 8 height 13
radio input "true"
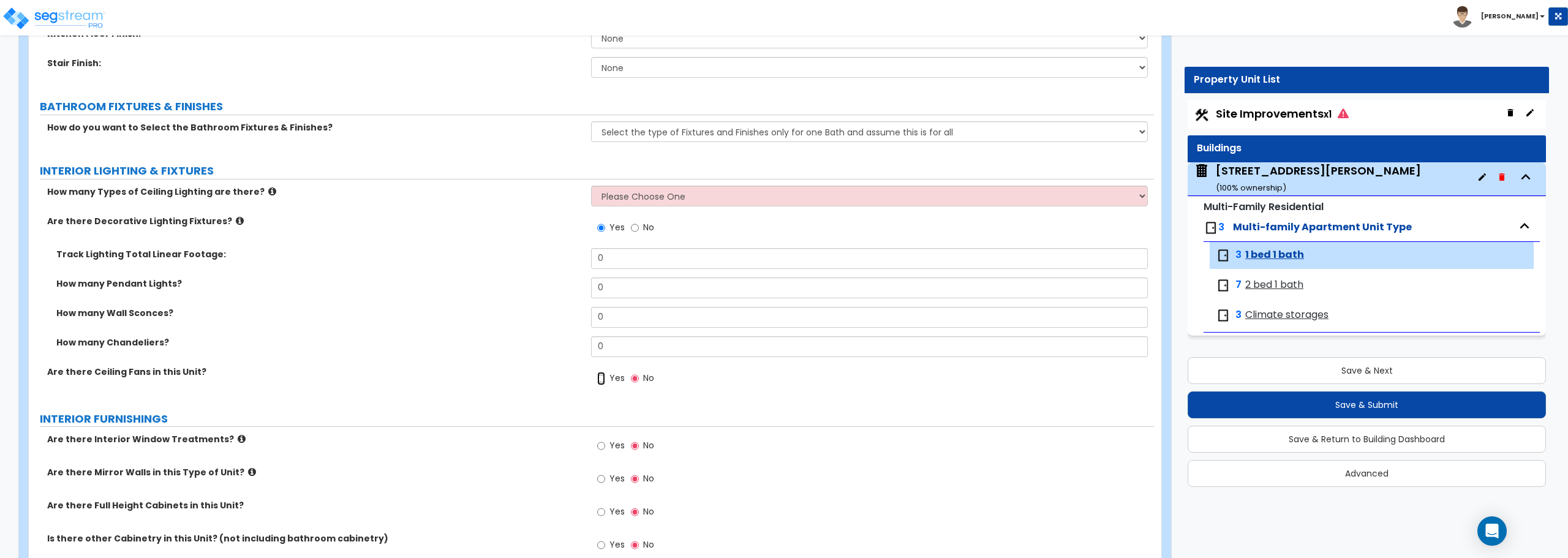
click at [602, 378] on input "Yes" at bounding box center [601, 378] width 8 height 13
radio input "true"
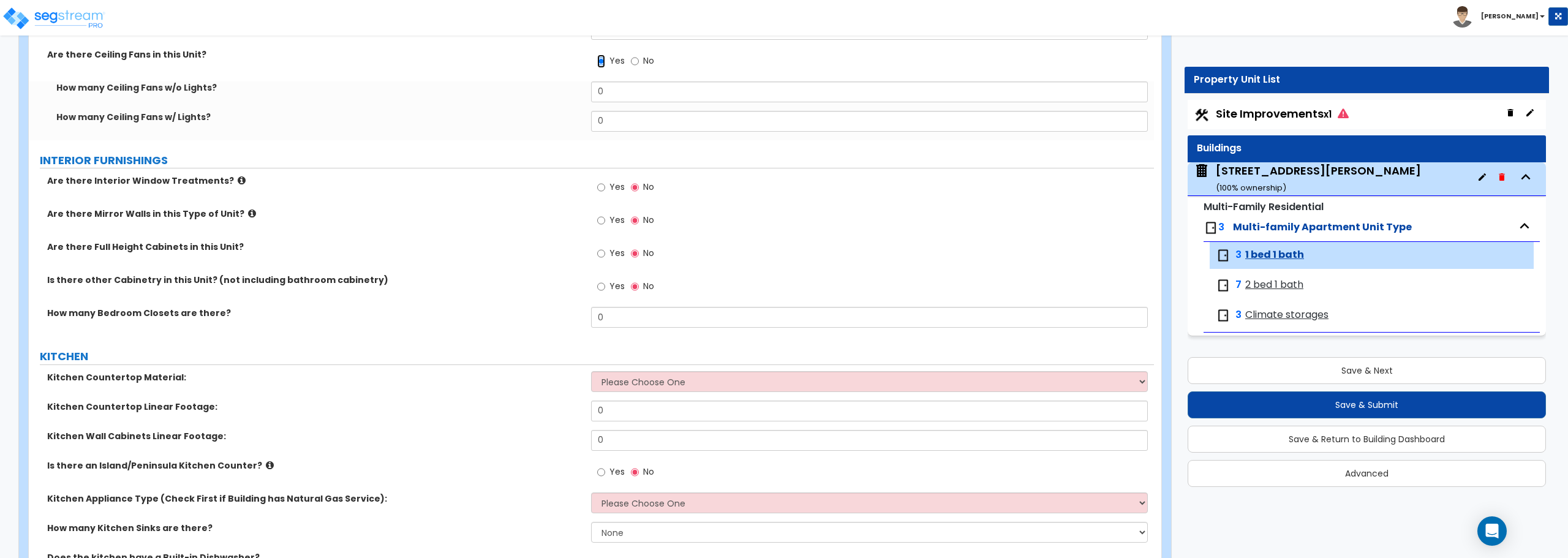
scroll to position [1470, 0]
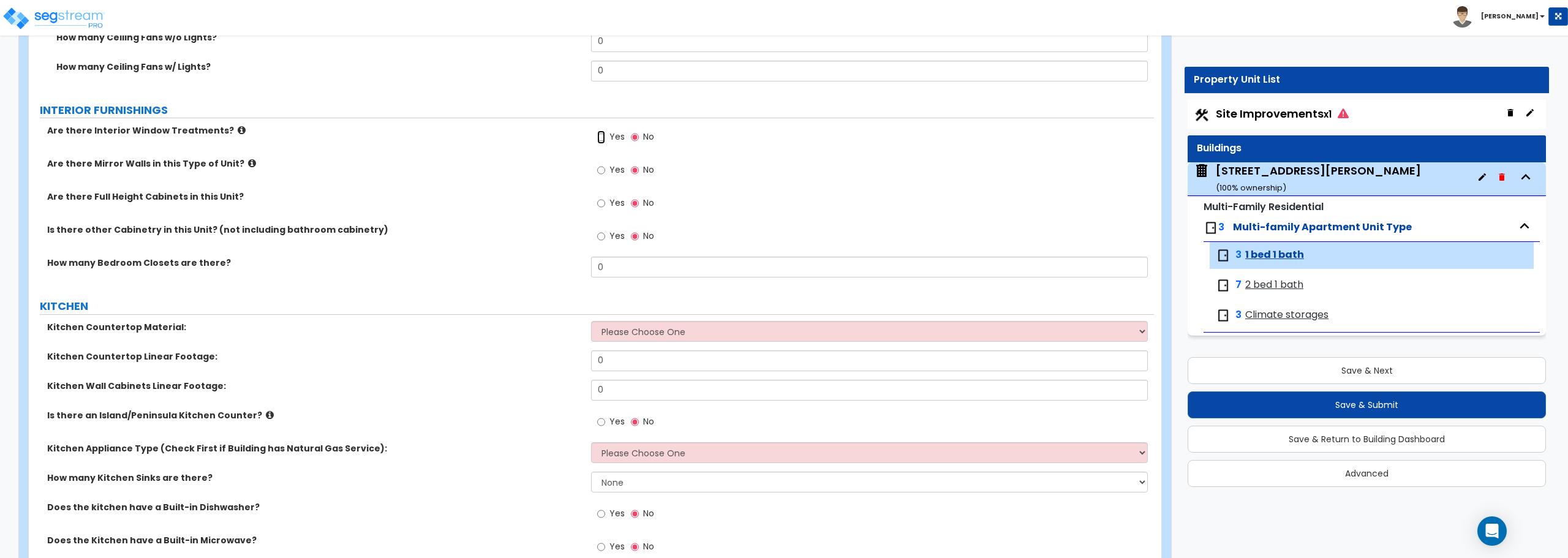
click at [600, 133] on input "Yes" at bounding box center [601, 137] width 8 height 13
radio input "true"
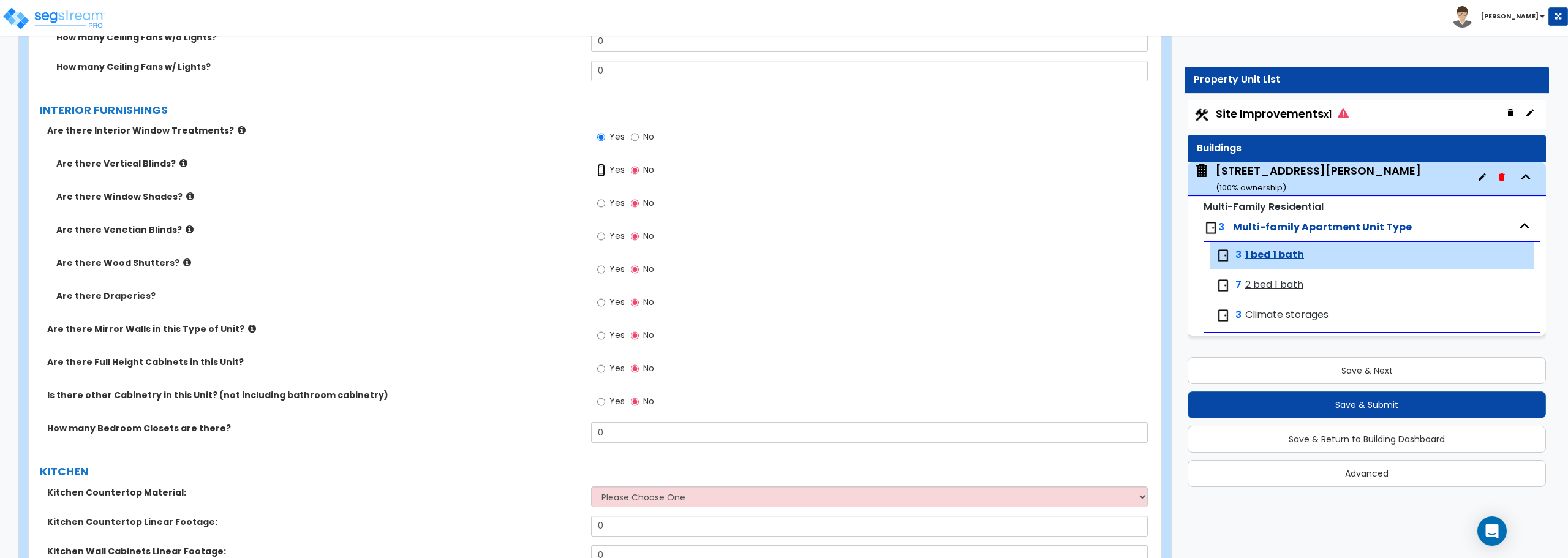
click at [599, 175] on input "Yes" at bounding box center [601, 170] width 8 height 13
radio input "true"
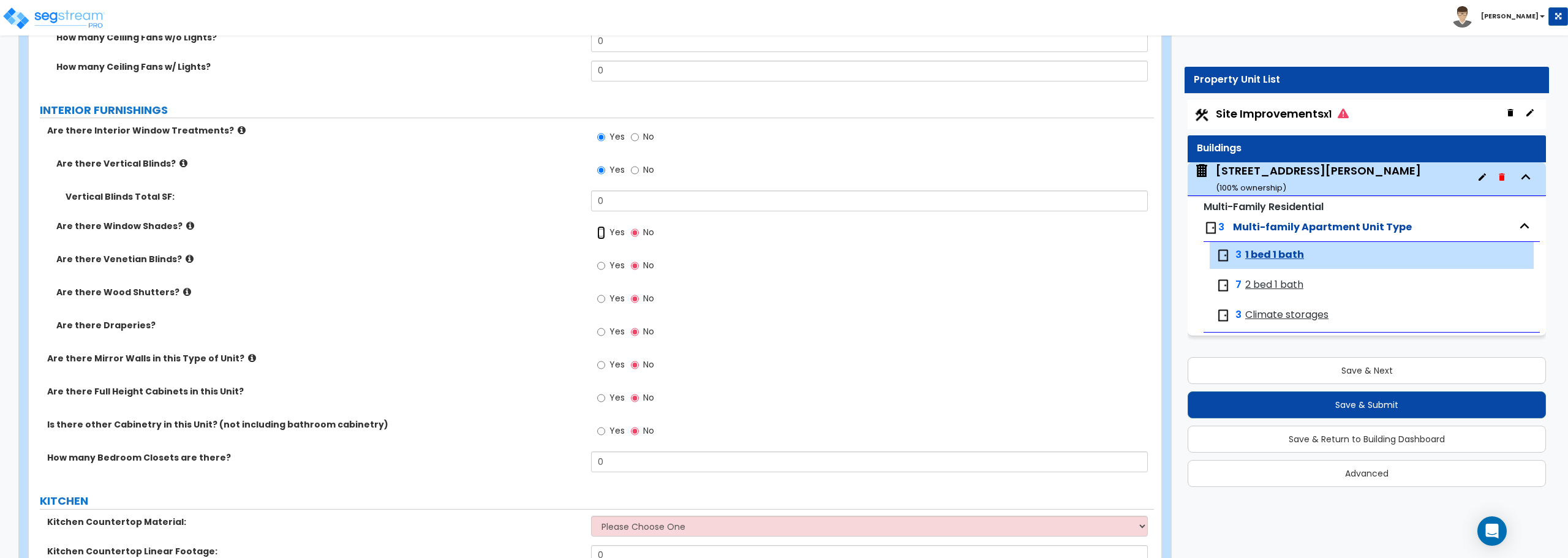
click at [602, 231] on input "Yes" at bounding box center [601, 232] width 8 height 13
radio input "true"
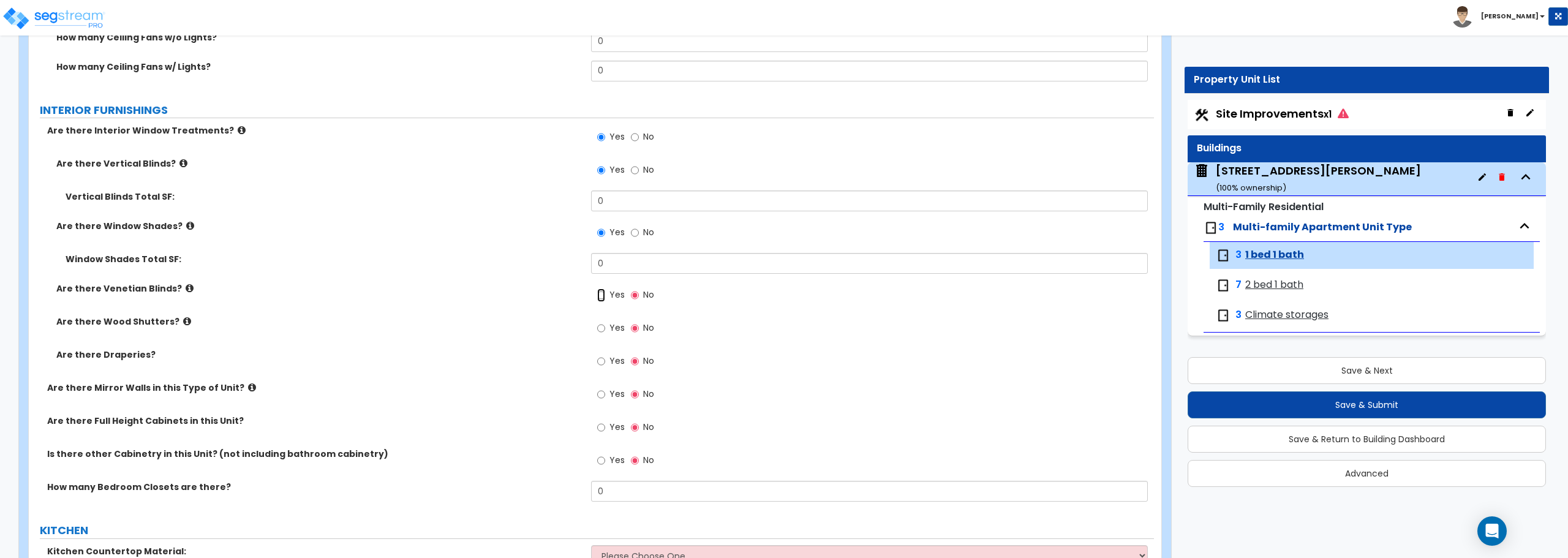
click at [601, 297] on input "Yes" at bounding box center [601, 295] width 8 height 13
radio input "true"
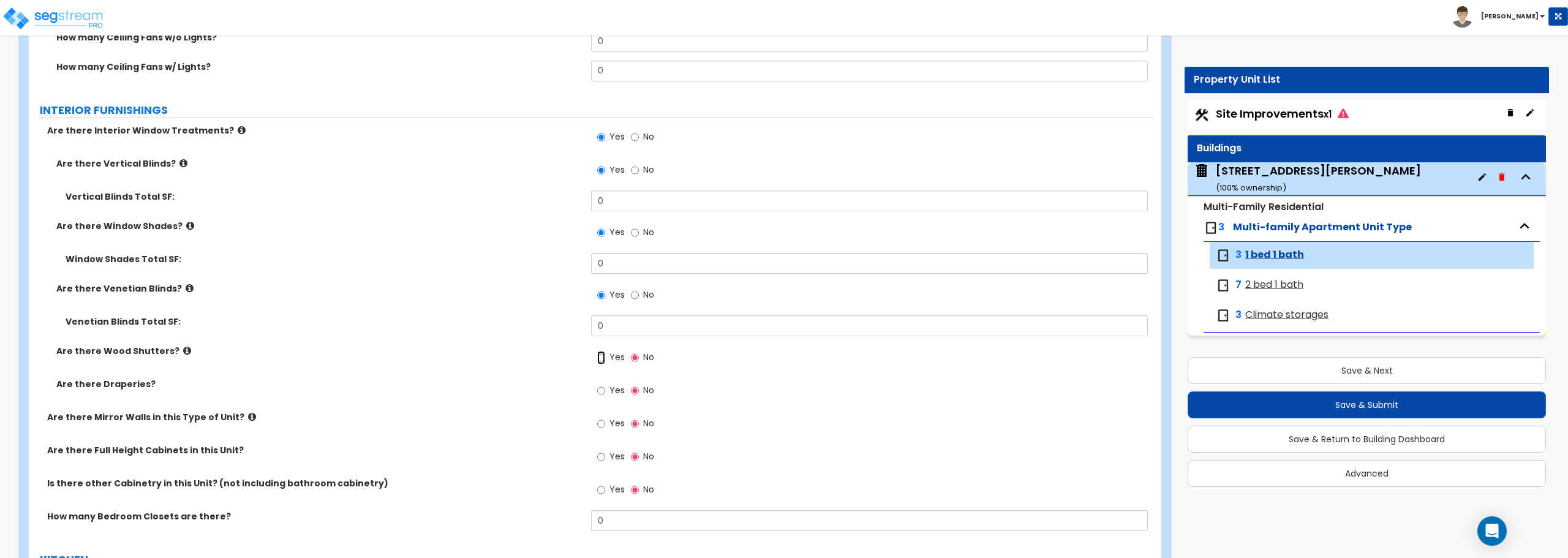
click at [598, 358] on input "Yes" at bounding box center [601, 358] width 8 height 13
radio input "true"
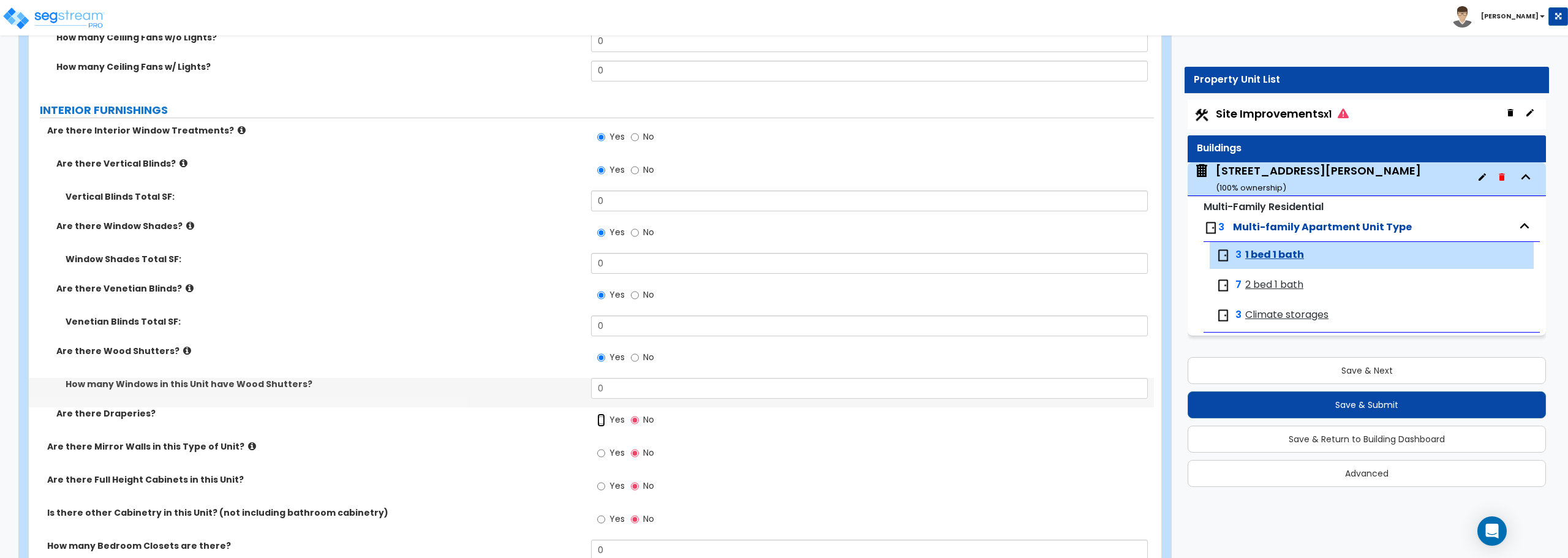
click at [601, 418] on input "Yes" at bounding box center [601, 420] width 8 height 13
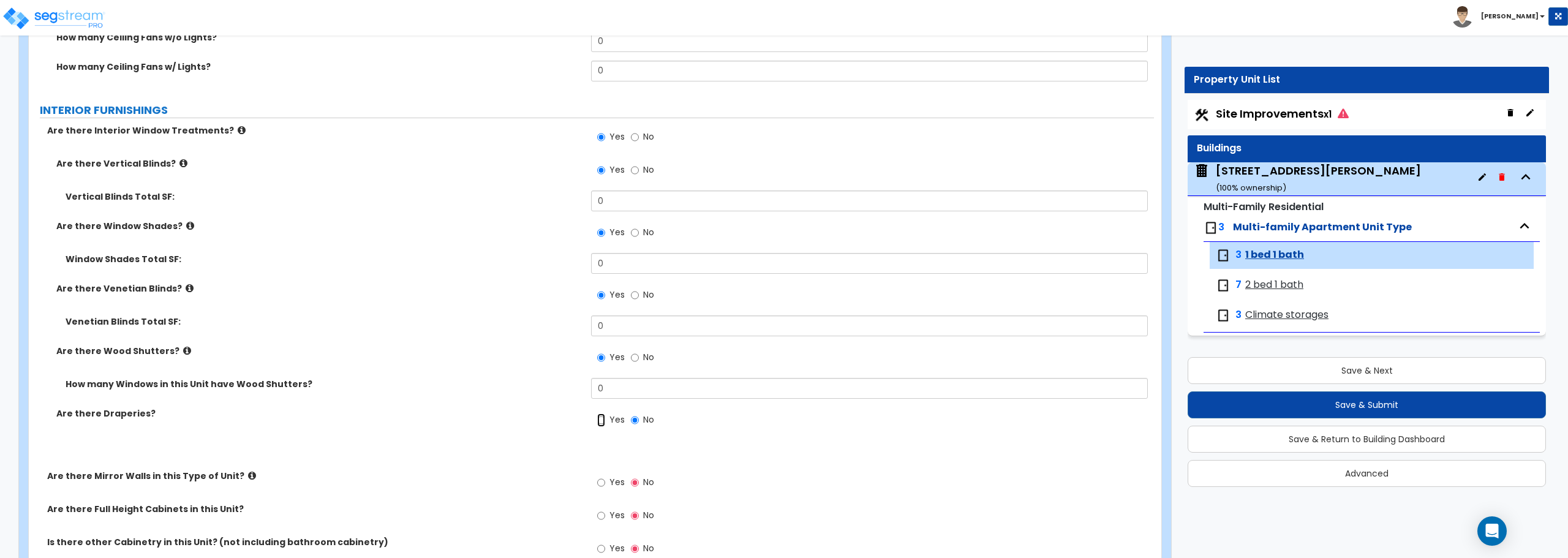
radio input "true"
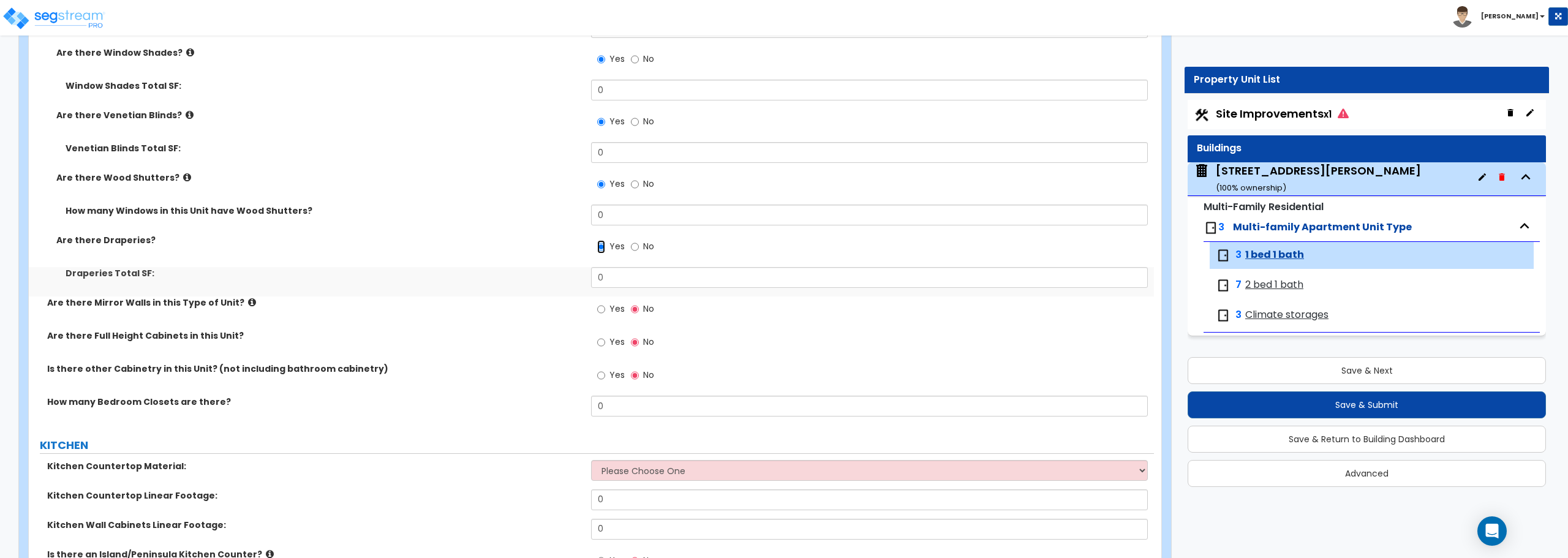
scroll to position [1654, 0]
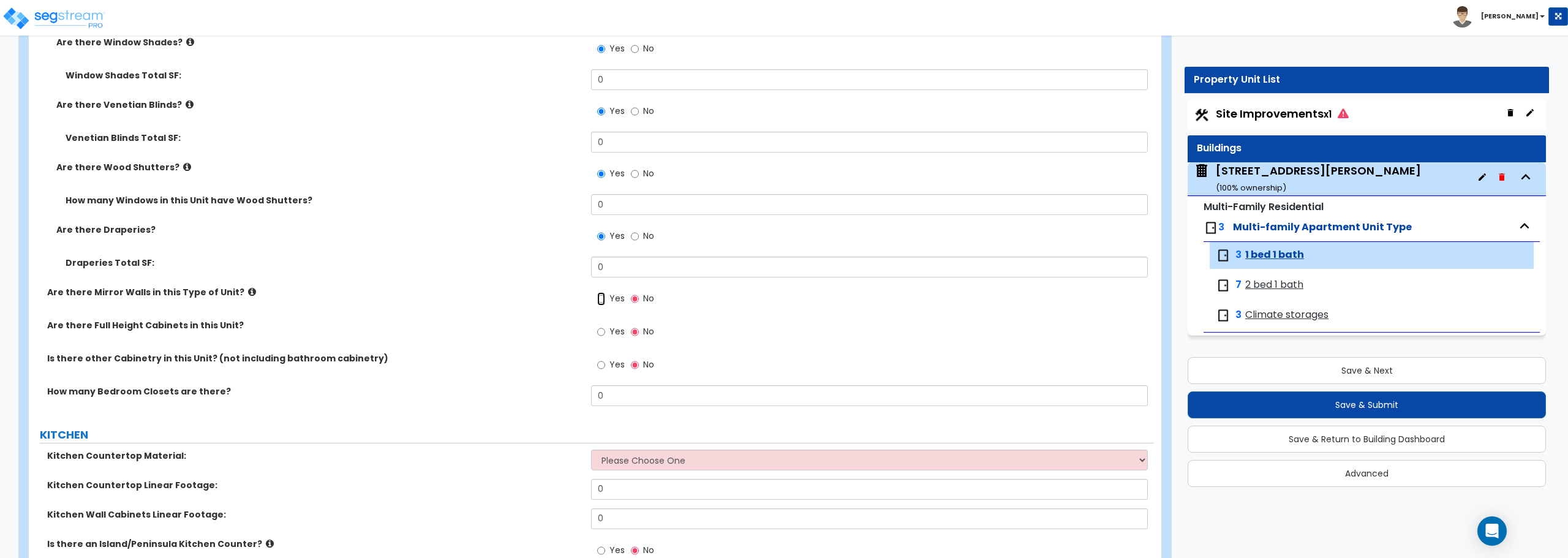
click at [604, 304] on input "Yes" at bounding box center [601, 299] width 8 height 13
radio input "true"
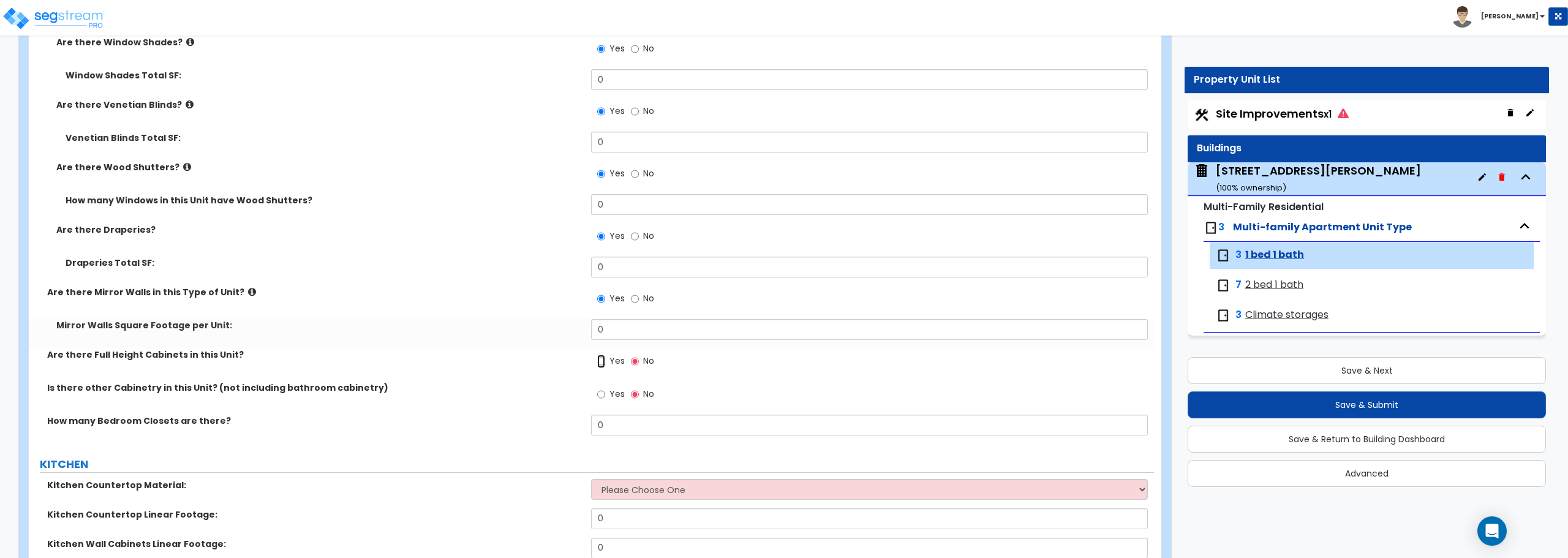
click at [597, 356] on input "Yes" at bounding box center [601, 361] width 8 height 13
radio input "true"
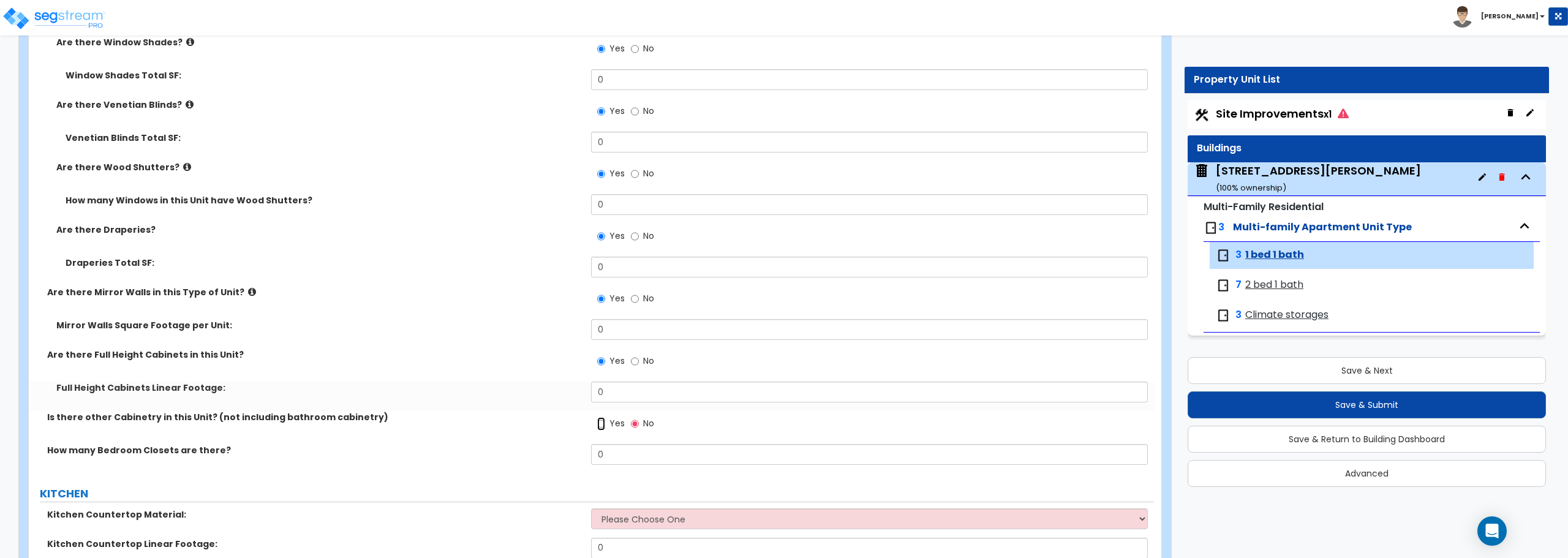
click at [602, 424] on input "Yes" at bounding box center [601, 424] width 8 height 13
radio input "true"
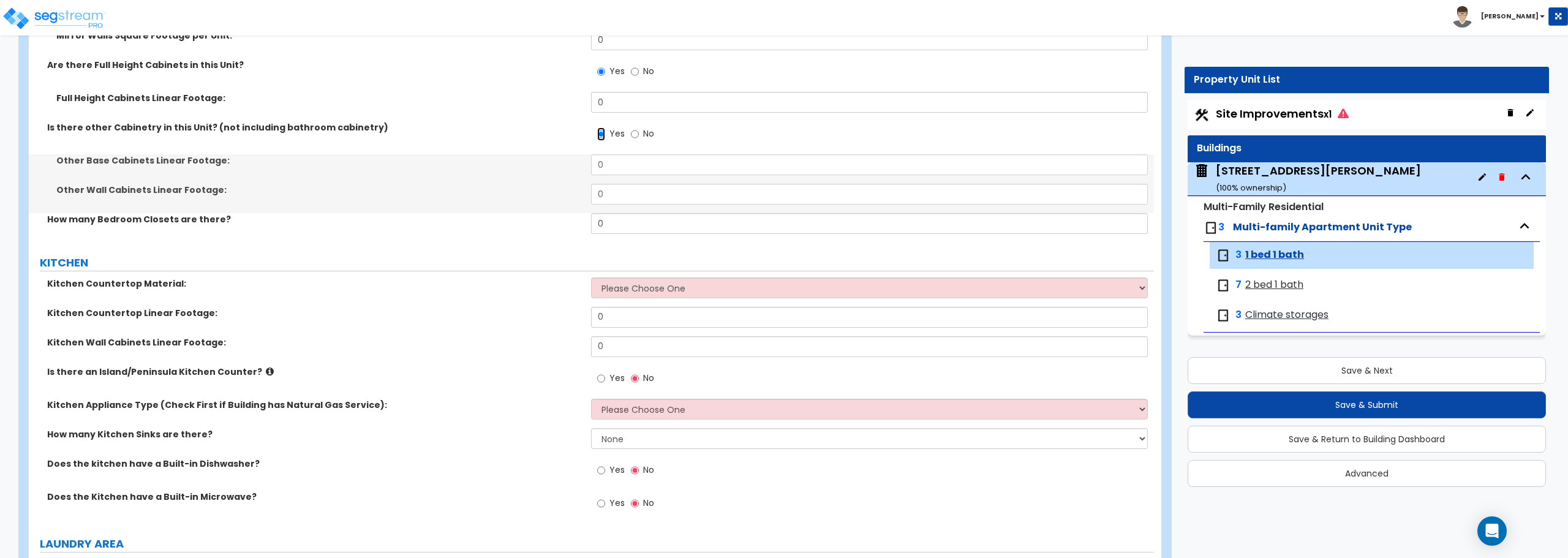
scroll to position [1961, 0]
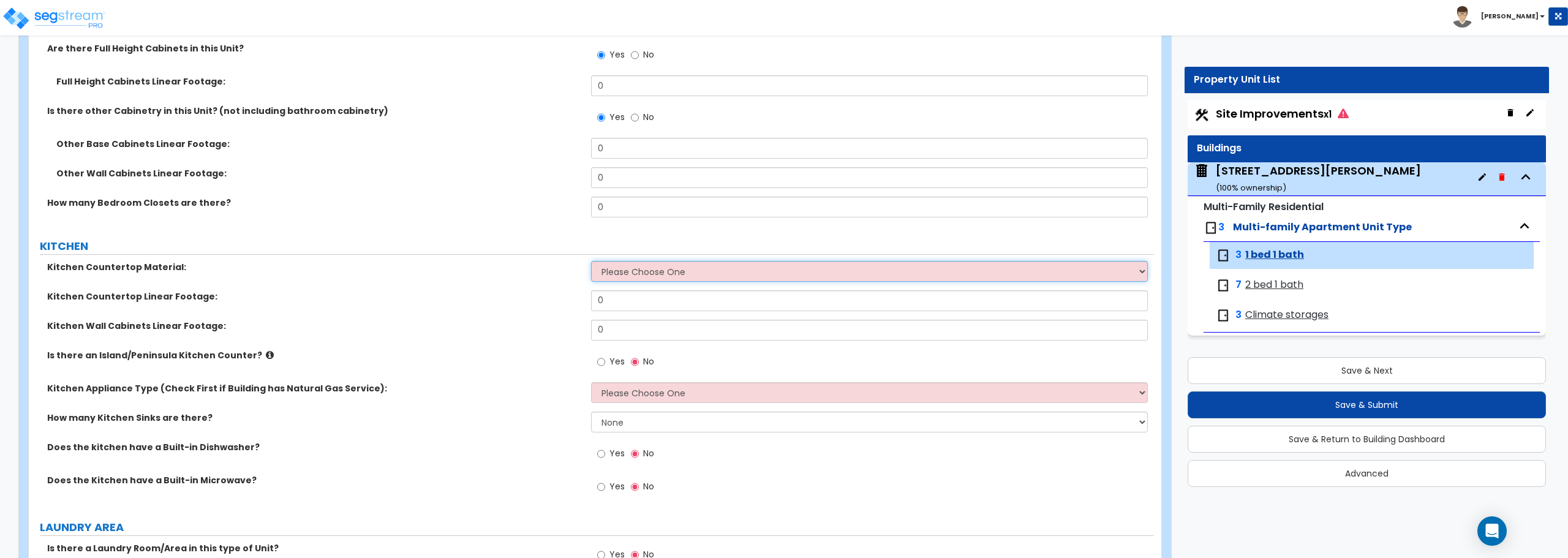
click at [615, 275] on select "Please Choose One Plastic Laminate Solid Surface Stone Quartz Marble Tile Wood …" at bounding box center [869, 271] width 556 height 21
click at [601, 358] on input "Yes" at bounding box center [601, 361] width 8 height 13
radio input "true"
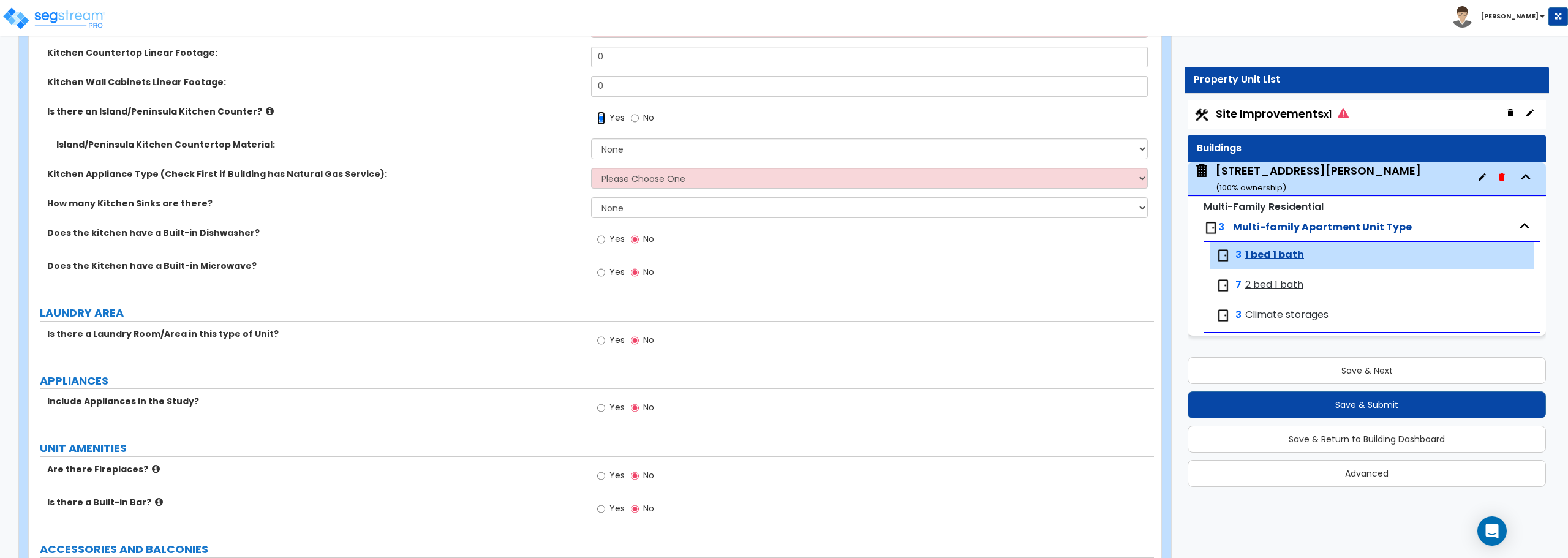
scroll to position [2205, 0]
click at [602, 243] on input "Yes" at bounding box center [601, 238] width 8 height 13
radio input "true"
click at [602, 271] on input "Yes" at bounding box center [601, 271] width 8 height 13
radio input "true"
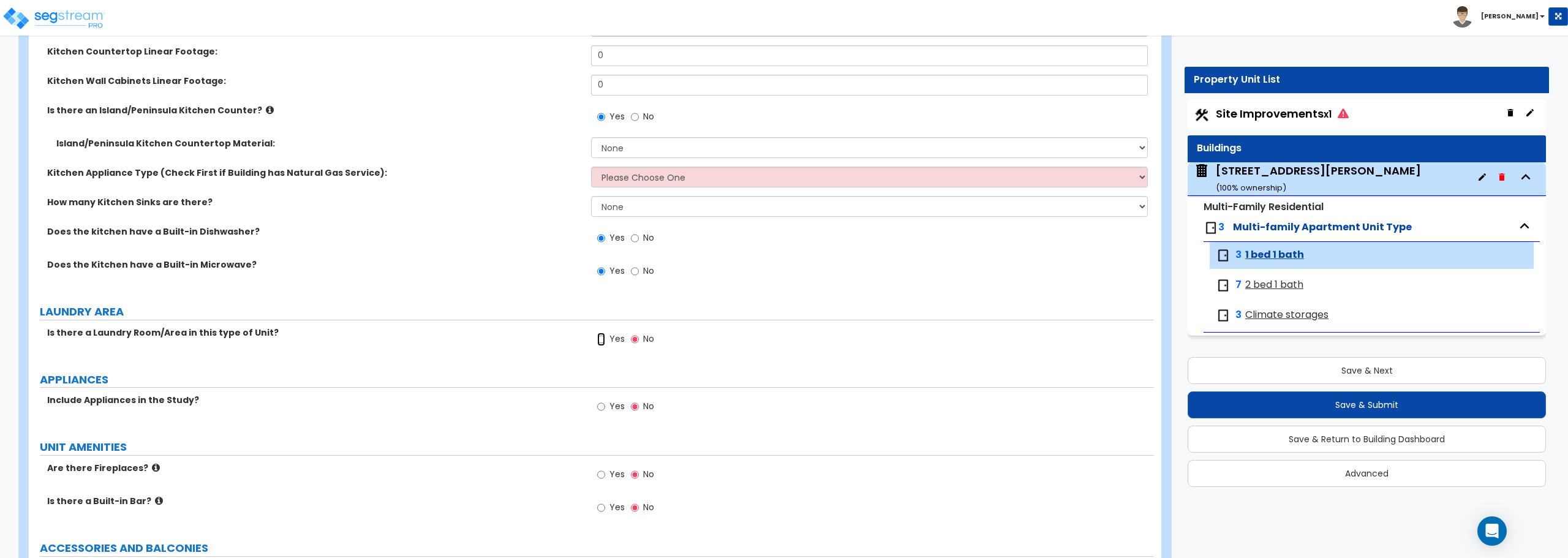
click at [600, 337] on input "Yes" at bounding box center [601, 339] width 8 height 13
radio input "true"
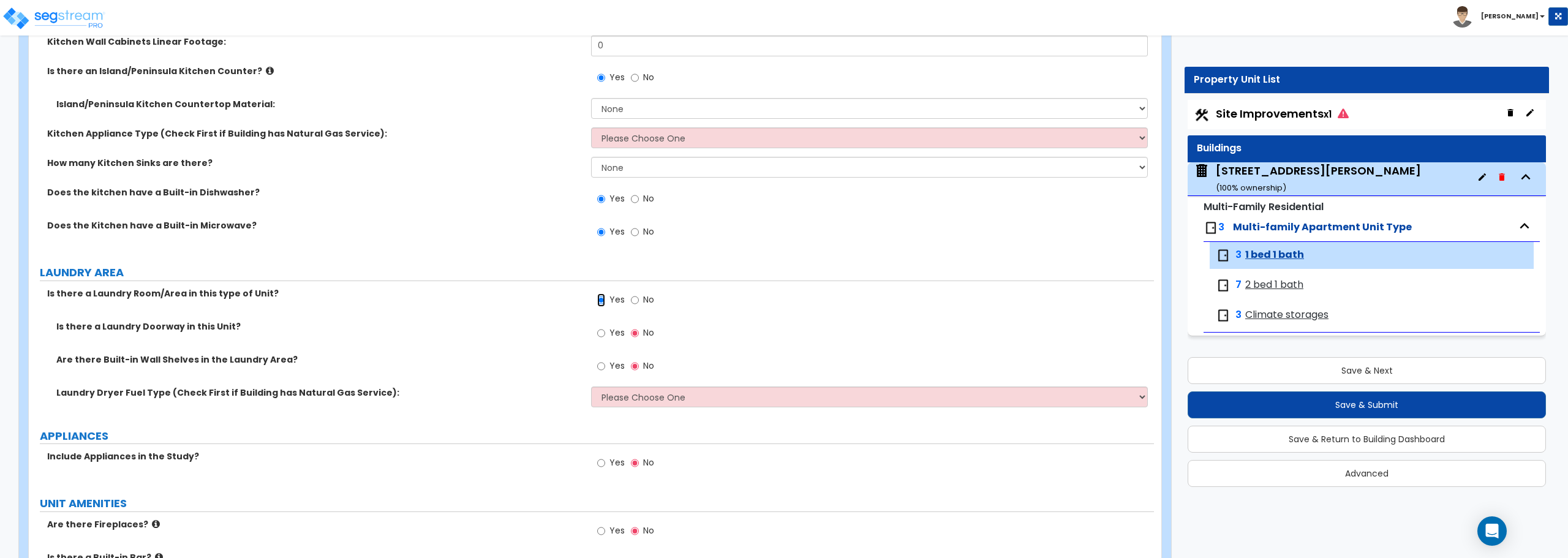
scroll to position [2267, 0]
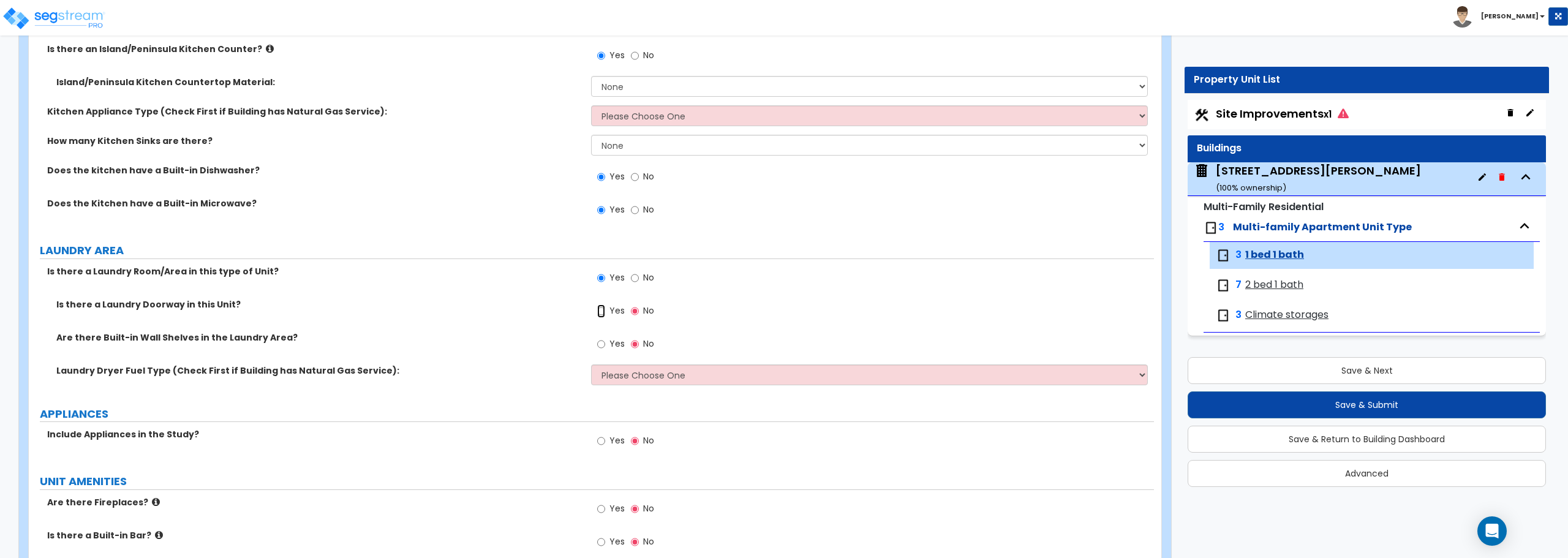
click at [603, 313] on input "Yes" at bounding box center [601, 311] width 8 height 13
radio input "true"
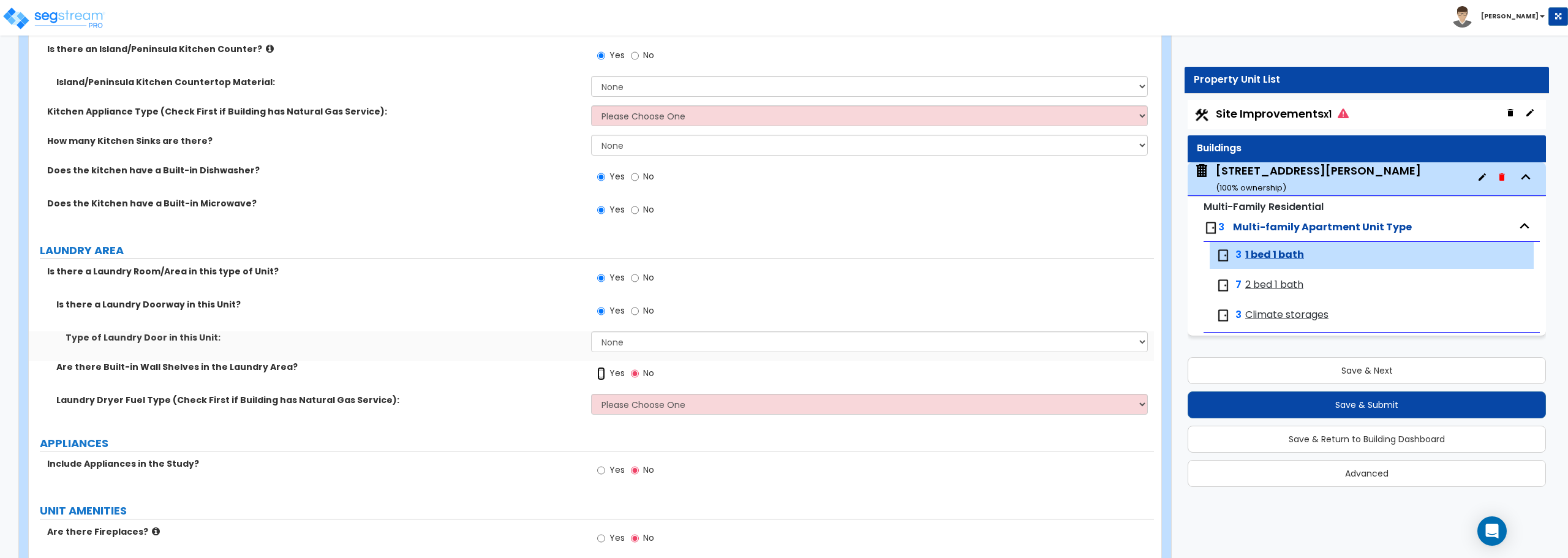
click at [600, 372] on input "Yes" at bounding box center [601, 373] width 8 height 13
radio input "true"
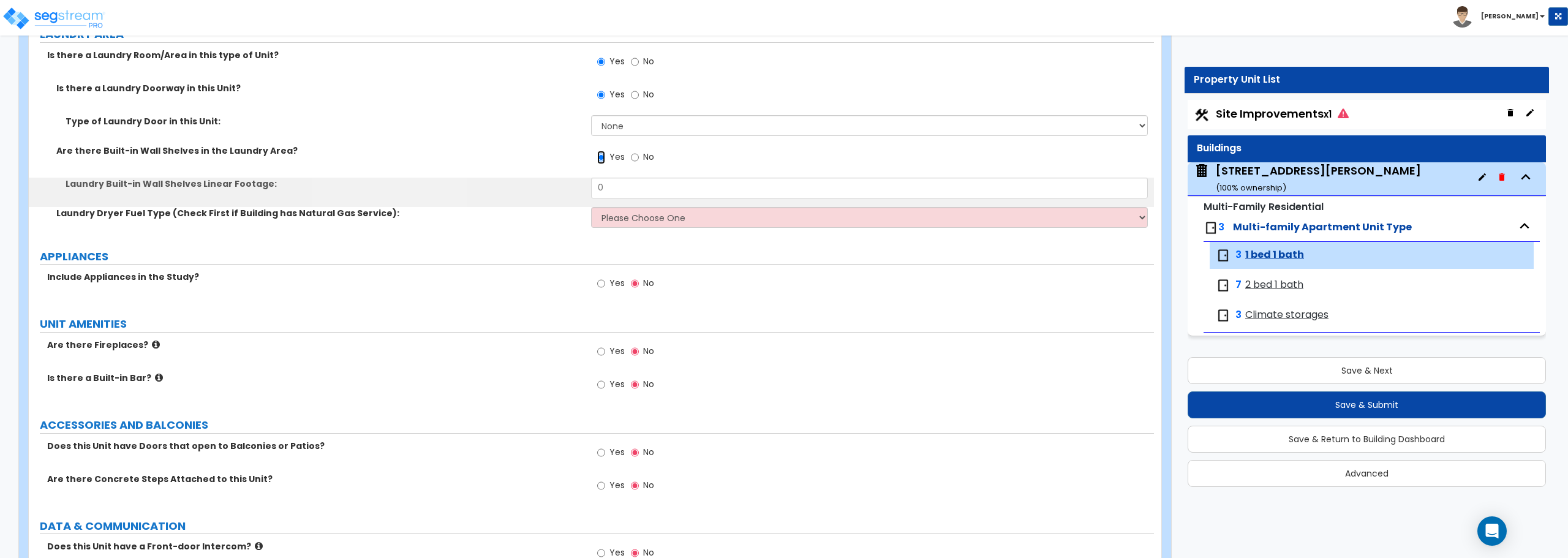
scroll to position [2512, 0]
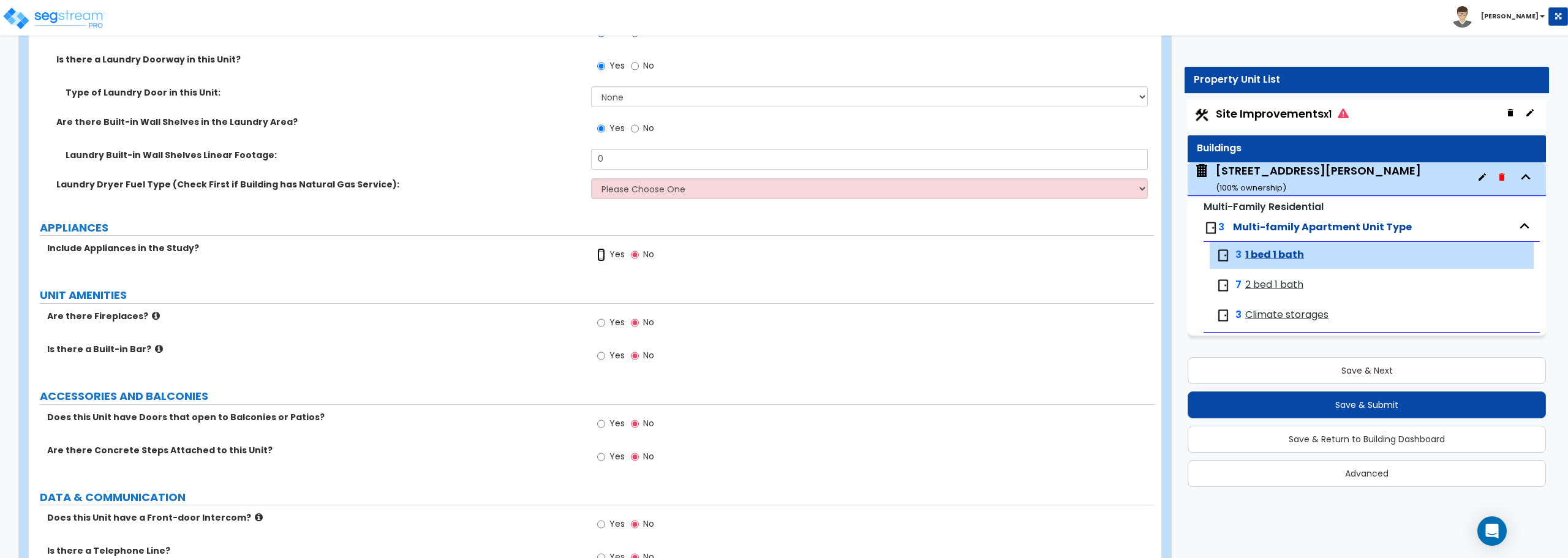
click at [600, 252] on input "Yes" at bounding box center [601, 254] width 8 height 13
radio input "true"
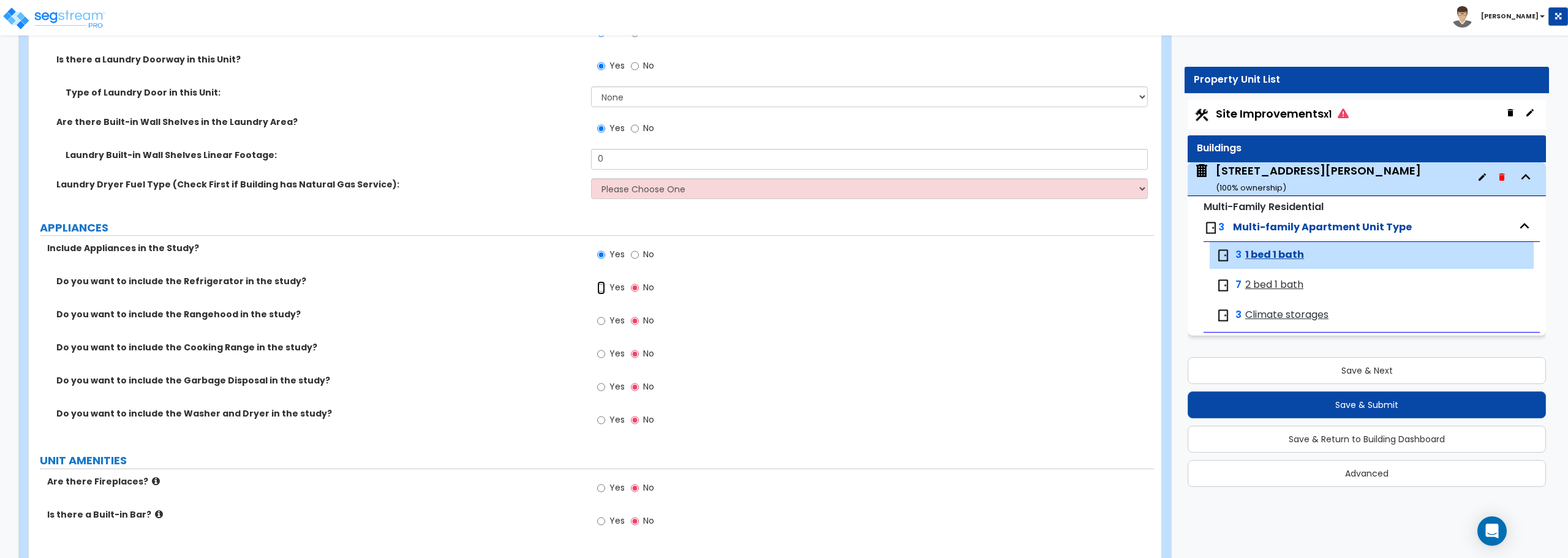
click at [600, 287] on input "Yes" at bounding box center [601, 287] width 8 height 13
radio input "true"
click at [603, 326] on input "Yes" at bounding box center [601, 321] width 8 height 13
radio input "true"
click at [601, 356] on input "Yes" at bounding box center [601, 354] width 8 height 13
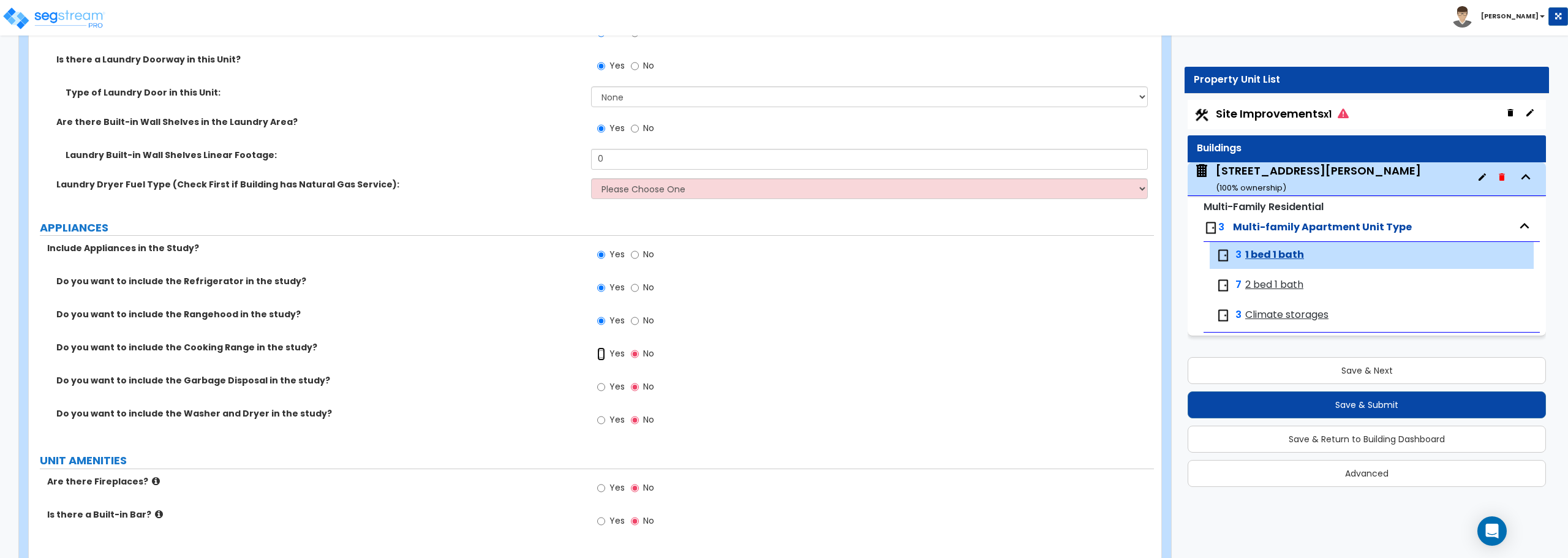
radio input "true"
click at [600, 389] on input "Yes" at bounding box center [601, 387] width 8 height 13
radio input "true"
click at [603, 418] on input "Yes" at bounding box center [601, 420] width 8 height 13
radio input "true"
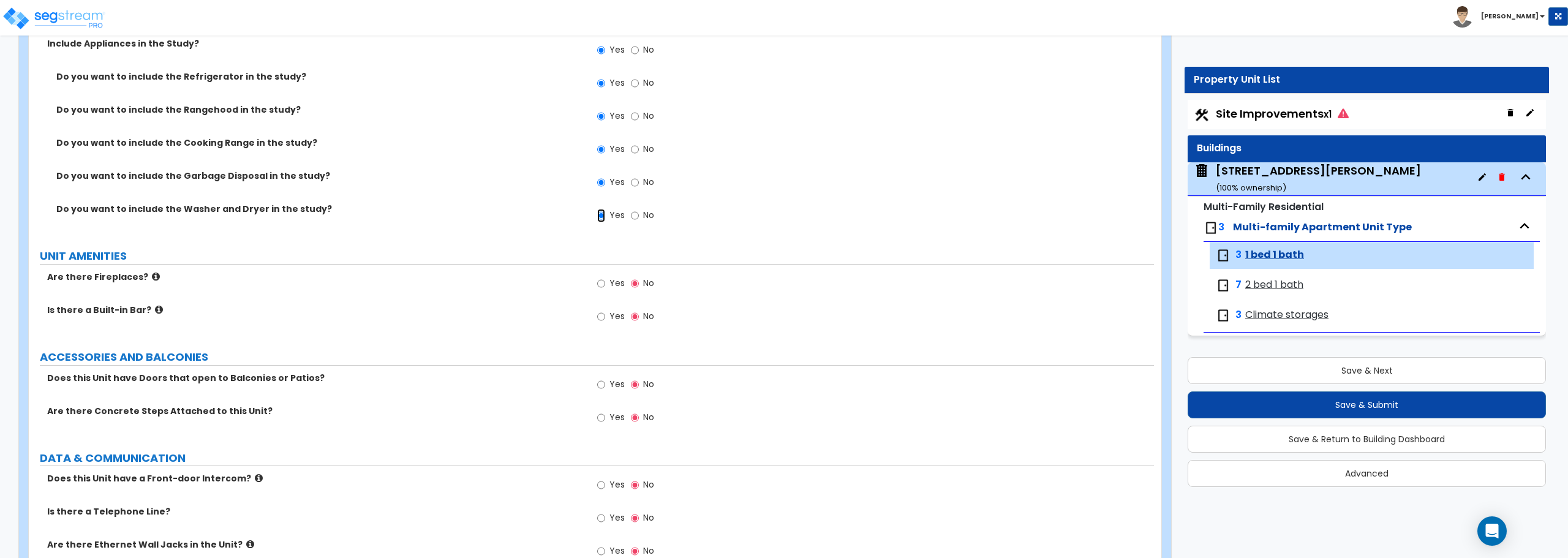
scroll to position [2756, 0]
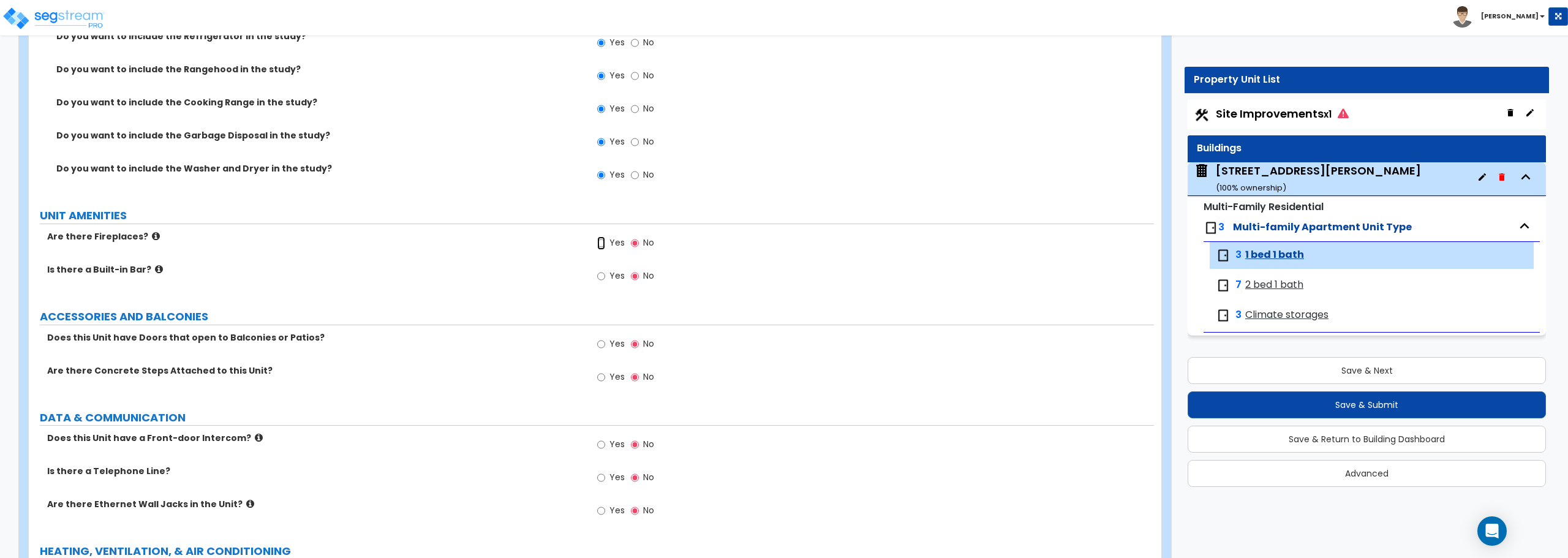
click at [601, 242] on input "Yes" at bounding box center [601, 243] width 8 height 13
radio input "true"
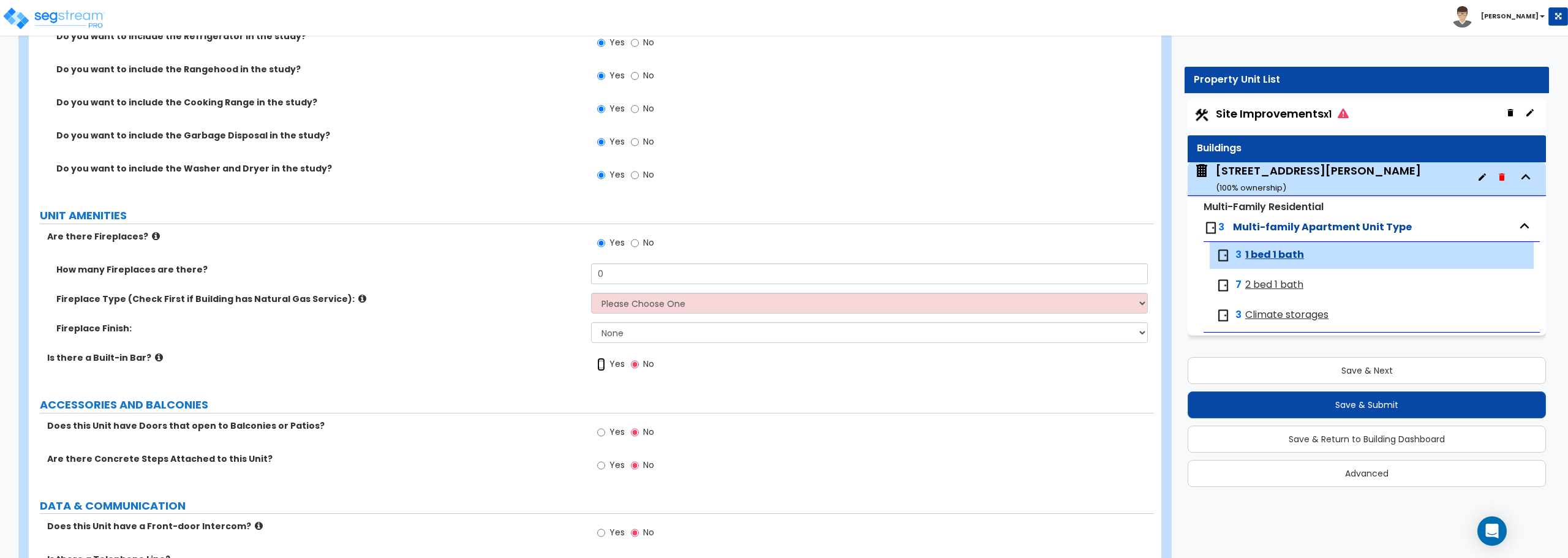
click at [598, 362] on input "Yes" at bounding box center [601, 364] width 8 height 13
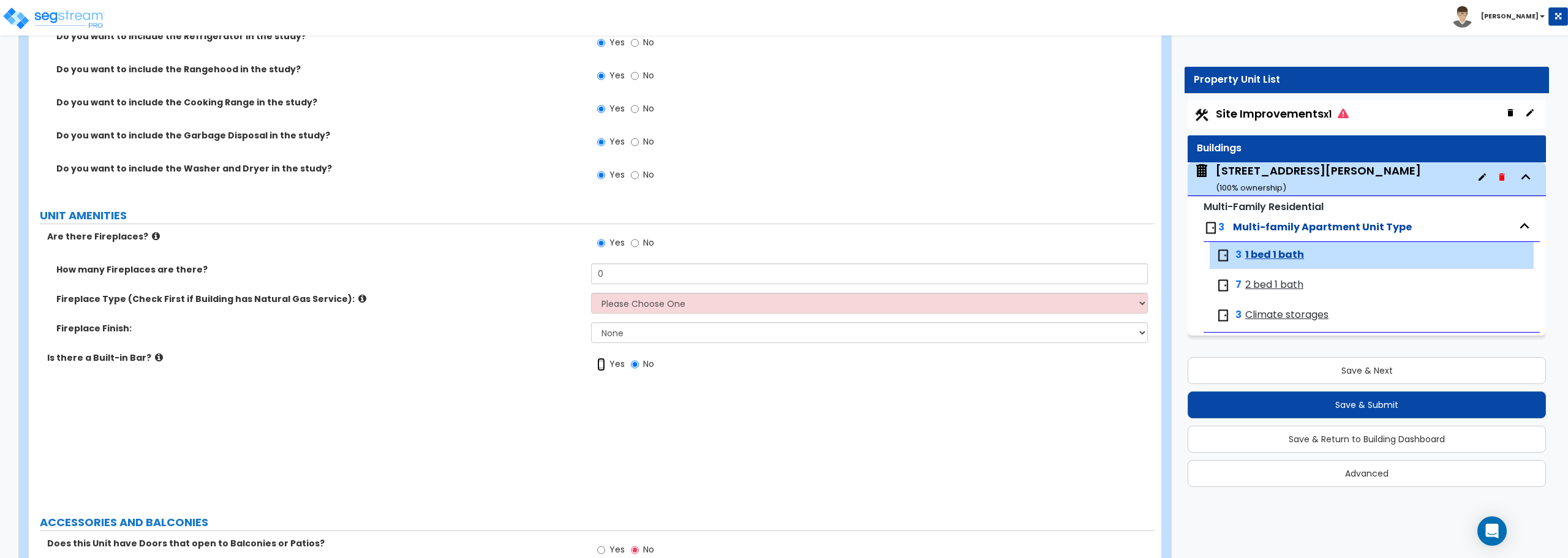
radio input "true"
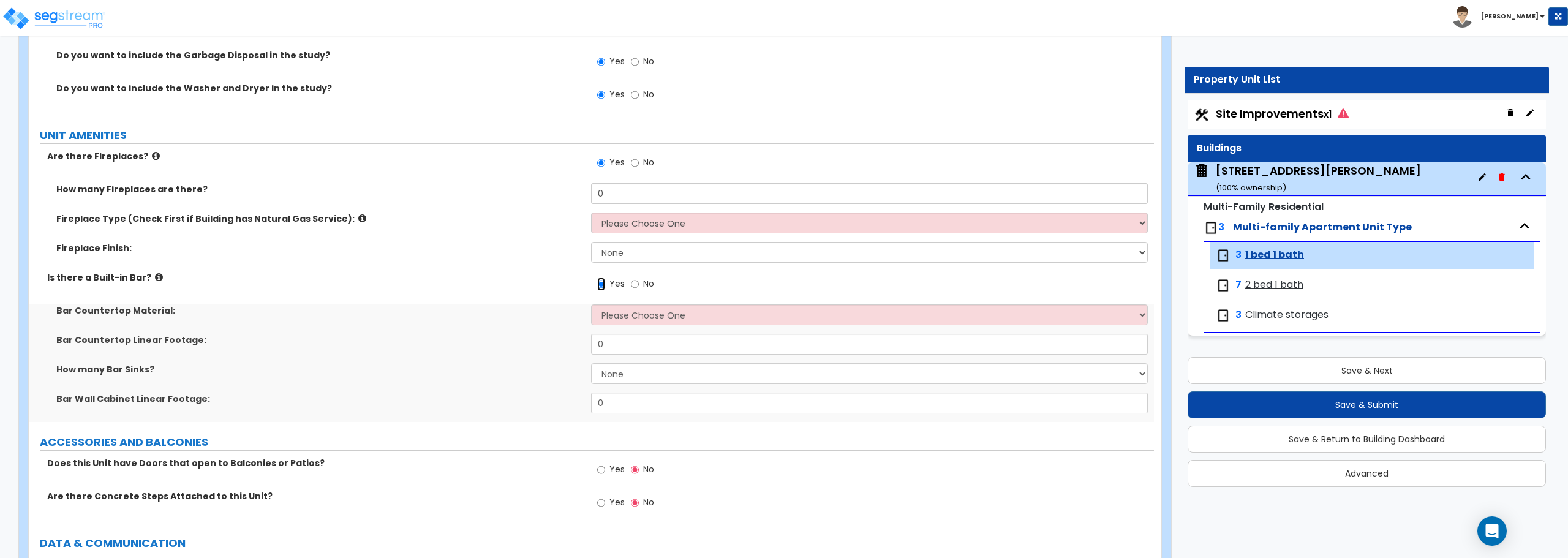
scroll to position [3002, 0]
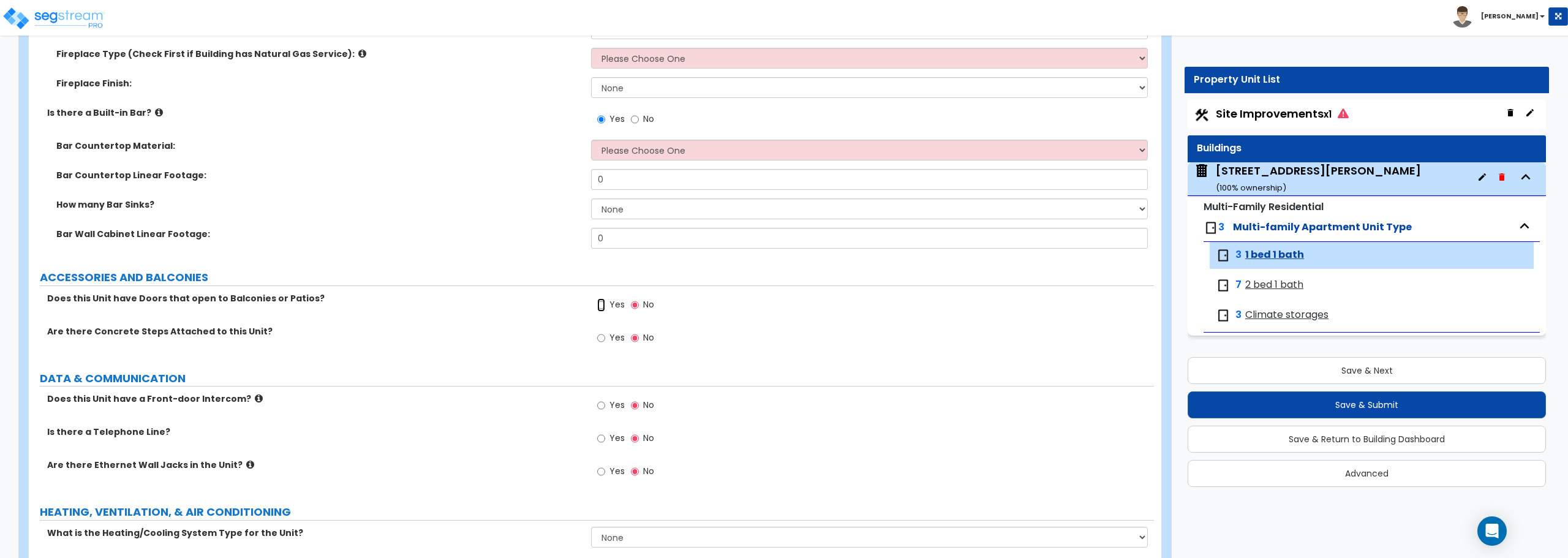
click at [603, 307] on input "Yes" at bounding box center [601, 304] width 8 height 13
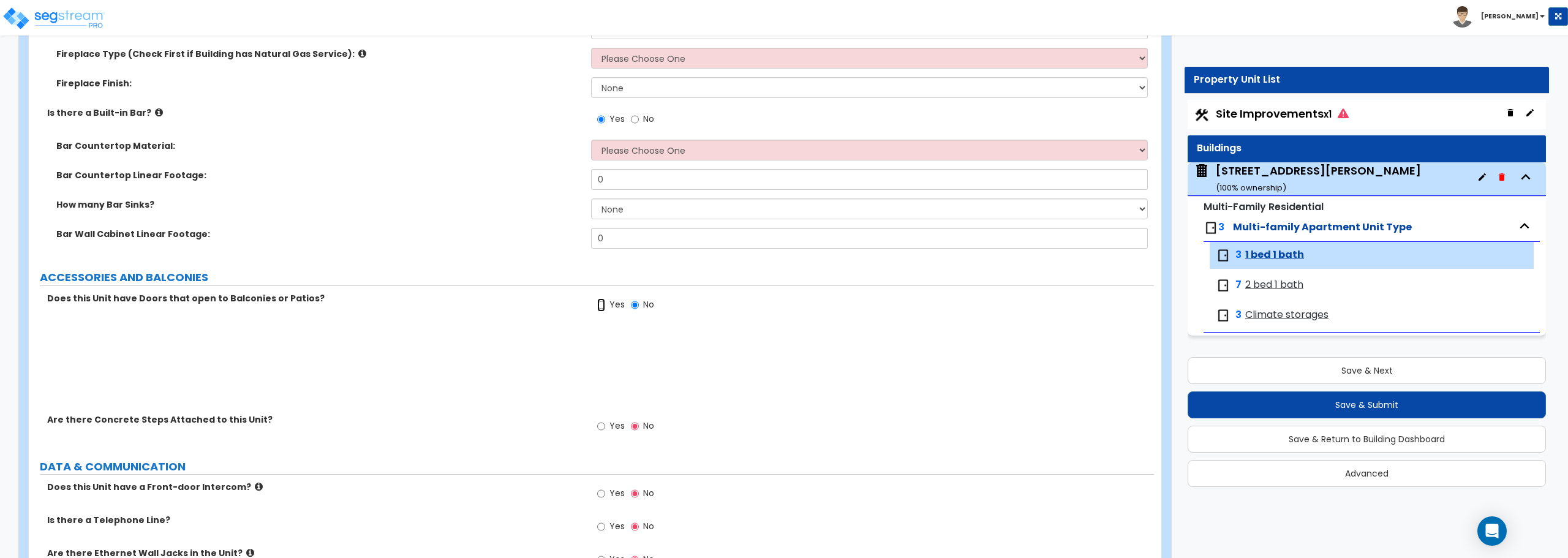
radio input "true"
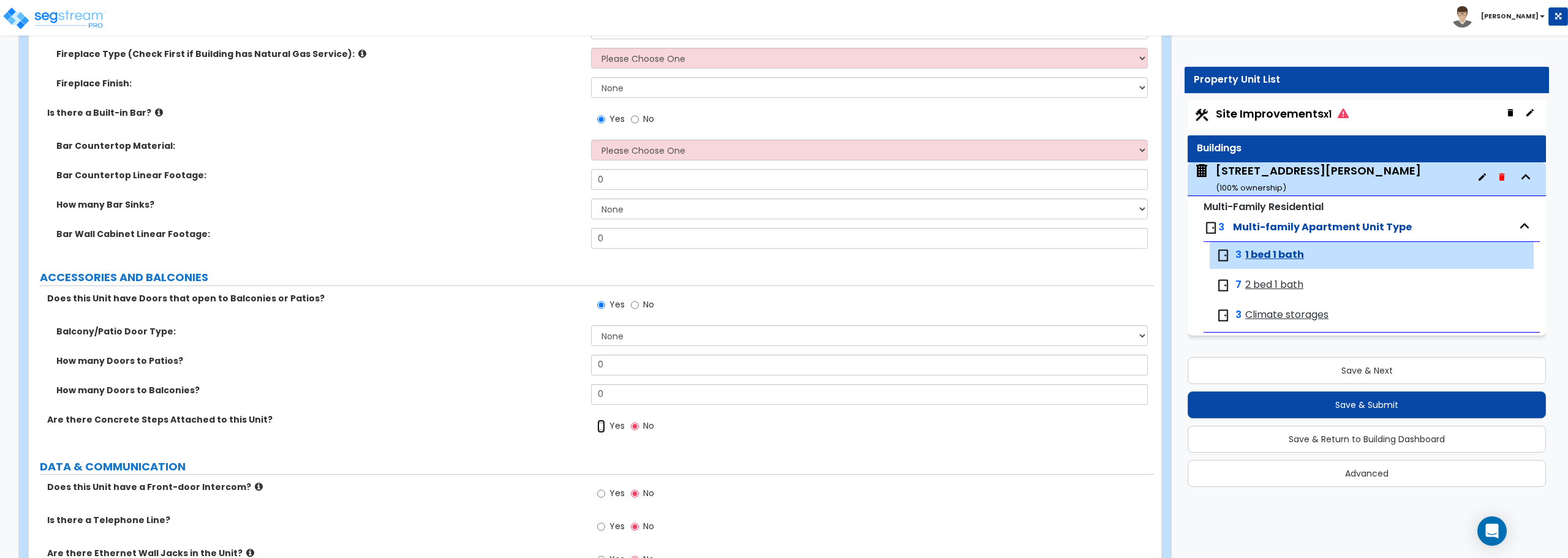
click at [600, 424] on input "Yes" at bounding box center [601, 426] width 8 height 13
radio input "true"
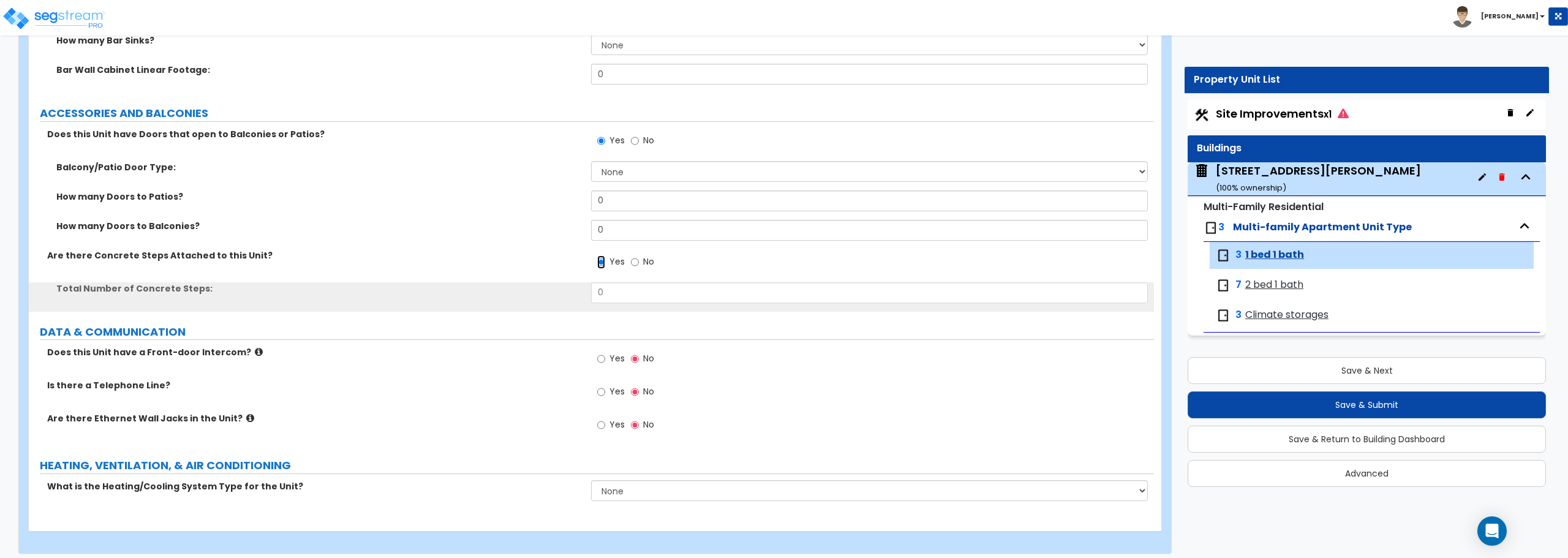
scroll to position [3174, 0]
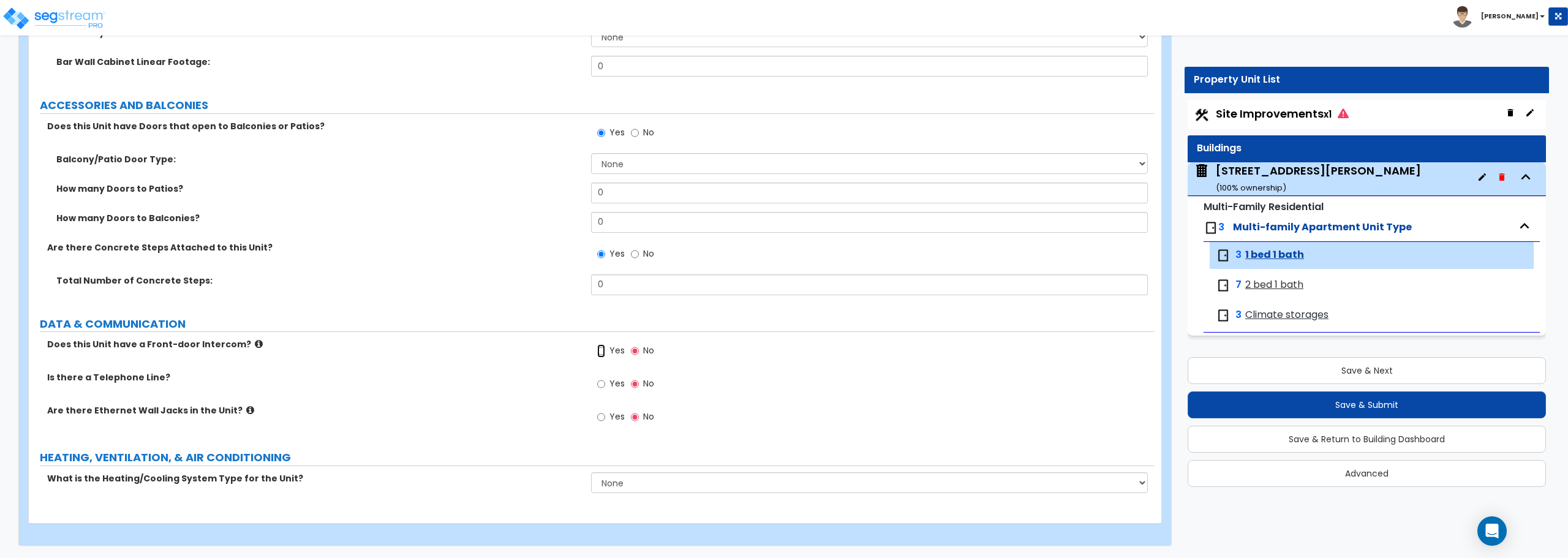
click at [600, 351] on input "Yes" at bounding box center [601, 351] width 8 height 13
radio input "true"
click at [602, 389] on input "Yes" at bounding box center [601, 384] width 8 height 13
radio input "true"
click at [600, 421] on input "Yes" at bounding box center [601, 417] width 8 height 13
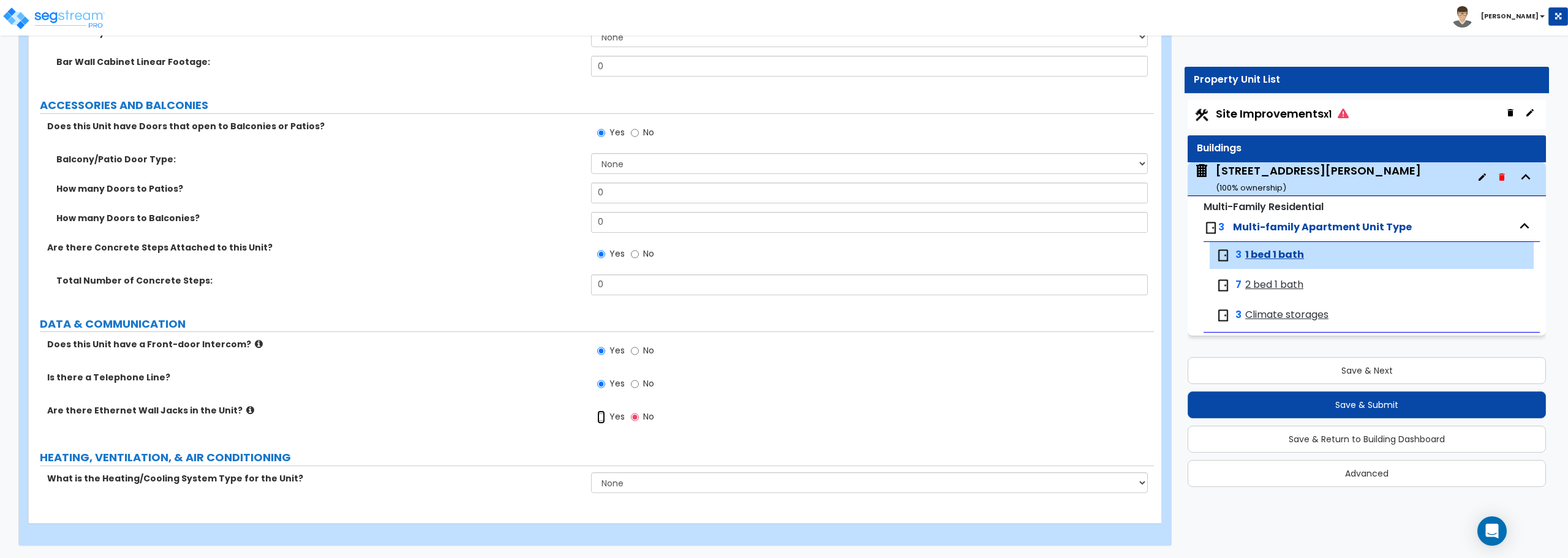
radio input "true"
click at [649, 477] on select "None Heat Only Centralized Heating & Cooling Thru Wall Air Conditioners Mini Sp…" at bounding box center [869, 483] width 556 height 21
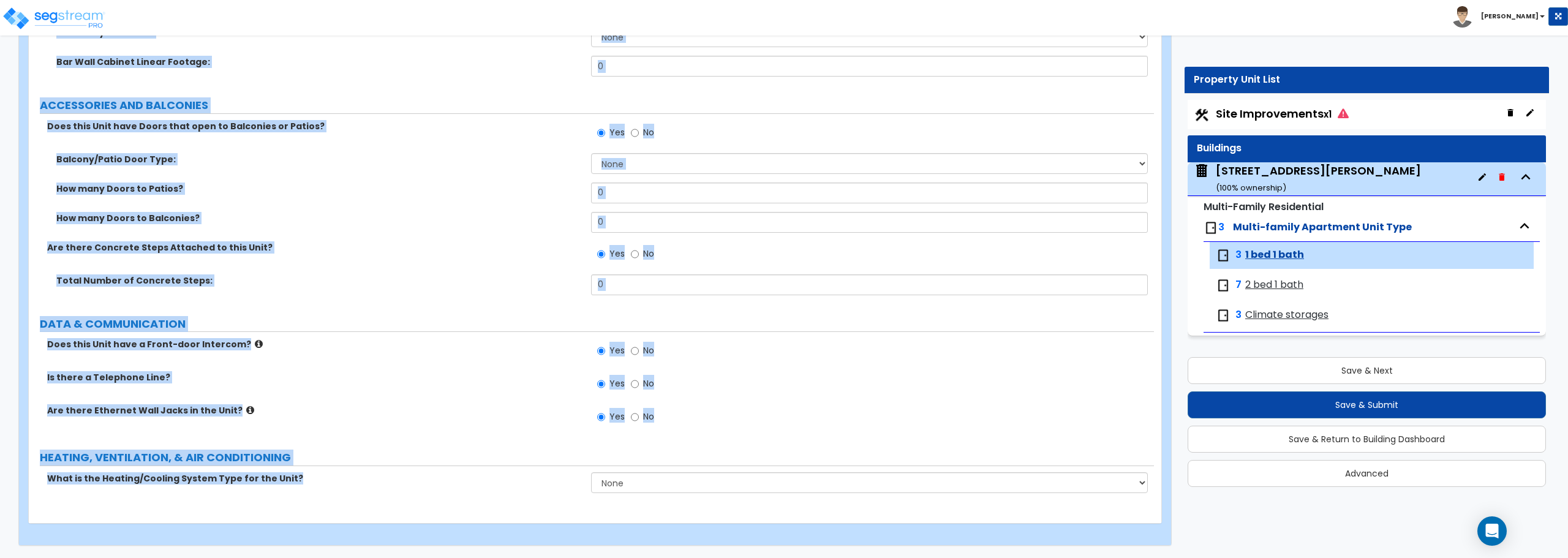
drag, startPoint x: 40, startPoint y: 182, endPoint x: 292, endPoint y: 502, distance: 407.3
copy div "GENERAL UNIT INFORMATION Residential Unit Type Square Footage: How many Bedroom…"
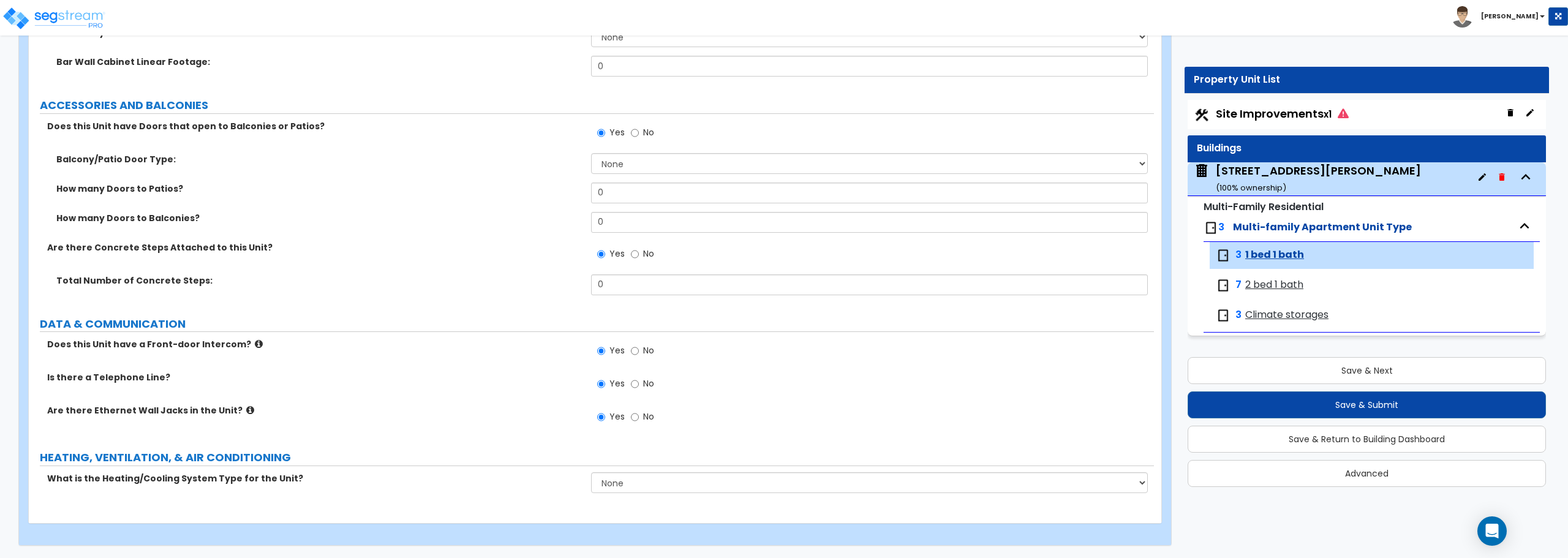
click at [1186, 246] on div "Site Improvements x1 Buildings 1054 W Blaine Dr ( 100 % ownership) Multi-Family…" at bounding box center [1366, 294] width 365 height 393
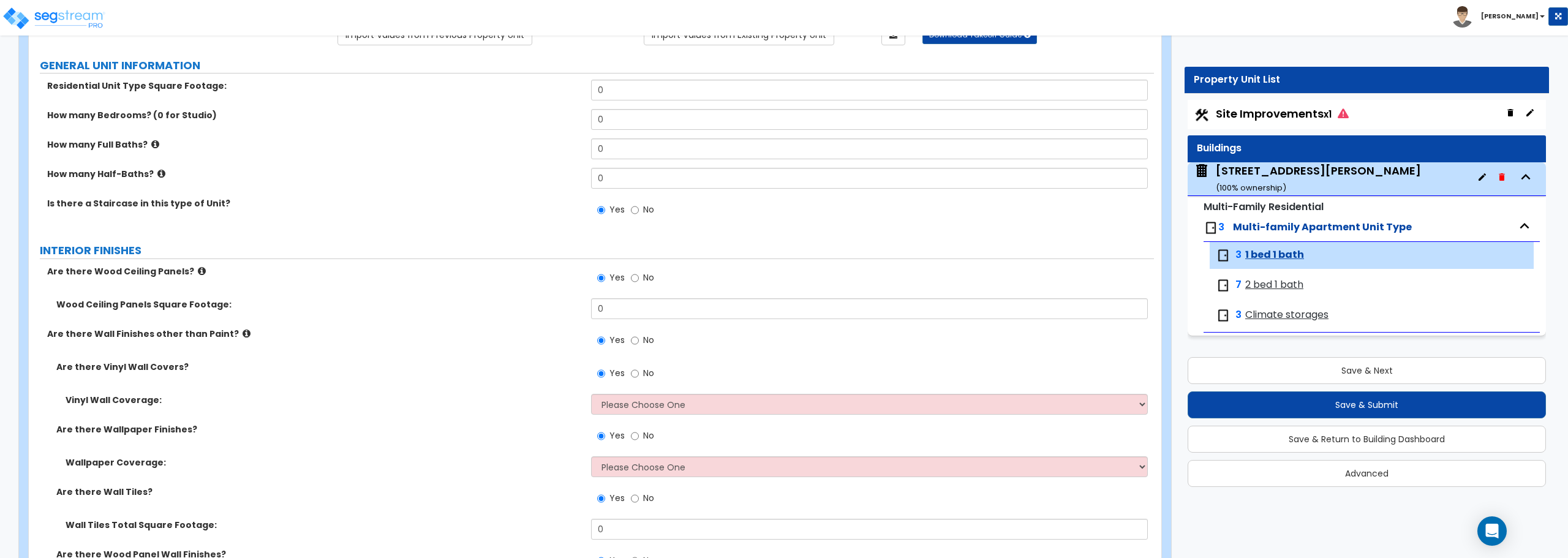
scroll to position [0, 0]
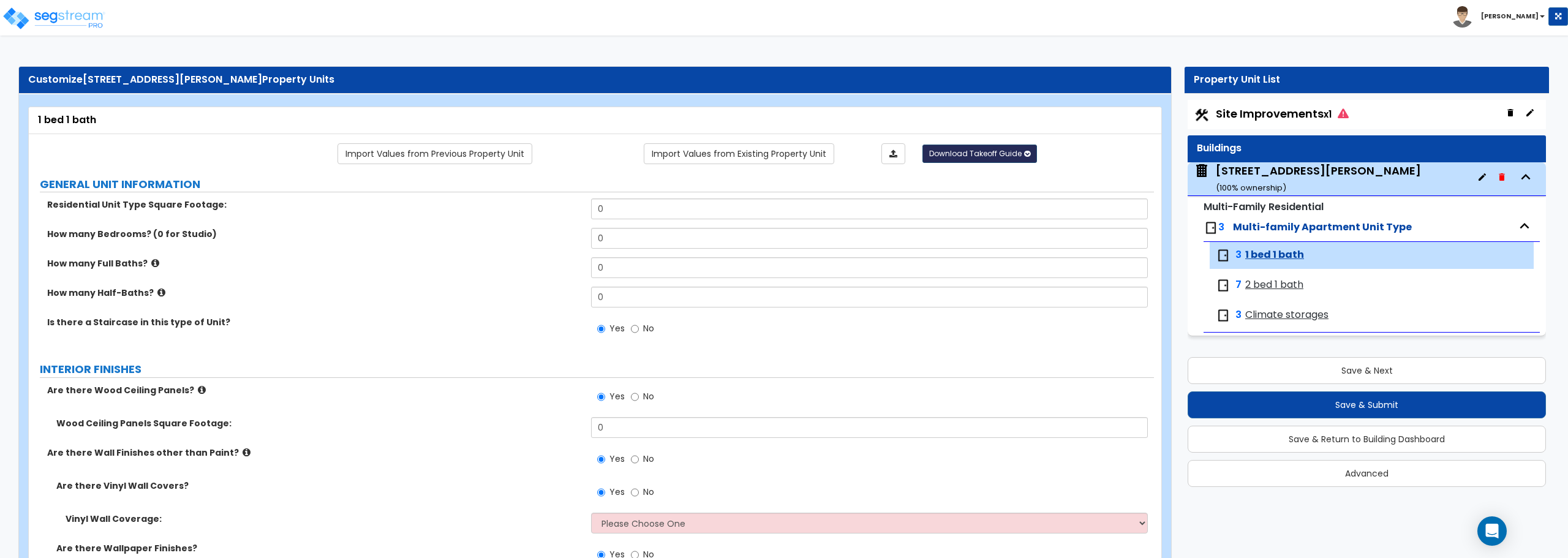
click at [1030, 152] on button "Download Takeoff Guide" at bounding box center [980, 153] width 115 height 18
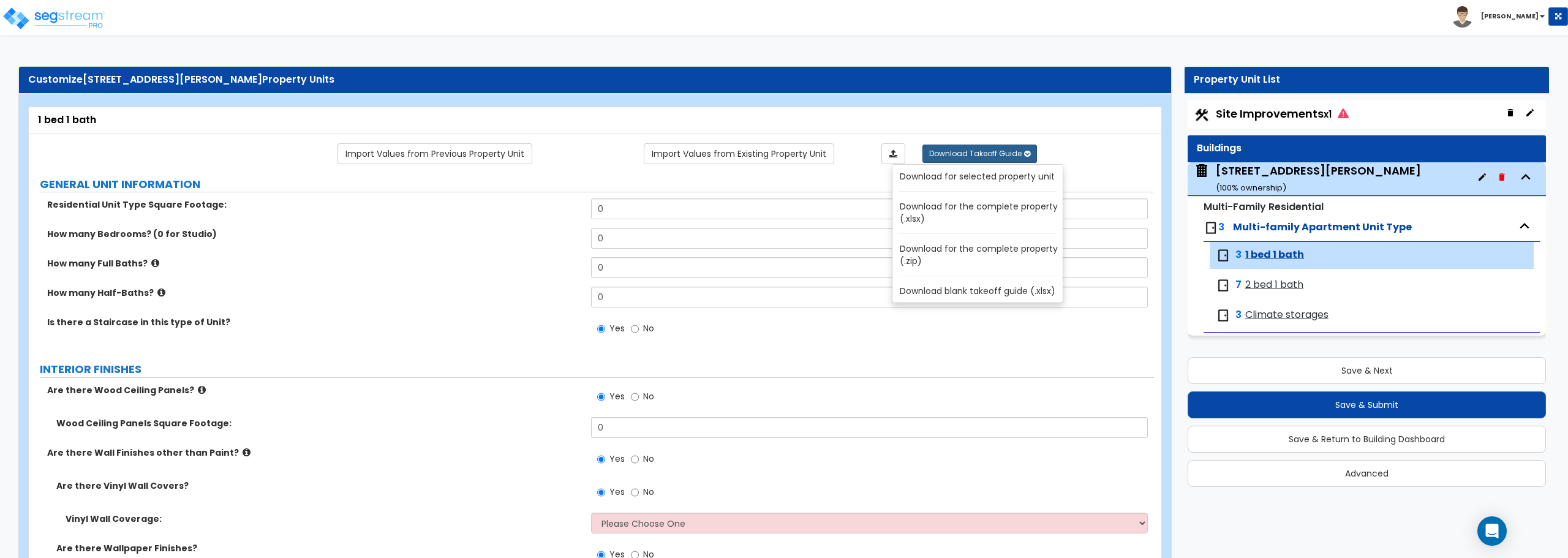
click at [1004, 182] on link "Download for selected property unit" at bounding box center [980, 176] width 165 height 17
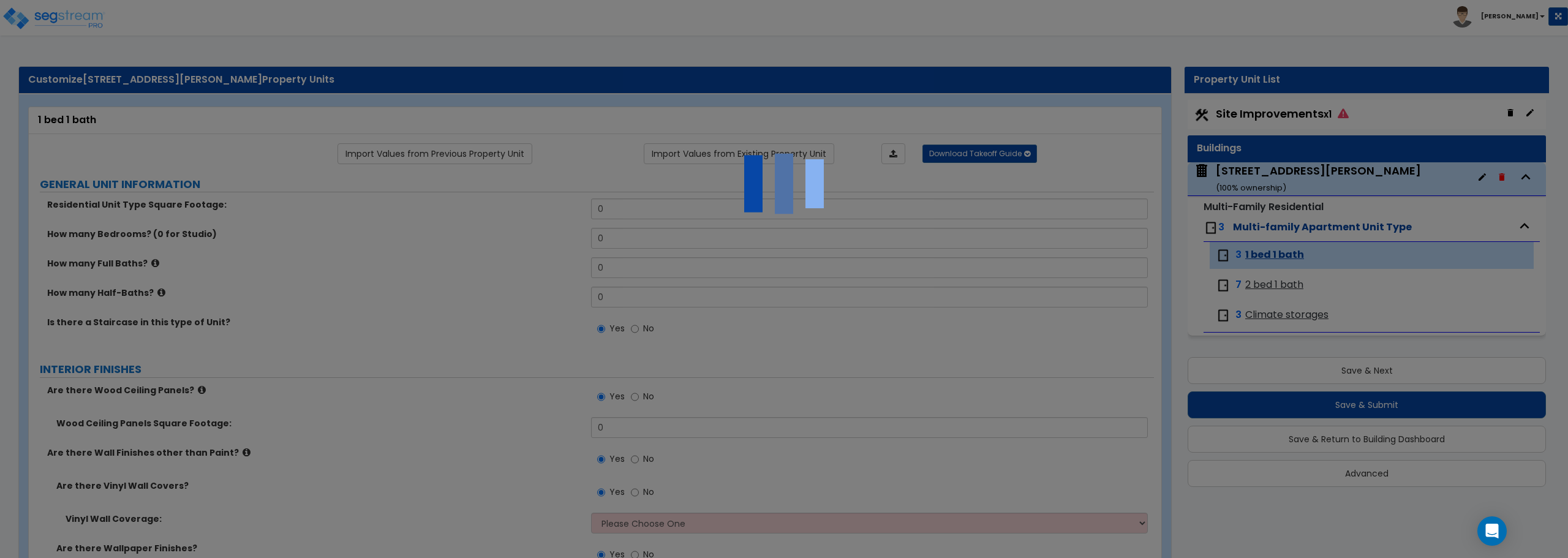
drag, startPoint x: 70, startPoint y: 20, endPoint x: 79, endPoint y: 23, distance: 9.5
click at [70, 20] on div at bounding box center [784, 279] width 1568 height 558
click at [1280, 406] on div at bounding box center [784, 279] width 1568 height 558
drag, startPoint x: 1183, startPoint y: 410, endPoint x: 987, endPoint y: 358, distance: 202.8
click at [1167, 413] on div at bounding box center [784, 279] width 1568 height 558
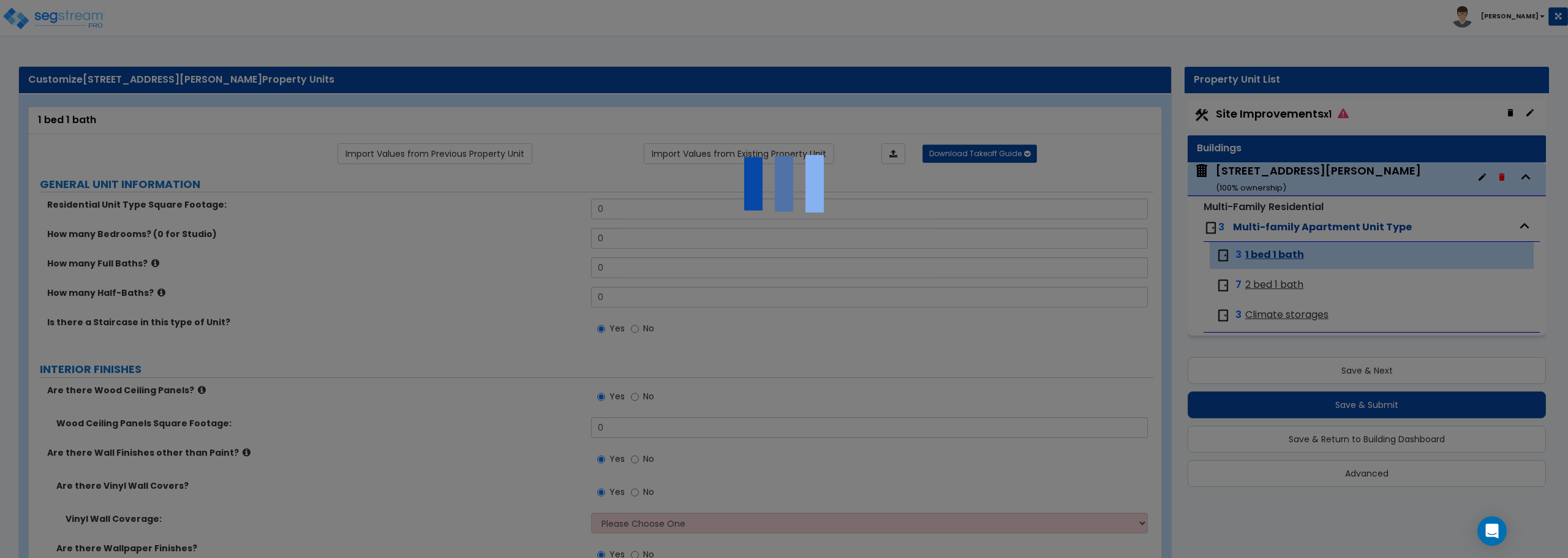
click at [952, 351] on div at bounding box center [784, 279] width 1568 height 558
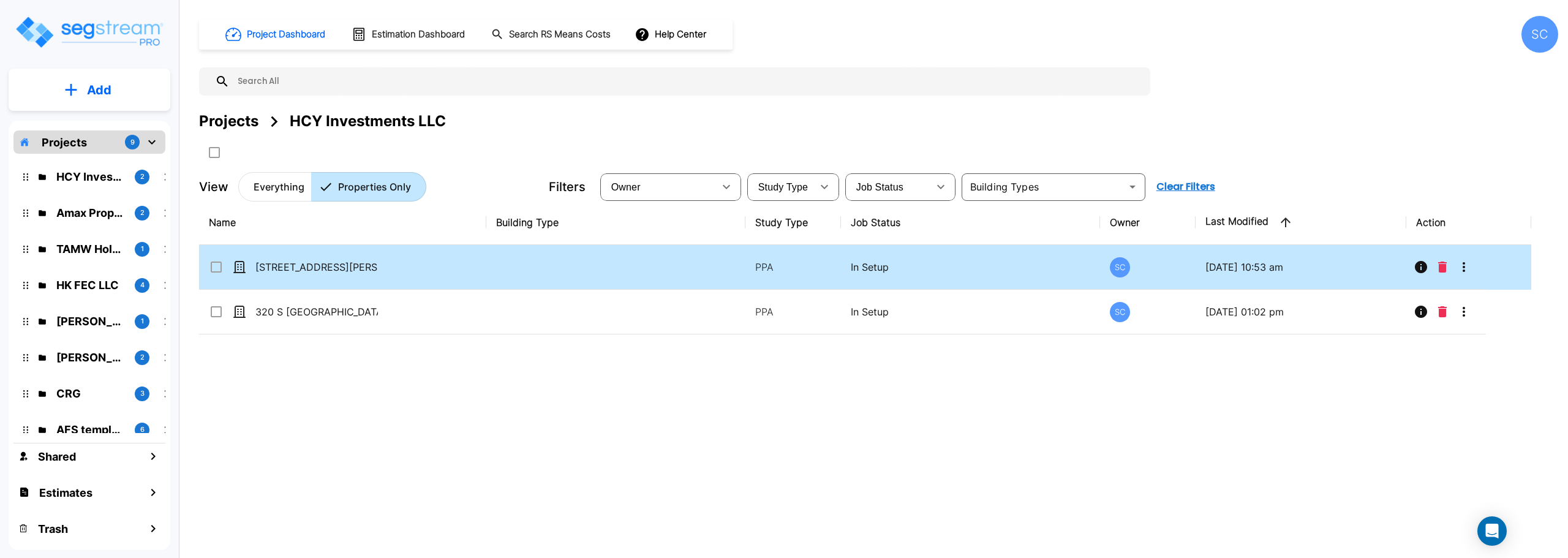
click at [288, 276] on td "[STREET_ADDRESS][PERSON_NAME]" at bounding box center [342, 267] width 287 height 45
checkbox input "true"
click at [288, 276] on td "[STREET_ADDRESS][PERSON_NAME]" at bounding box center [342, 267] width 287 height 45
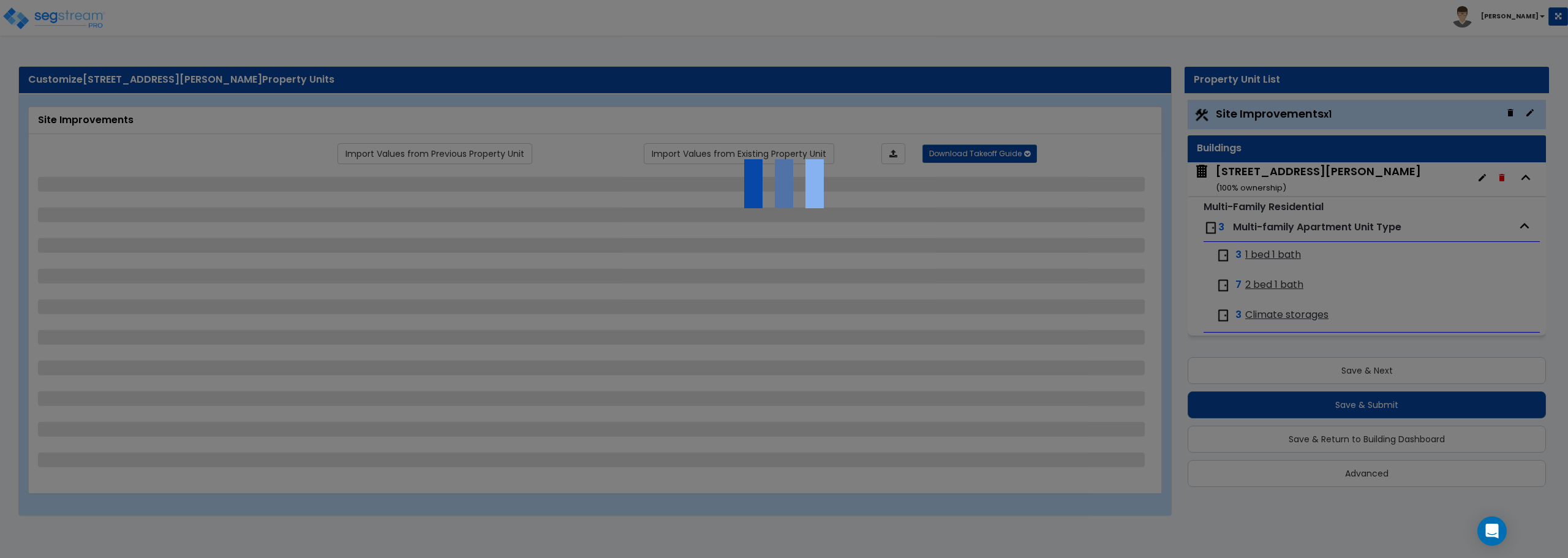
click at [1275, 259] on div at bounding box center [784, 279] width 1568 height 558
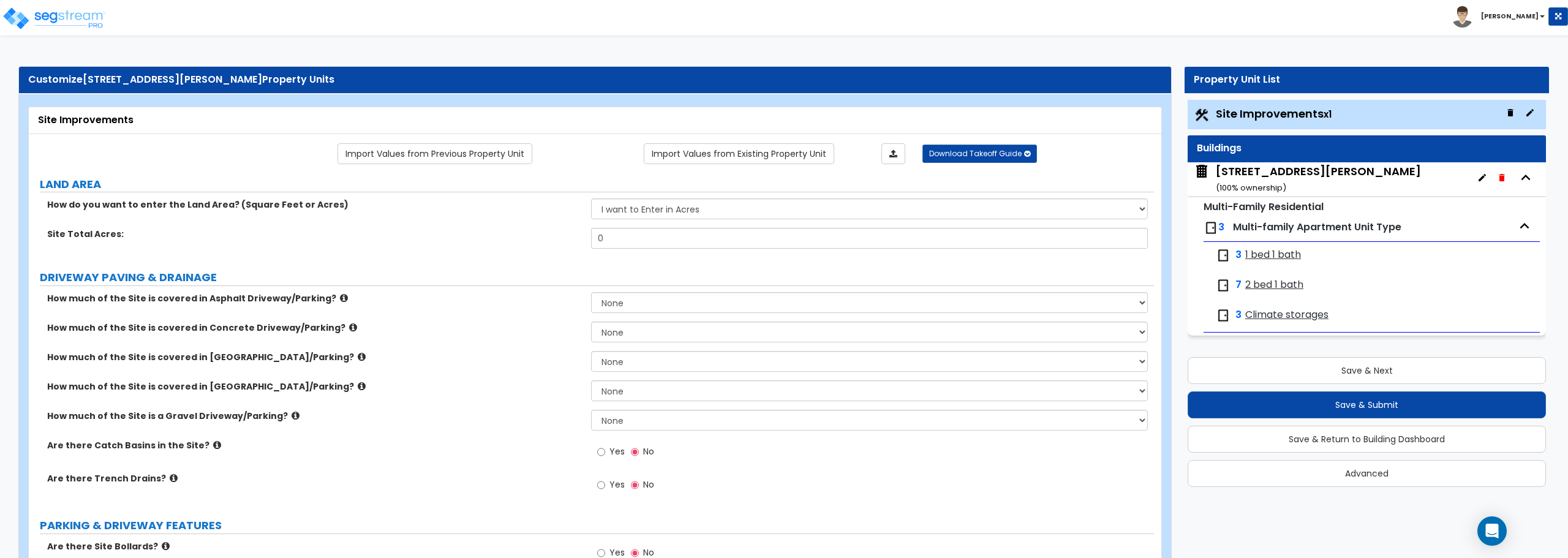
click at [1265, 254] on span "1 bed 1 bath" at bounding box center [1273, 255] width 56 height 14
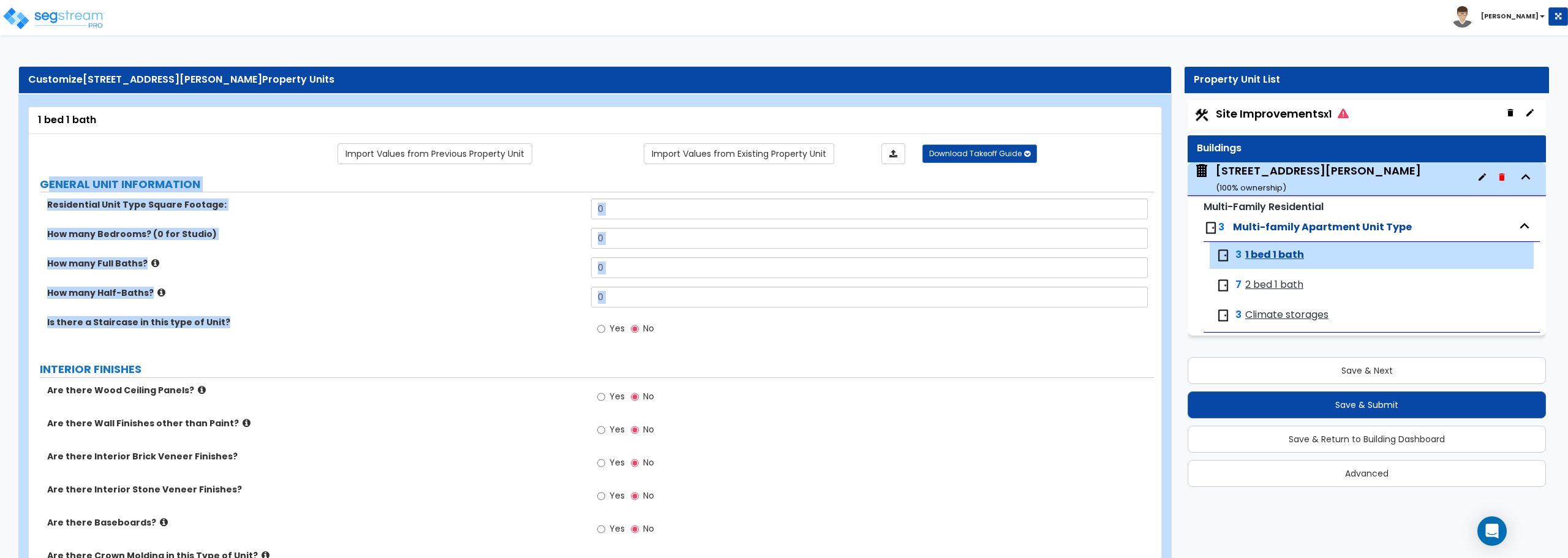
drag, startPoint x: 49, startPoint y: 190, endPoint x: 288, endPoint y: 336, distance: 280.1
click at [288, 331] on div "Is there a Staircase in this type of Unit? Yes No" at bounding box center [591, 333] width 1125 height 33
drag, startPoint x: 41, startPoint y: 181, endPoint x: 323, endPoint y: 335, distance: 321.3
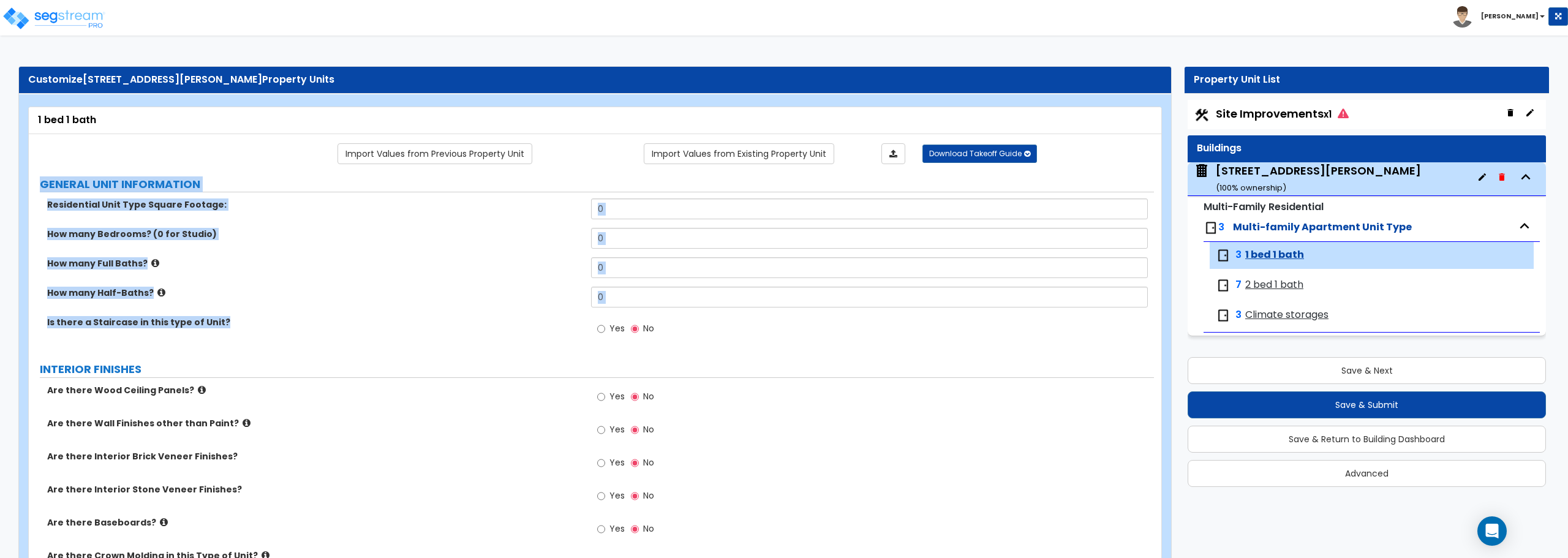
copy div "GENERAL UNIT INFORMATION Residential Unit Type Square Footage: How many Bedroom…"
